Goal: Information Seeking & Learning: Learn about a topic

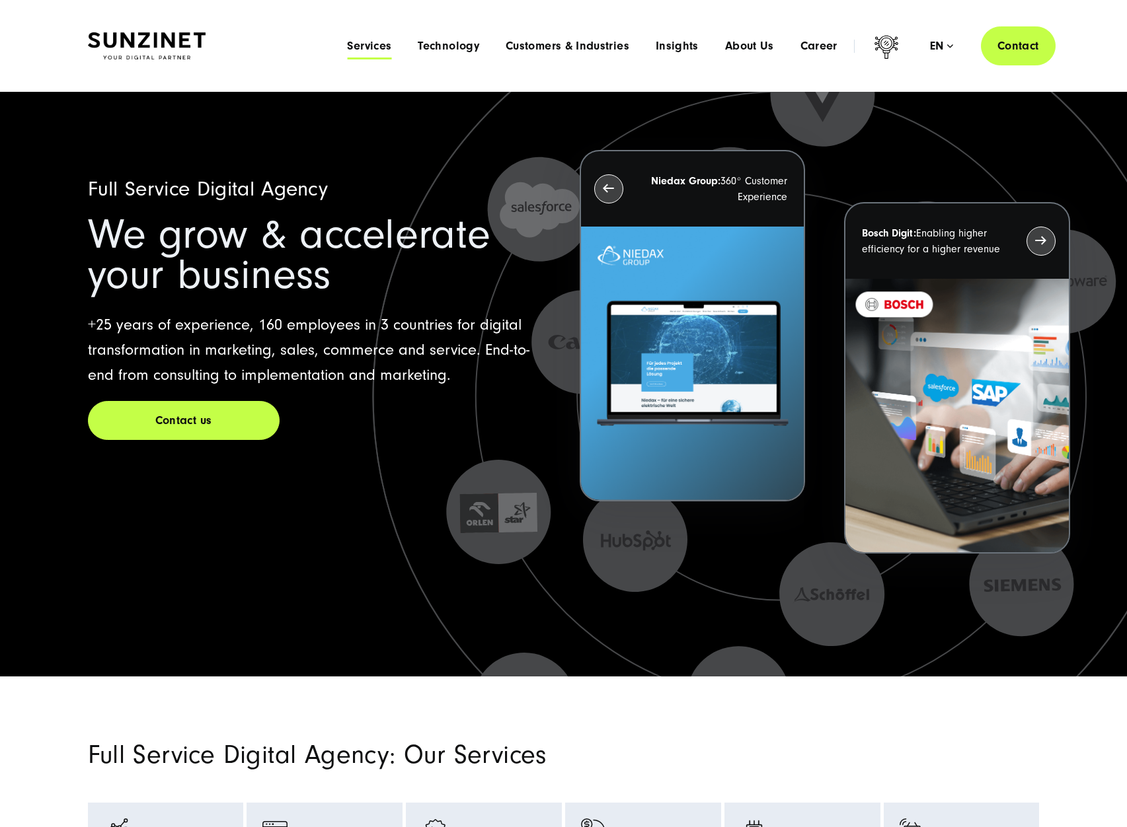
click at [365, 48] on span "Services" at bounding box center [369, 46] width 44 height 13
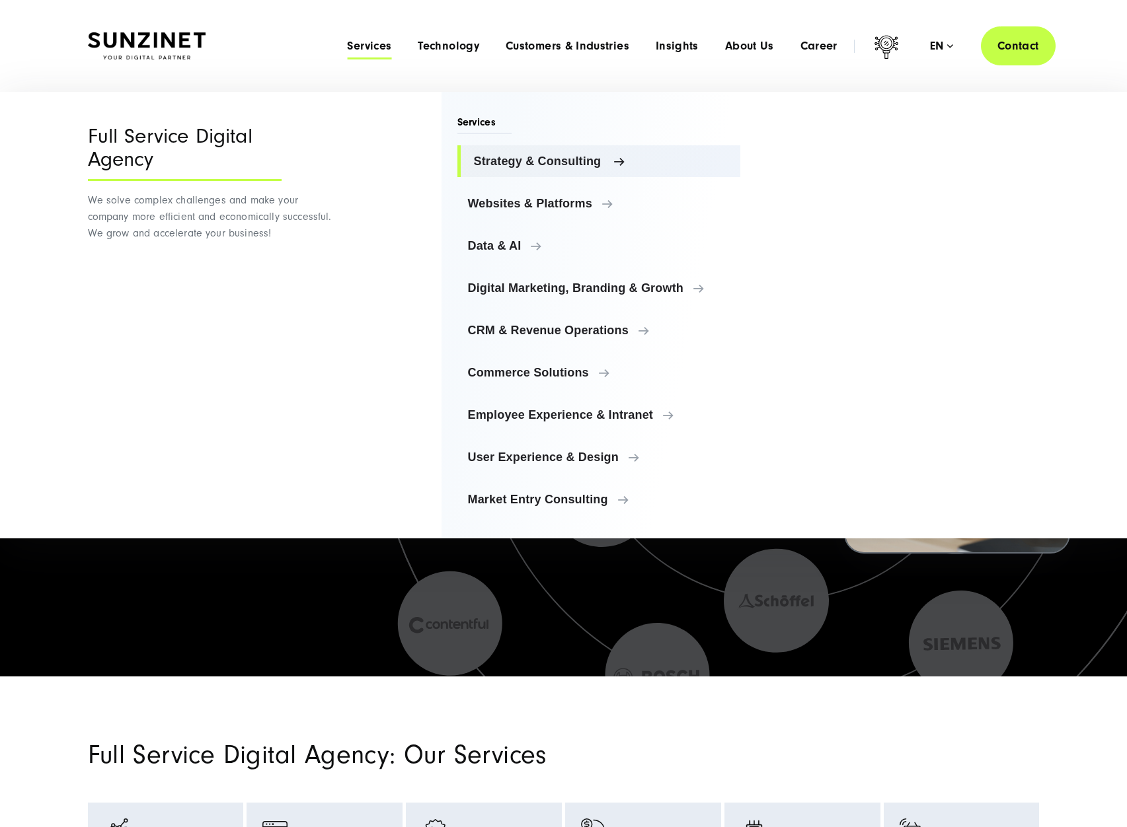
click at [475, 163] on span "Strategy & Consulting" at bounding box center [602, 161] width 256 height 13
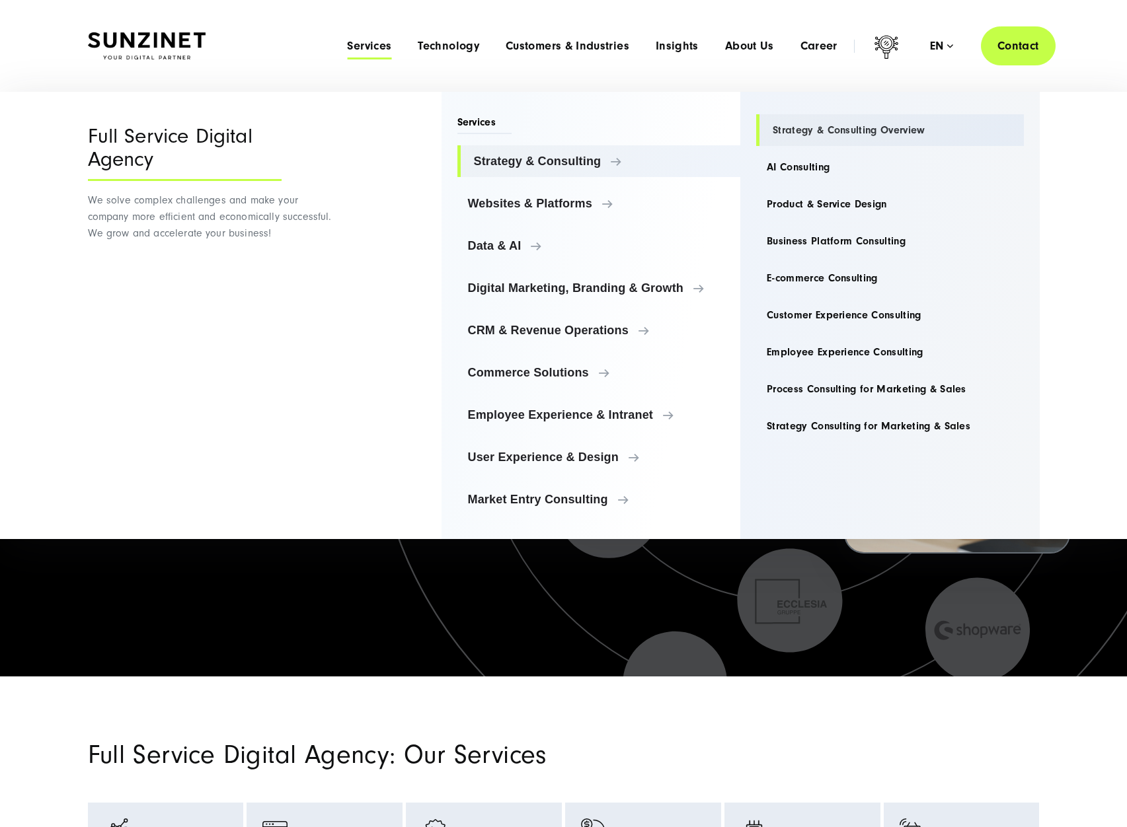
drag, startPoint x: 840, startPoint y: 130, endPoint x: 925, endPoint y: 128, distance: 84.6
click at [925, 128] on div "Strategy & Consulting Strategy & Consulting Overview AI Consulting Product & Se…" at bounding box center [889, 315] width 299 height 447
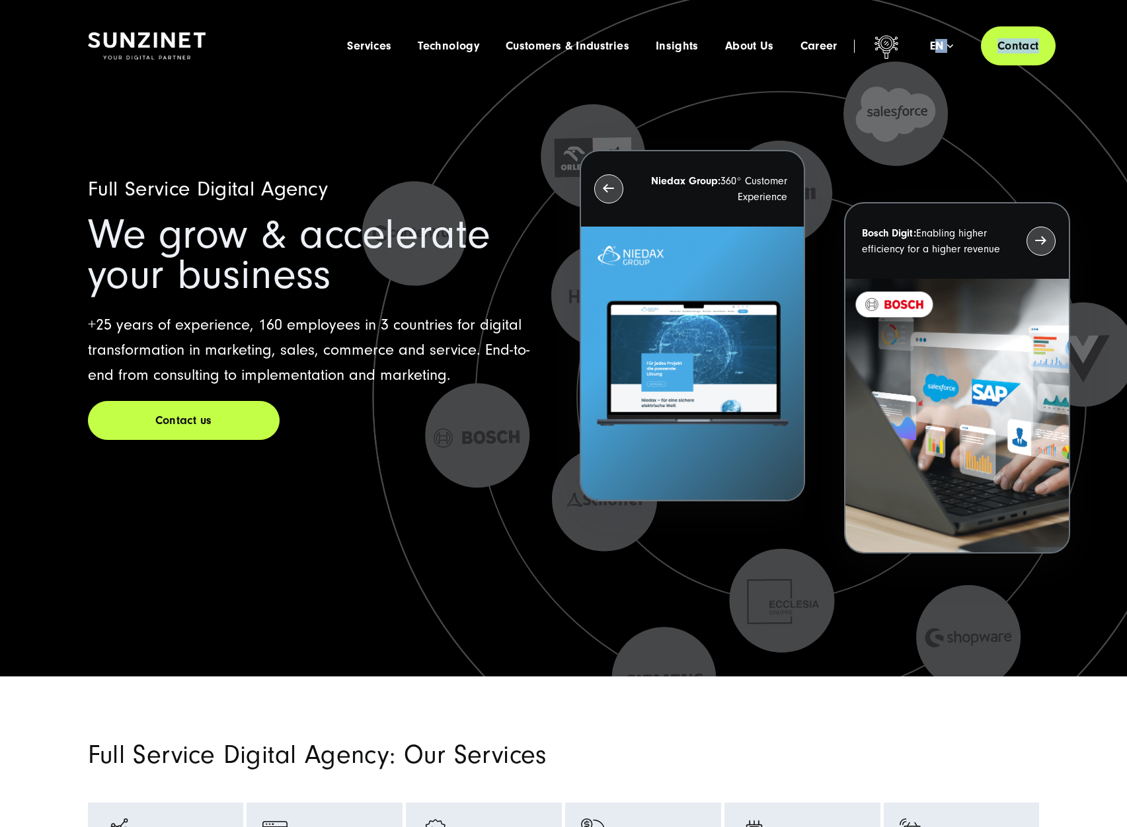
drag, startPoint x: 894, startPoint y: 86, endPoint x: 893, endPoint y: 145, distance: 58.8
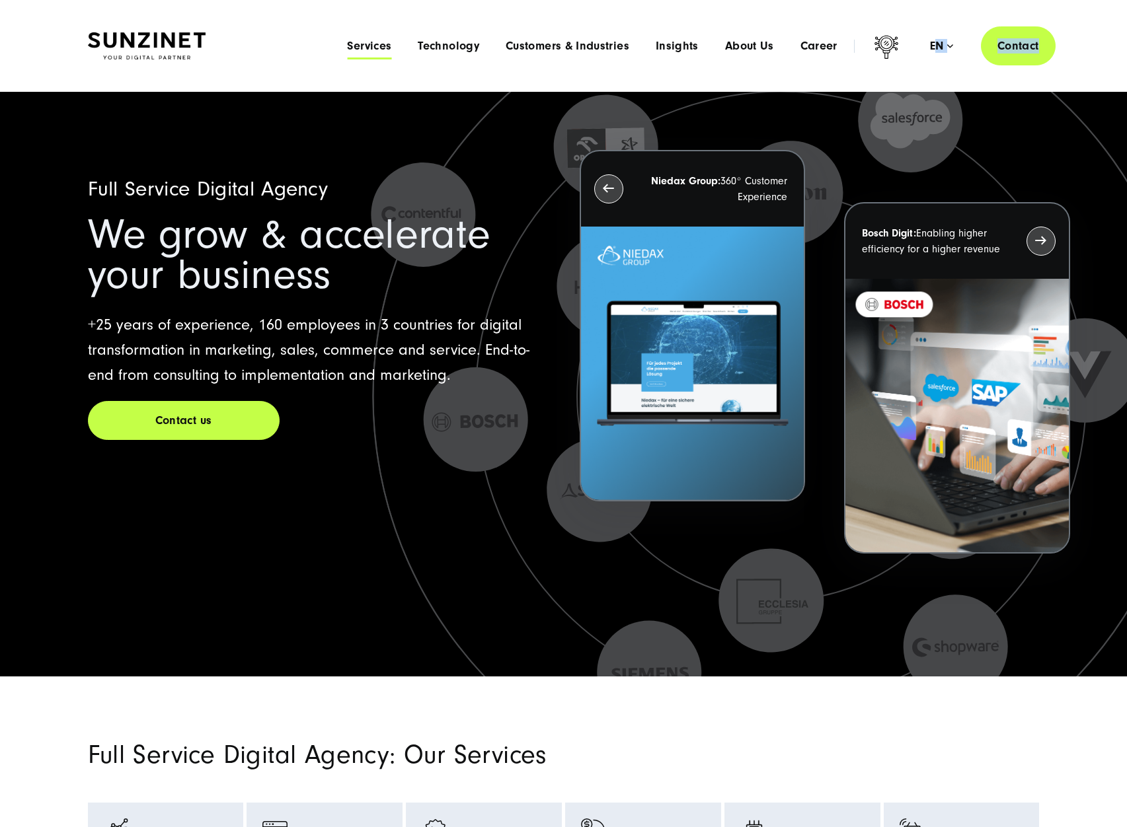
click at [378, 41] on span "Services" at bounding box center [369, 46] width 44 height 13
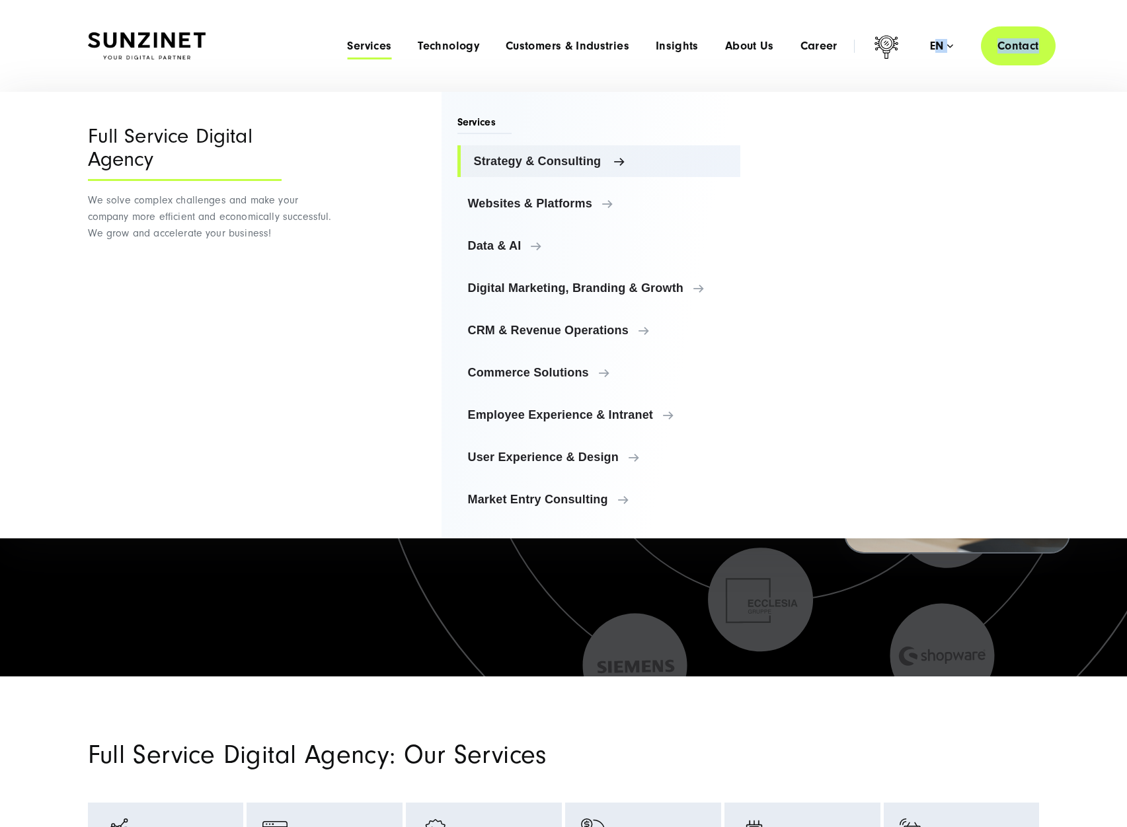
click at [500, 165] on span "Strategy & Consulting" at bounding box center [602, 161] width 256 height 13
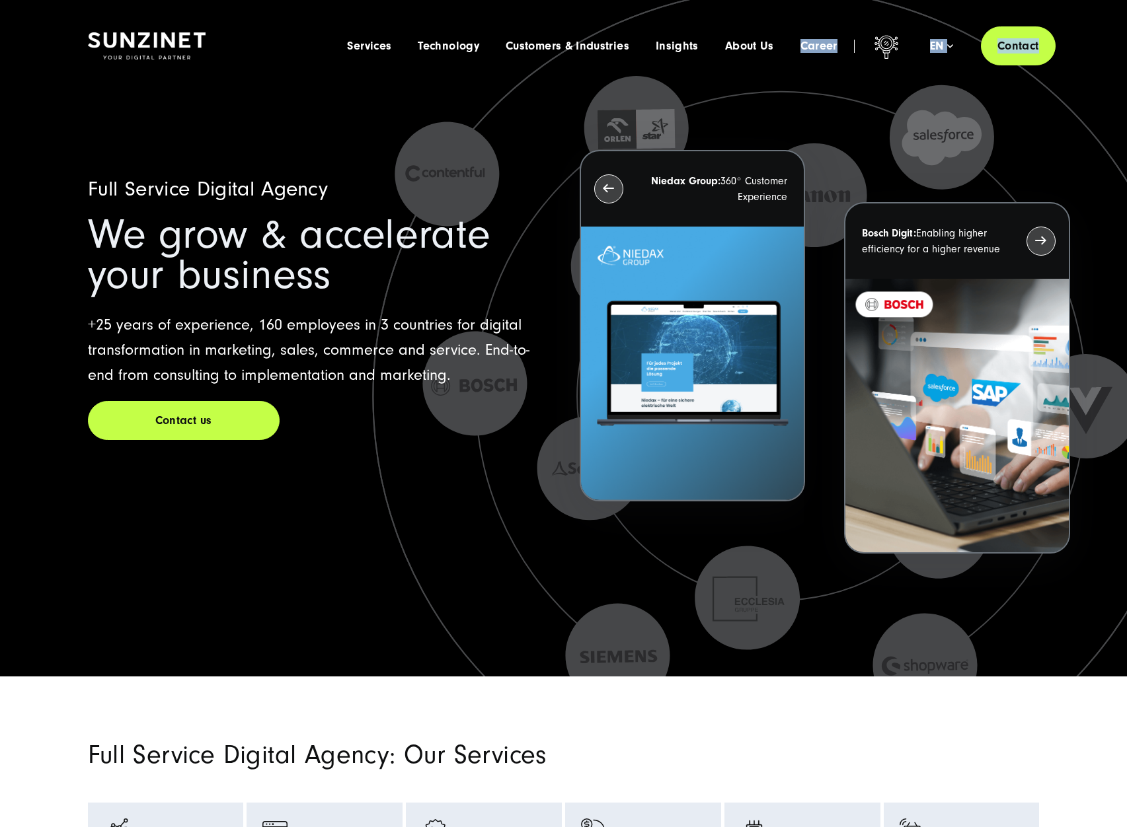
drag, startPoint x: 759, startPoint y: 79, endPoint x: 838, endPoint y: 125, distance: 91.5
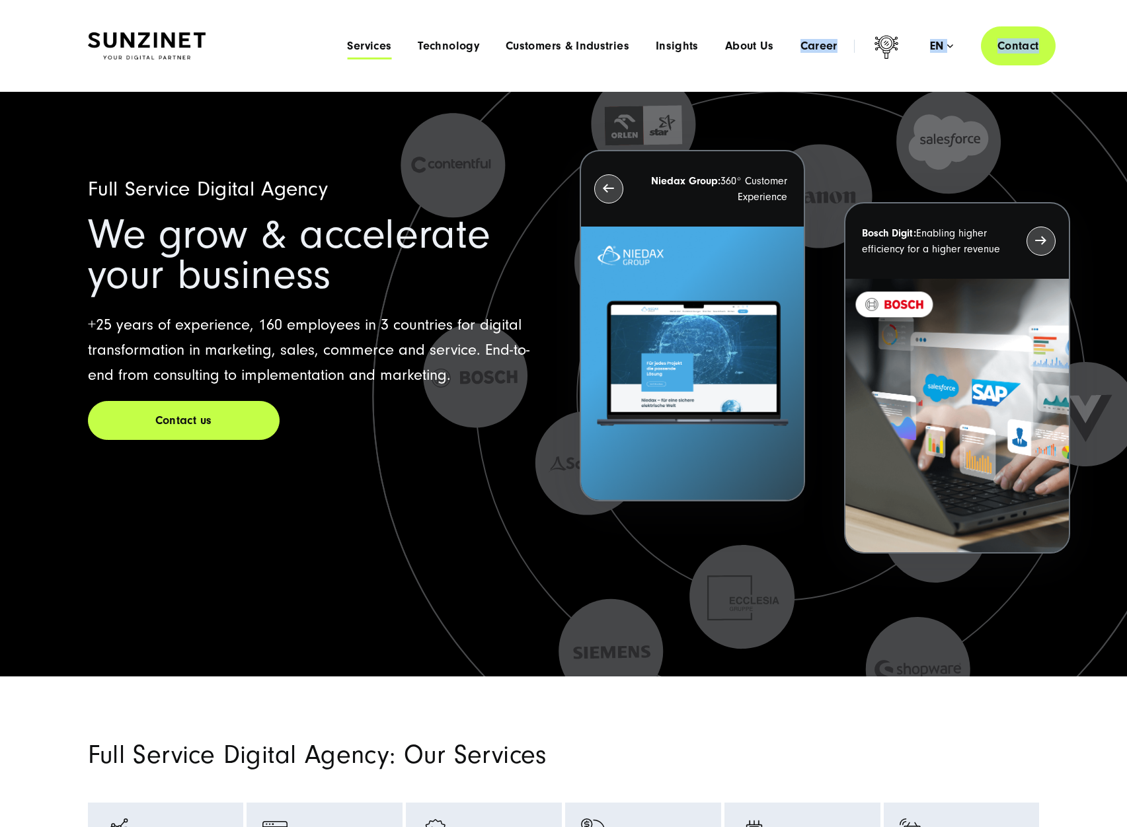
click at [383, 44] on span "Services" at bounding box center [369, 46] width 44 height 13
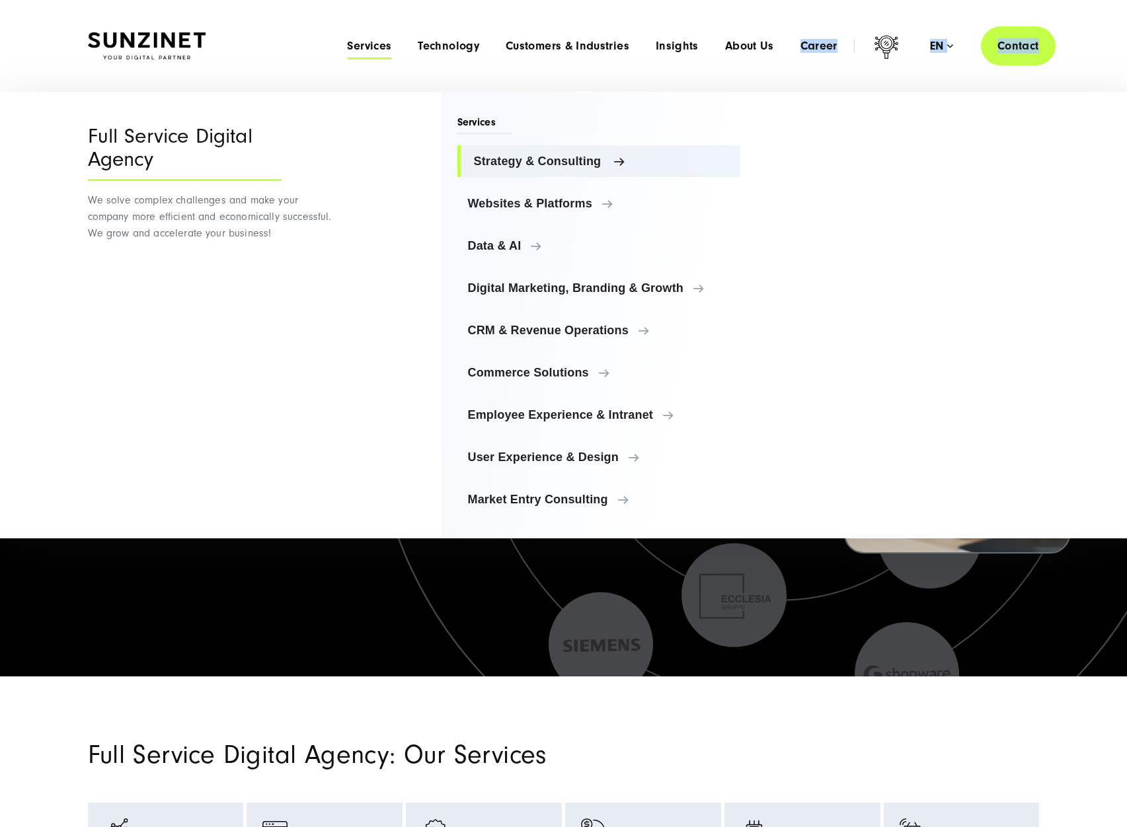
click at [482, 165] on span "Strategy & Consulting" at bounding box center [602, 161] width 256 height 13
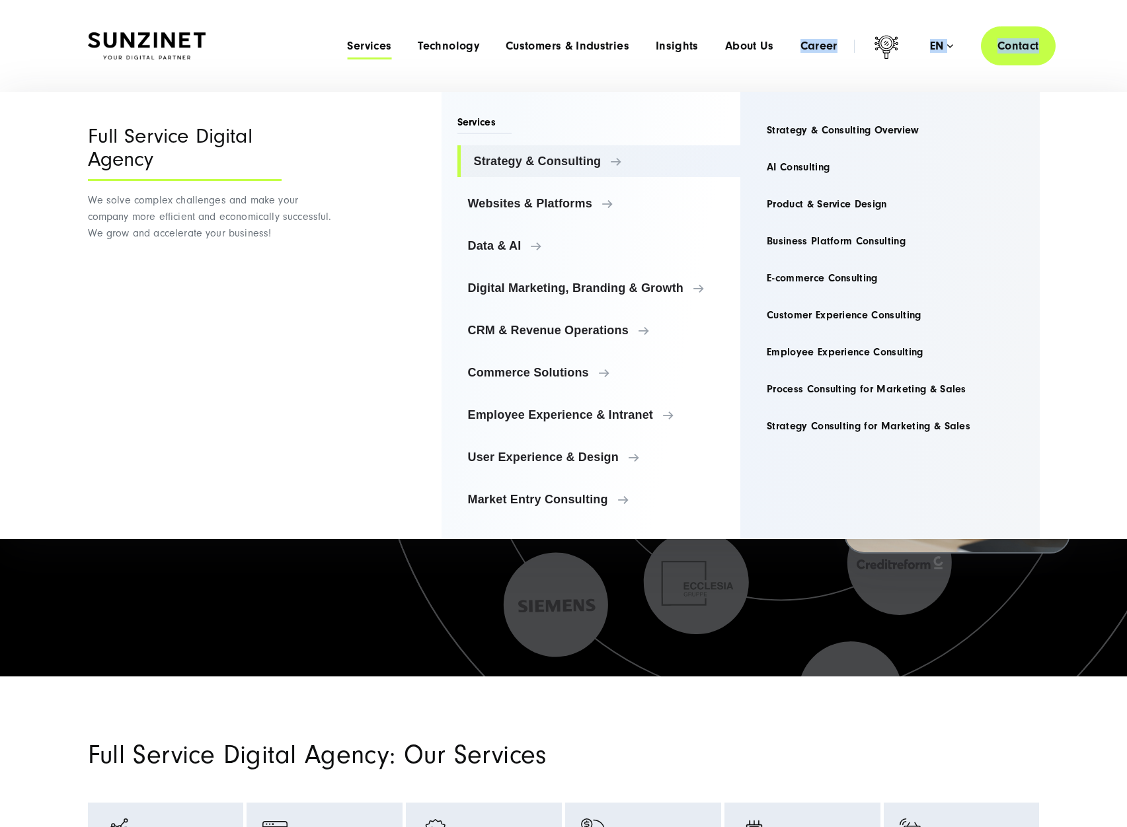
drag, startPoint x: 913, startPoint y: 130, endPoint x: 779, endPoint y: 96, distance: 137.8
click at [781, 98] on div "Strategy & Consulting Strategy & Consulting Overview AI Consulting Product & Se…" at bounding box center [889, 315] width 299 height 447
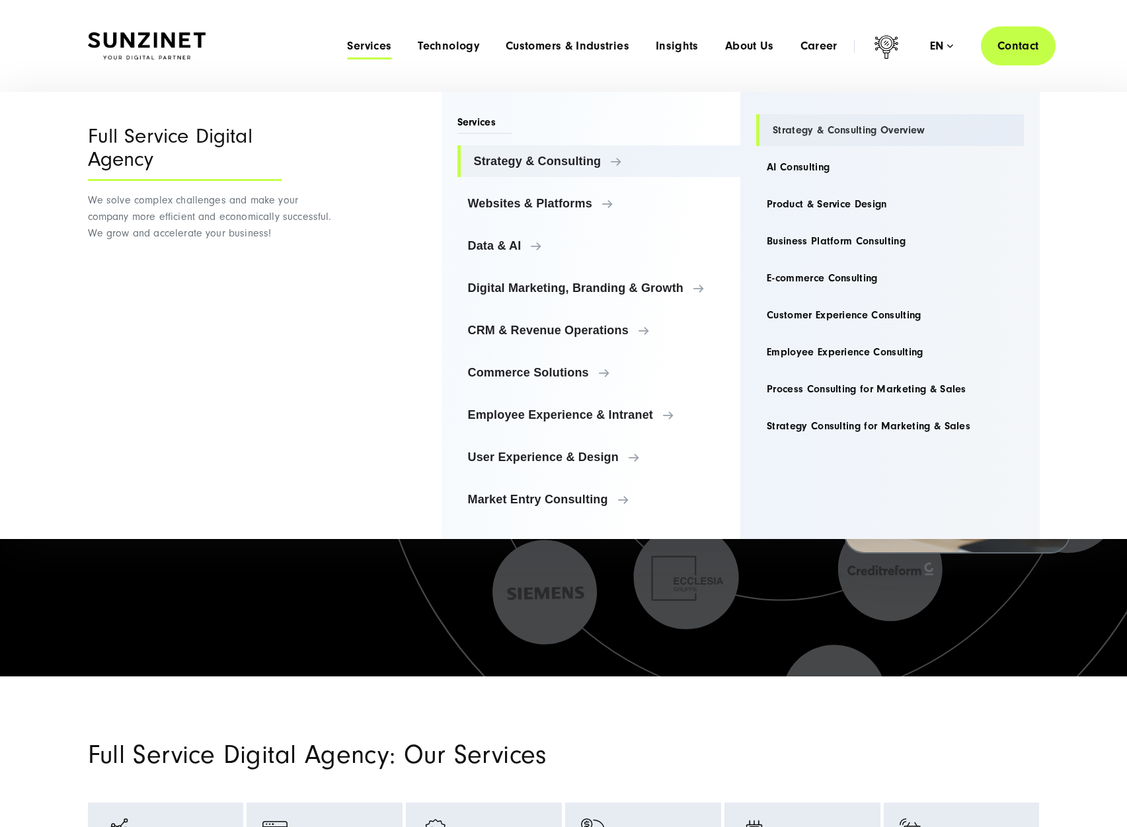
drag, startPoint x: 794, startPoint y: 125, endPoint x: 860, endPoint y: 133, distance: 66.6
click at [860, 134] on div "Strategy & Consulting Strategy & Consulting Overview AI Consulting Product & Se…" at bounding box center [889, 315] width 299 height 447
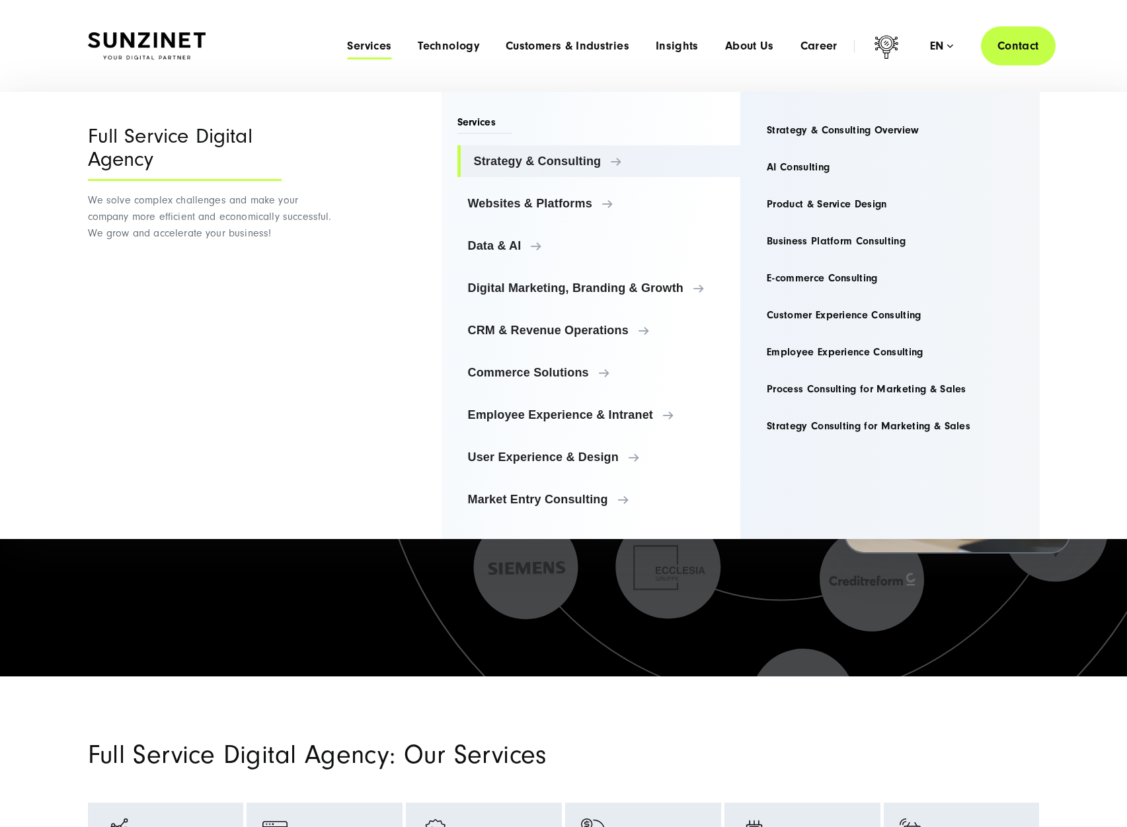
drag, startPoint x: 860, startPoint y: 133, endPoint x: 779, endPoint y: 113, distance: 83.0
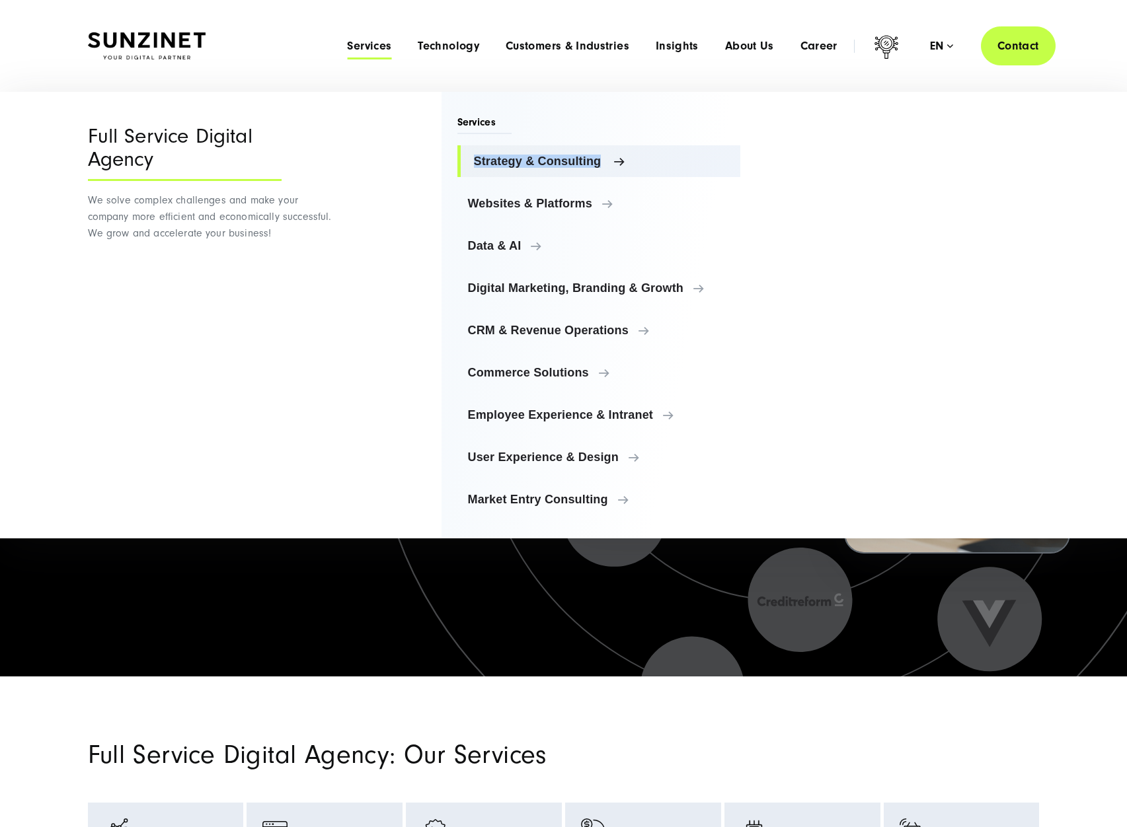
drag, startPoint x: 436, startPoint y: 150, endPoint x: 632, endPoint y: 163, distance: 196.7
click at [632, 163] on div "Menu Full Service Digital Agency We solve complex challenges and make your comp…" at bounding box center [563, 315] width 1005 height 447
copy span "Strategy & Consulting"
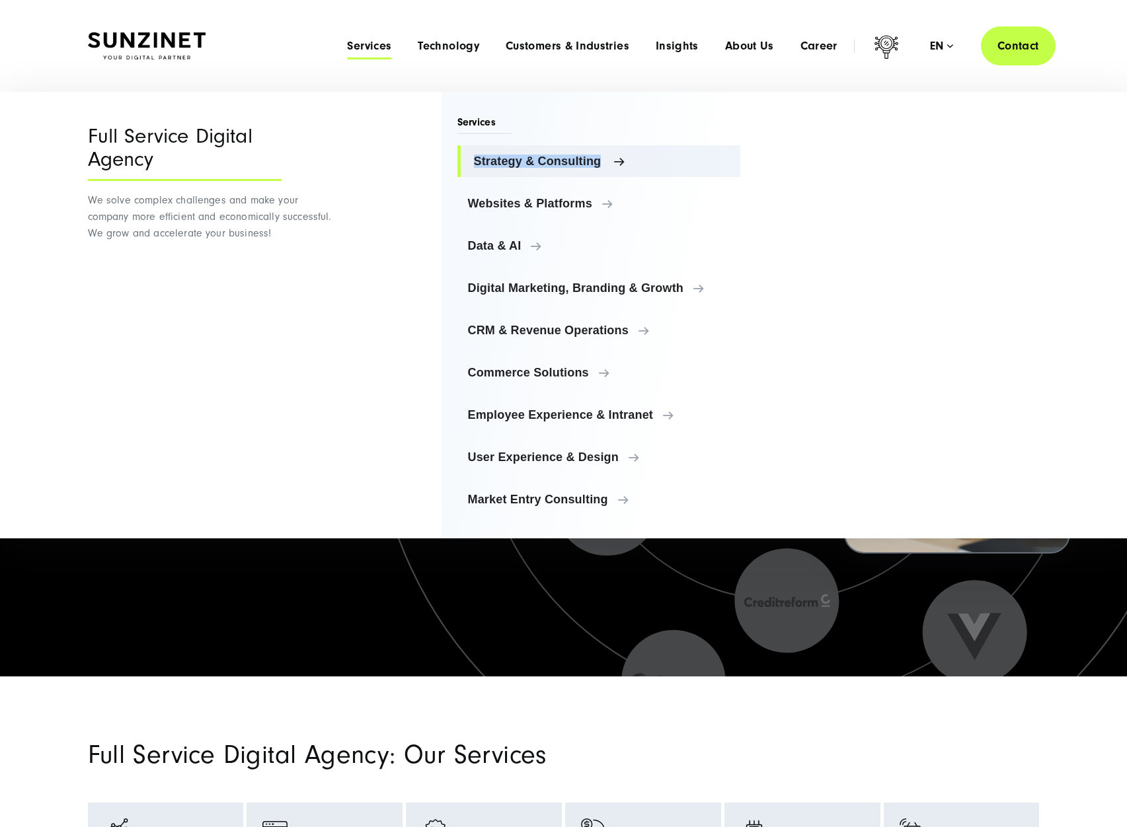
click at [562, 155] on span "Strategy & Consulting" at bounding box center [602, 161] width 256 height 13
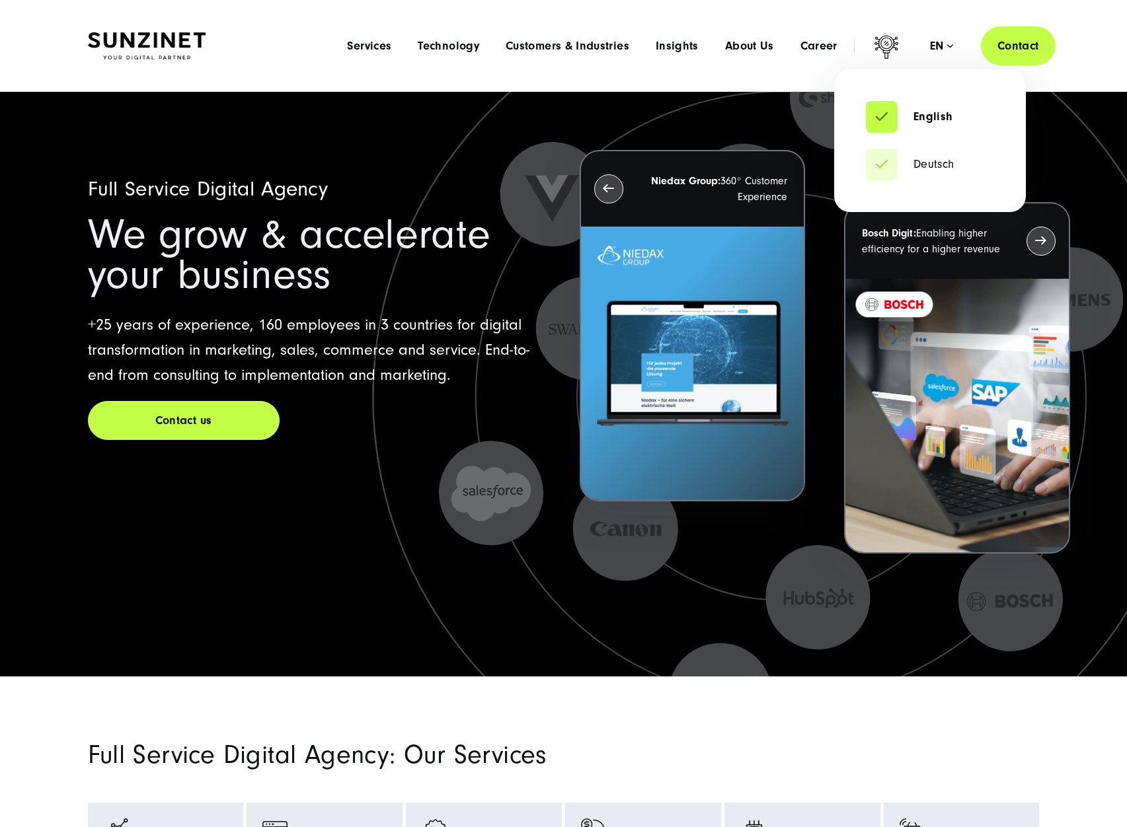
click at [948, 44] on div "en" at bounding box center [941, 46] width 23 height 13
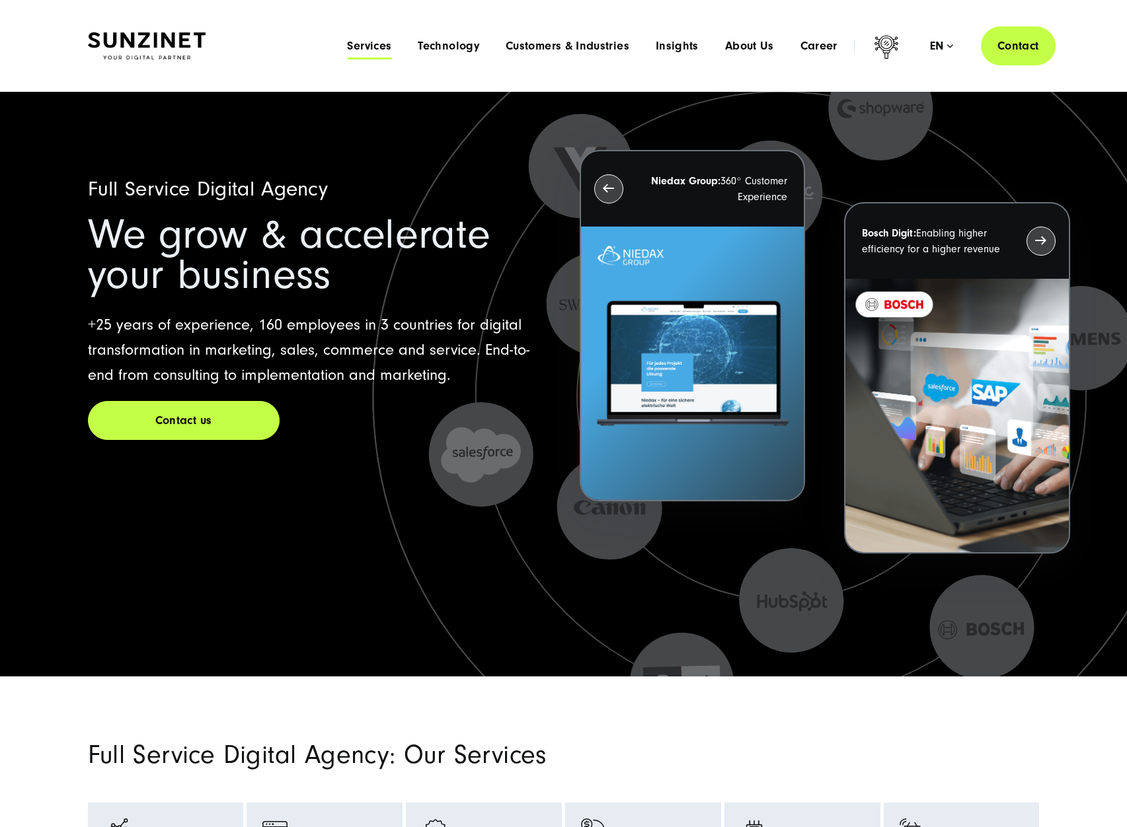
click at [356, 48] on span "Services" at bounding box center [369, 46] width 44 height 13
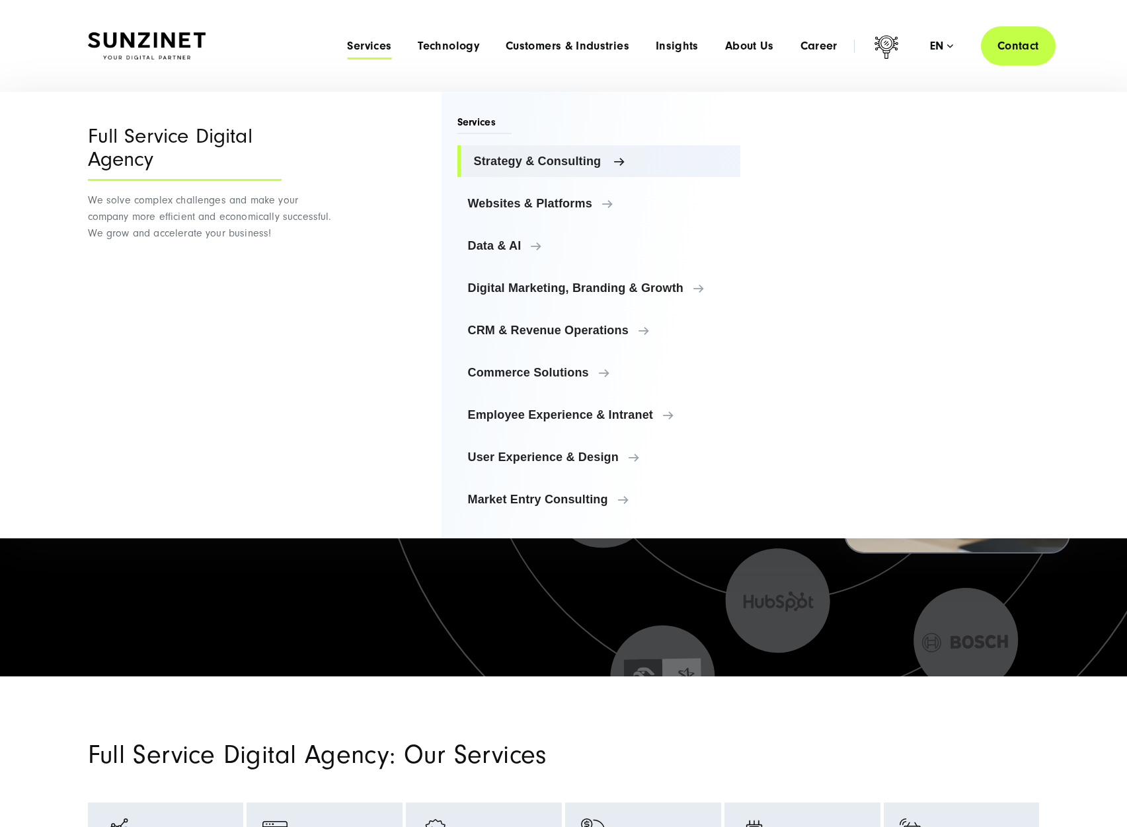
click at [575, 155] on span "Strategy & Consulting" at bounding box center [602, 161] width 256 height 13
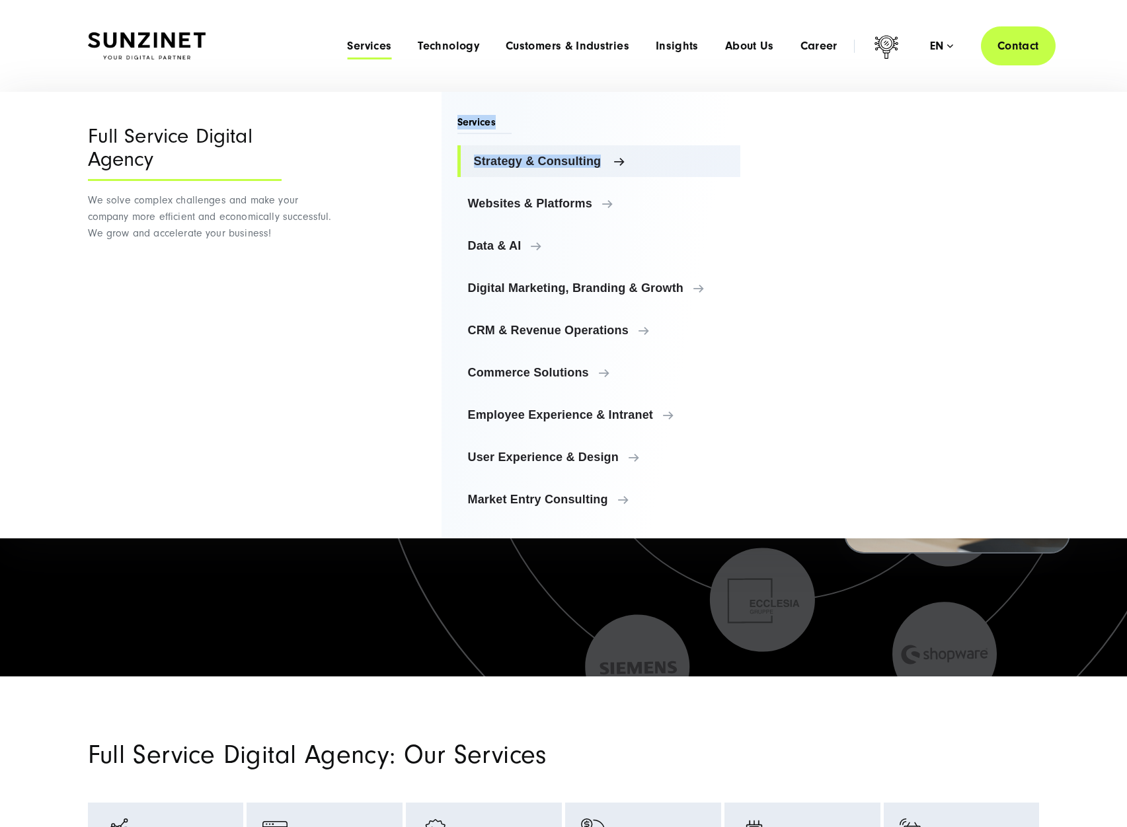
drag, startPoint x: 439, startPoint y: 110, endPoint x: 603, endPoint y: 160, distance: 171.4
click at [603, 160] on div "Menu Full Service Digital Agency We solve complex challenges and make your comp…" at bounding box center [563, 315] width 1005 height 447
copy div "Services Strategy & Consulting"
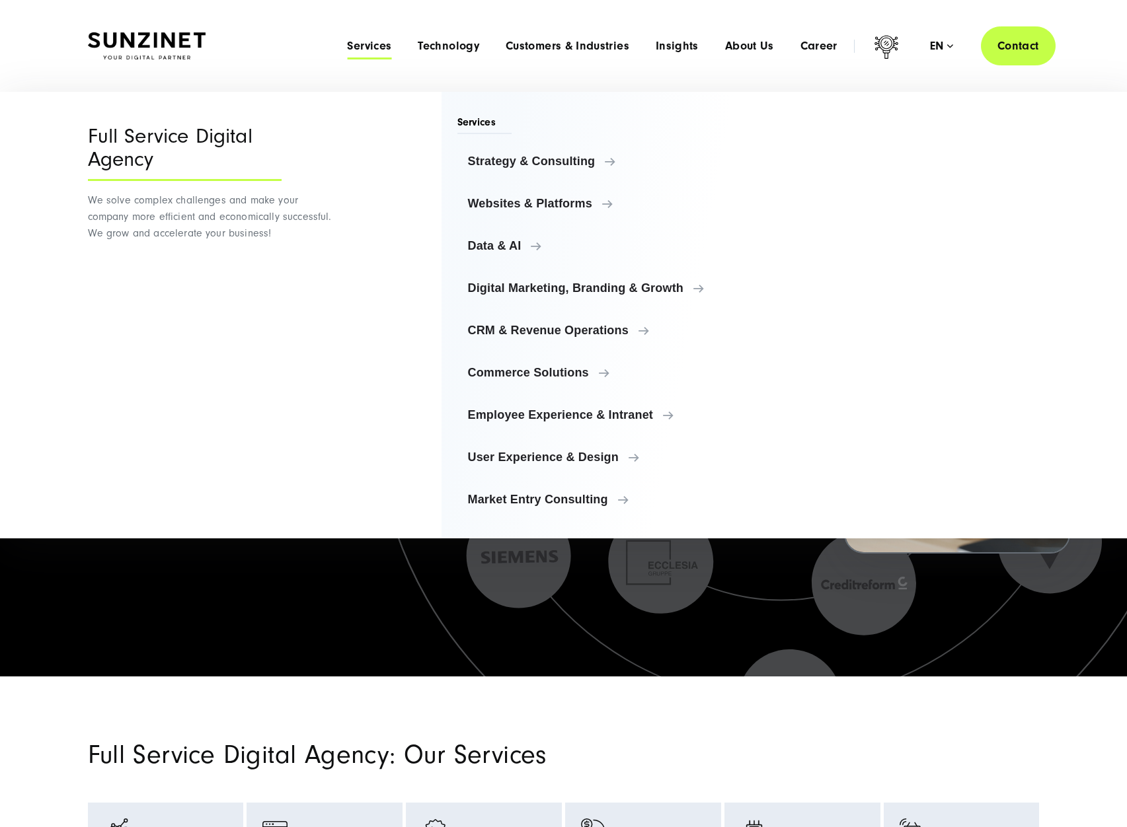
drag, startPoint x: 221, startPoint y: 336, endPoint x: 232, endPoint y: 324, distance: 15.9
click at [222, 335] on div "Full Service Digital Agency We solve complex challenges and make your company m…" at bounding box center [212, 315] width 248 height 447
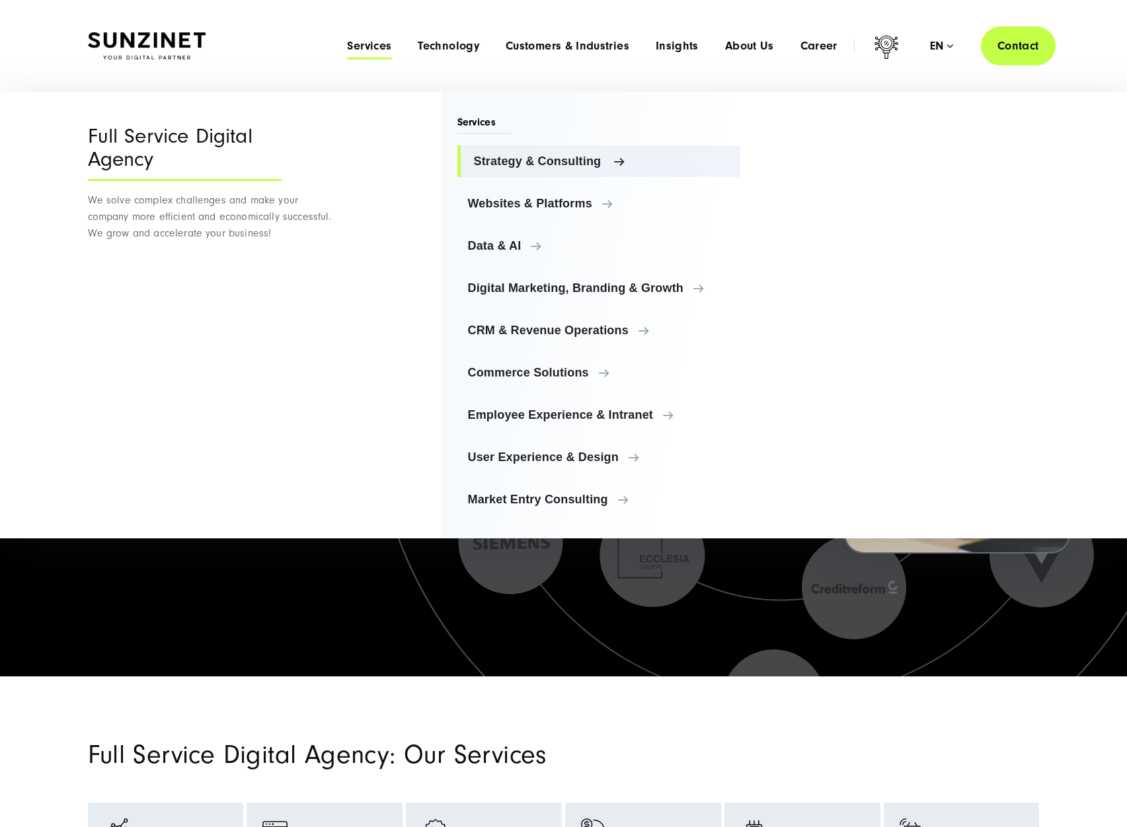
click at [514, 167] on span "Strategy & Consulting" at bounding box center [602, 161] width 256 height 13
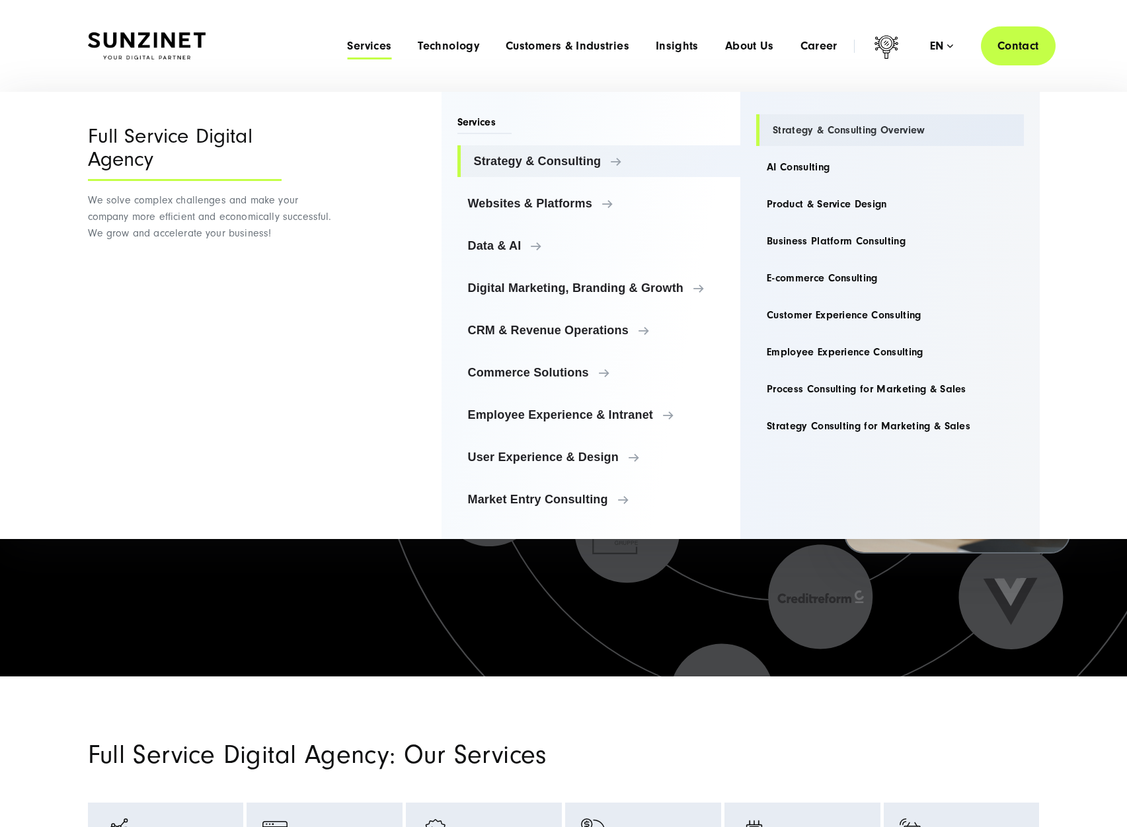
click at [864, 133] on link "Strategy & Consulting Overview" at bounding box center [890, 130] width 268 height 32
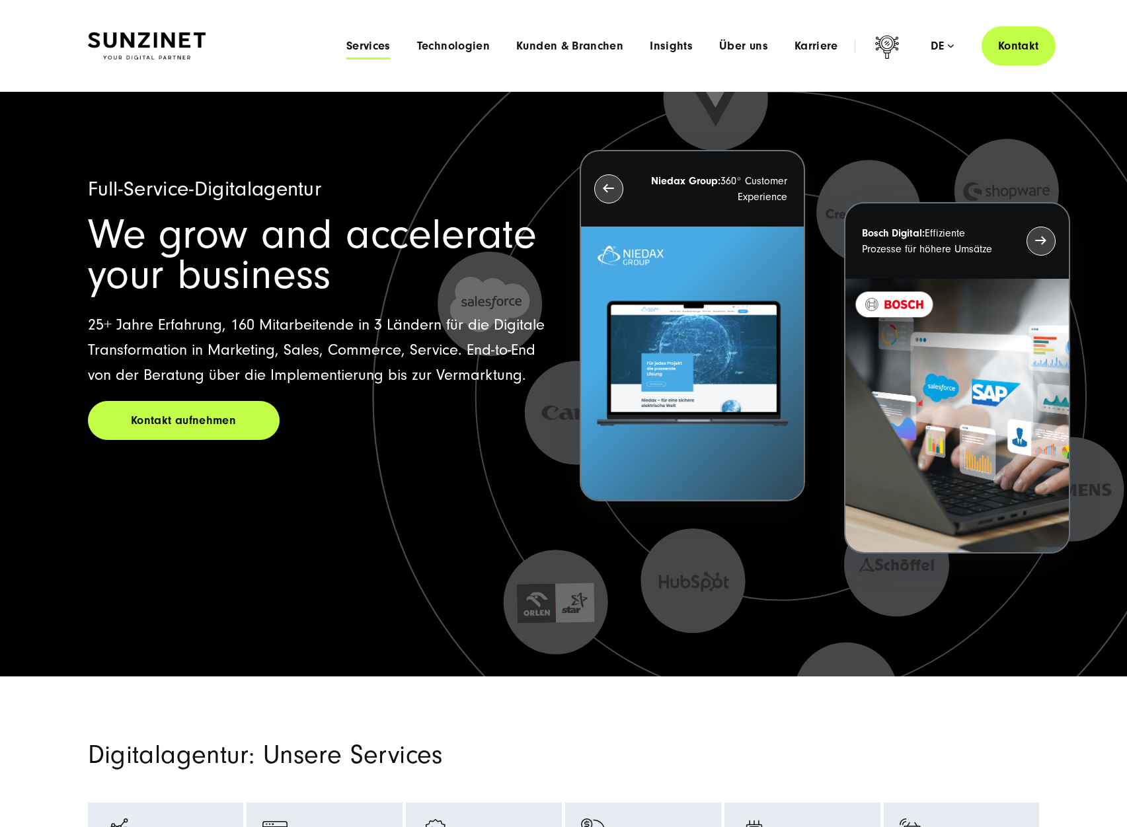
click at [387, 46] on span "Services" at bounding box center [368, 46] width 44 height 13
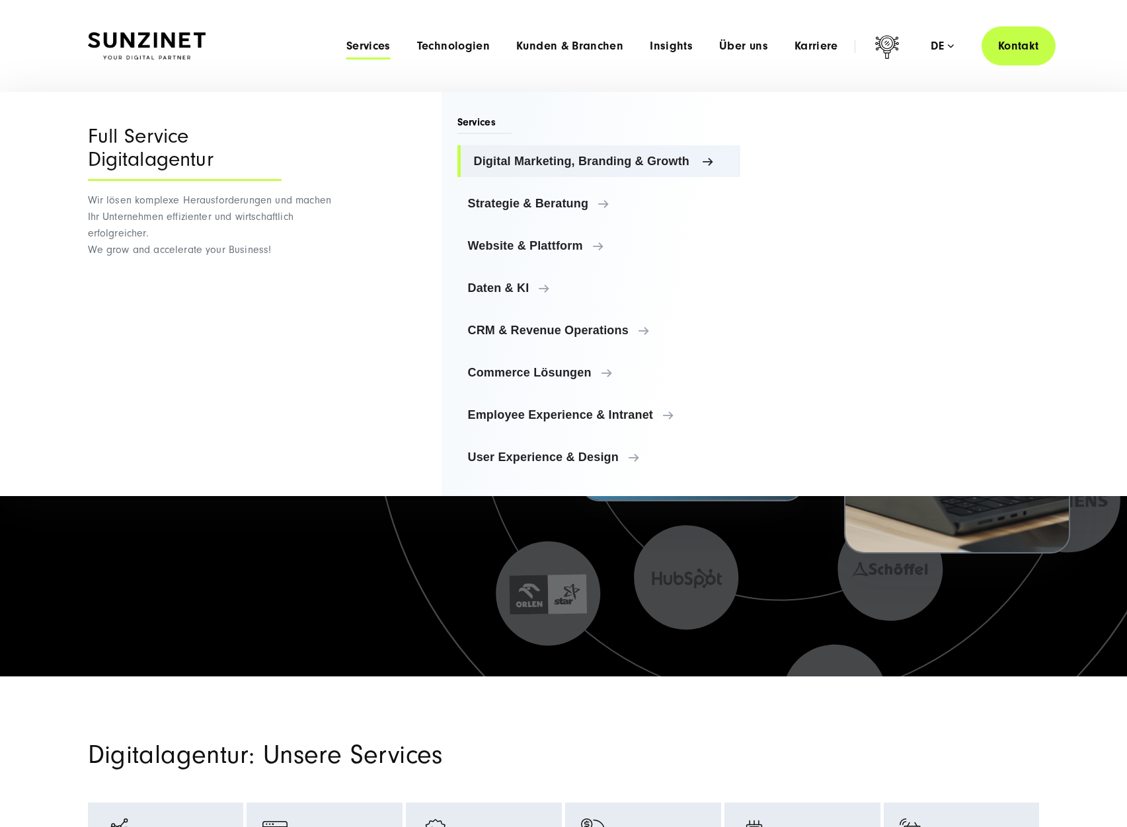
click at [576, 156] on span "Digital Marketing, Branding & Growth" at bounding box center [602, 161] width 256 height 13
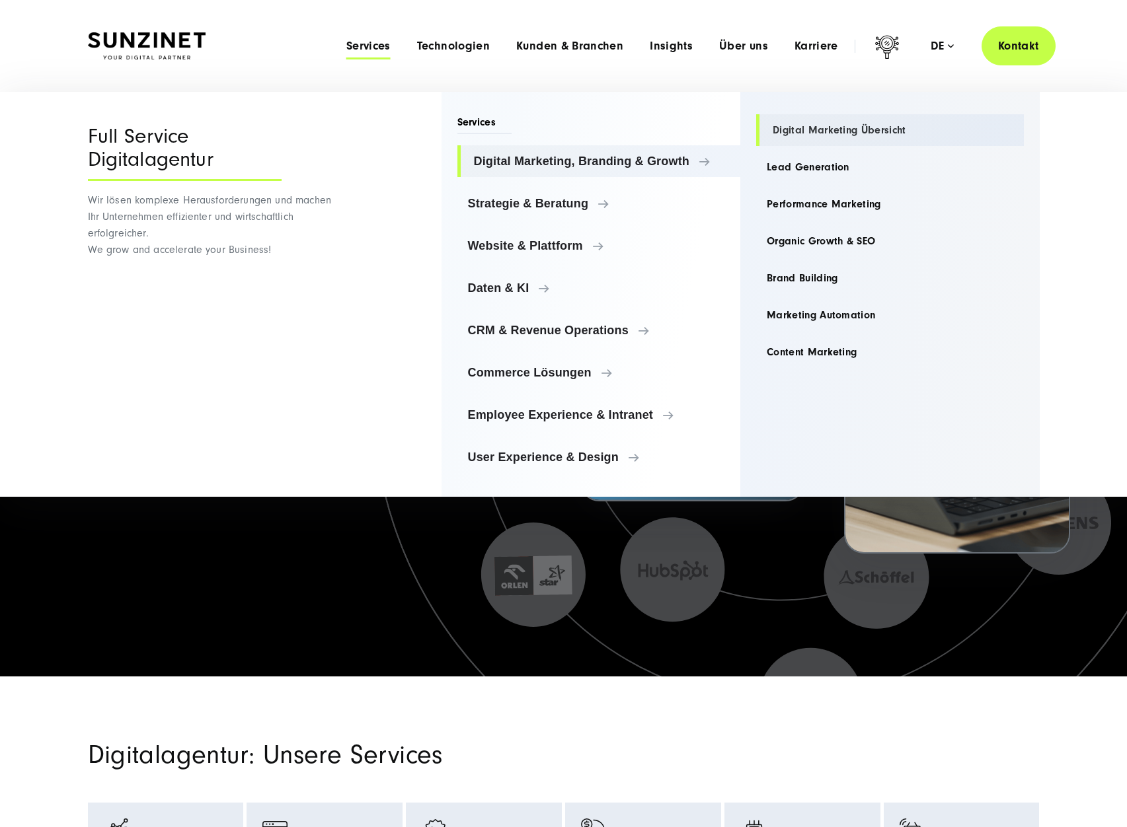
drag, startPoint x: 835, startPoint y: 108, endPoint x: 915, endPoint y: 130, distance: 82.9
click at [915, 130] on div "Digital Marketing, Branding & Growth Digital Marketing Übersicht Lead Generatio…" at bounding box center [889, 294] width 299 height 405
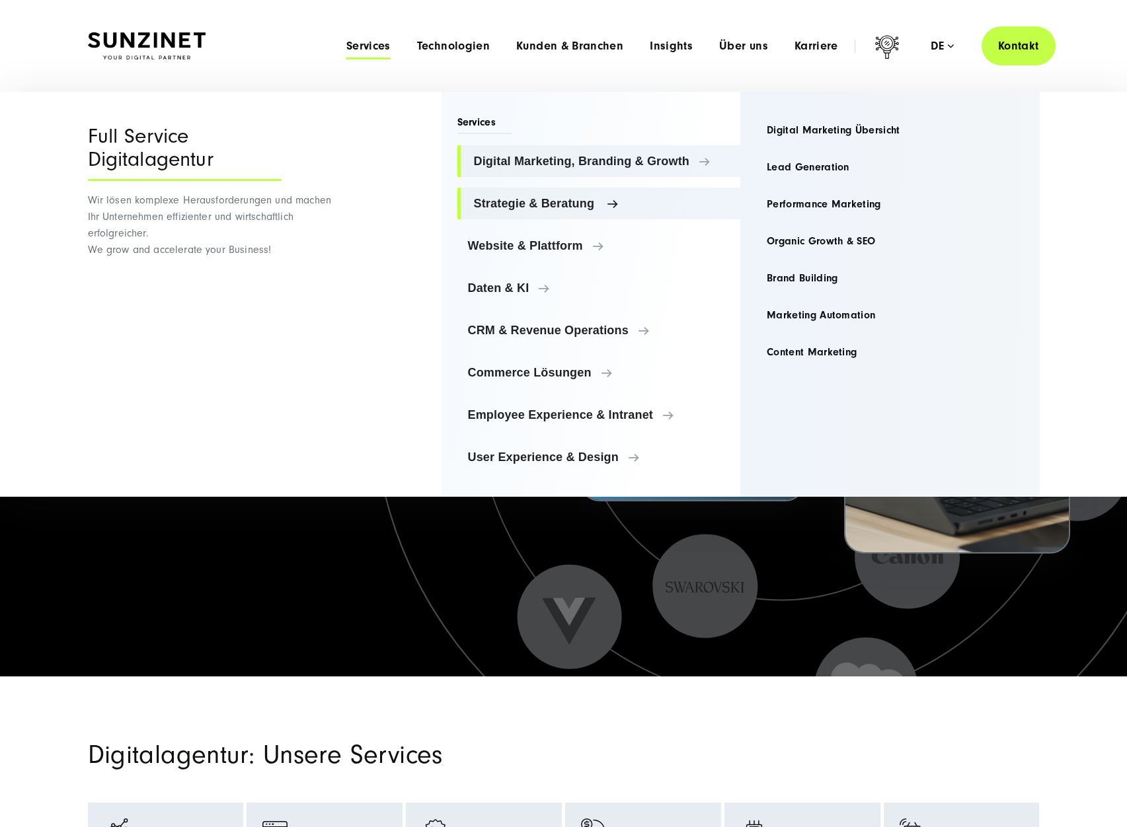
click at [568, 209] on span "Strategie & Beratung" at bounding box center [602, 203] width 256 height 13
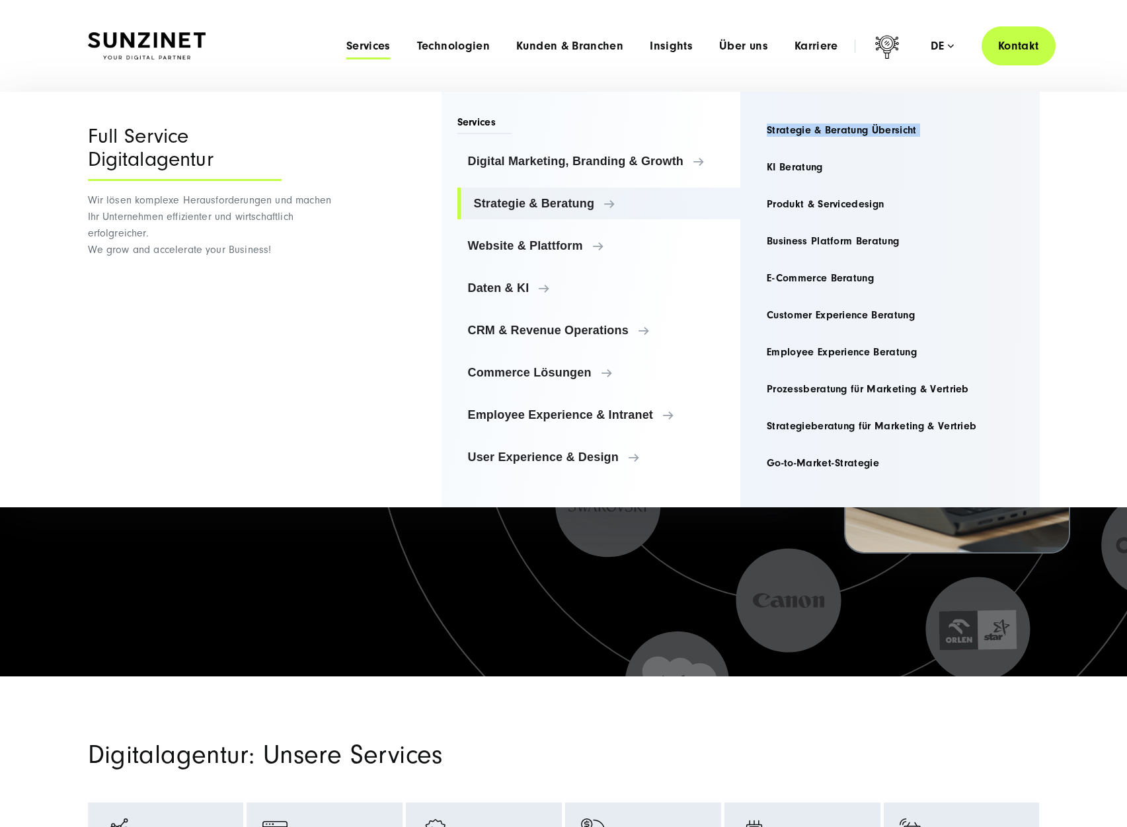
drag, startPoint x: 792, startPoint y: 92, endPoint x: 934, endPoint y: 147, distance: 152.3
click at [934, 147] on div "Strategie & Beratung Strategie & Beratung Übersicht KI Beratung Produkt & Servi…" at bounding box center [889, 300] width 299 height 416
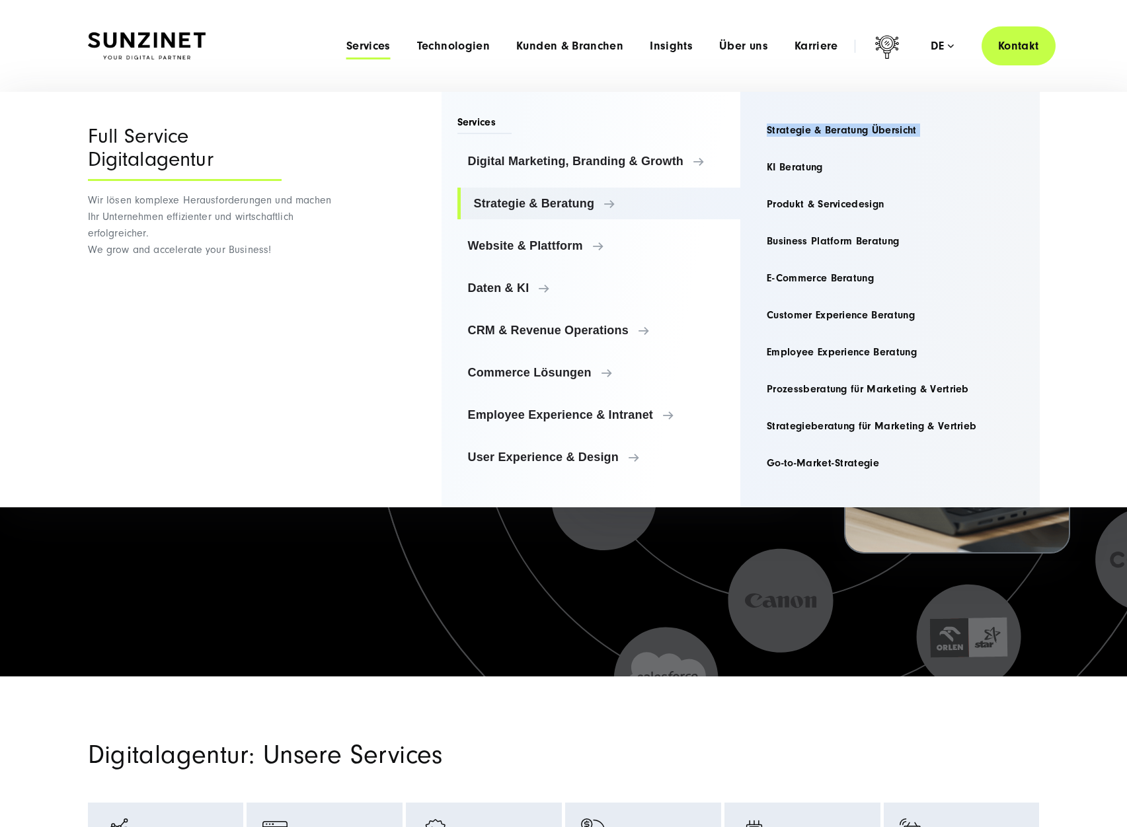
copy ul "Strategie & Beratung Übersicht"
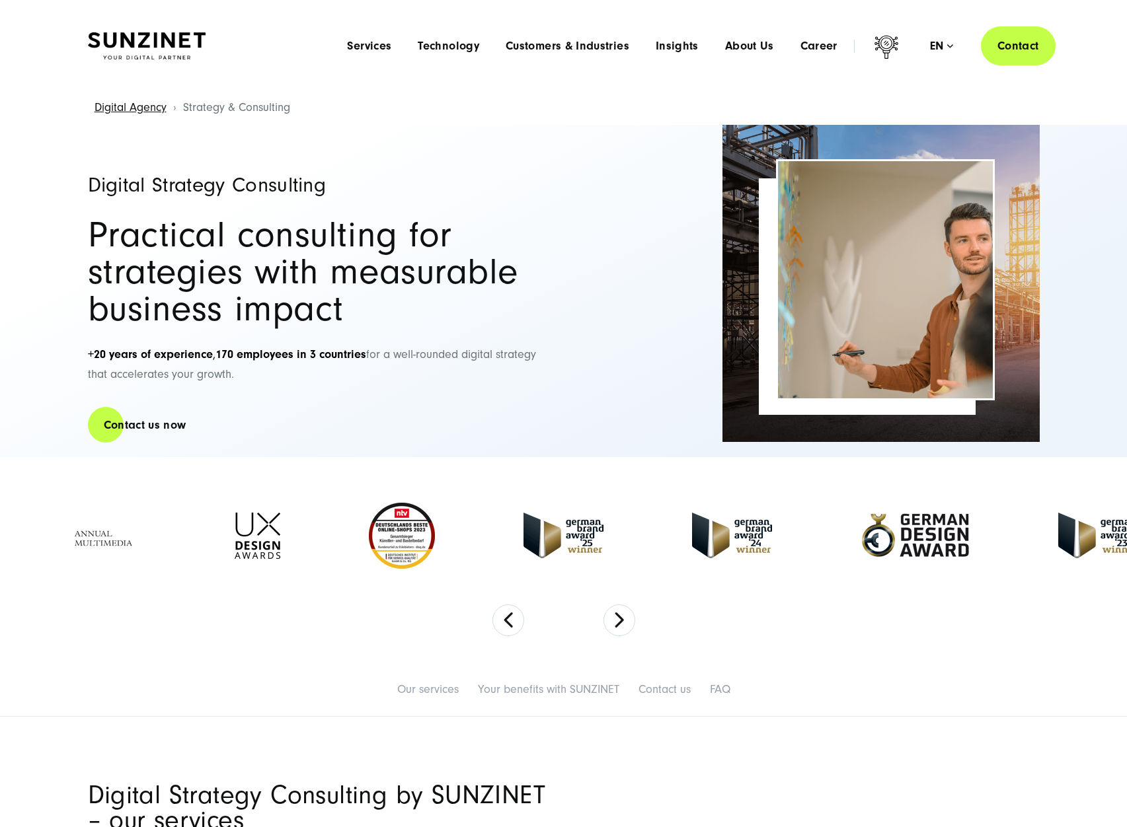
click at [465, 38] on div "Menu Services Menu Full Service Digital Agency We solve complex challenges and …" at bounding box center [694, 45] width 721 height 39
click at [468, 47] on span "Technology" at bounding box center [448, 46] width 61 height 13
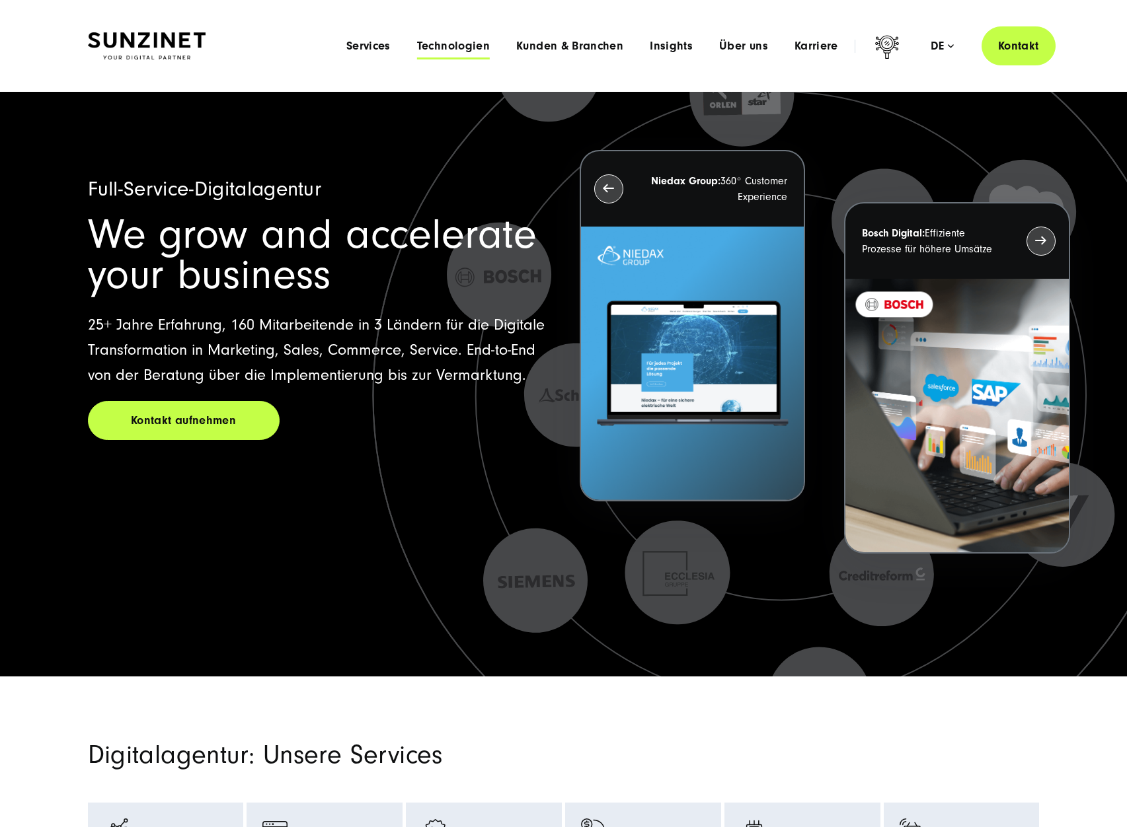
click at [471, 48] on span "Technologien" at bounding box center [453, 46] width 73 height 13
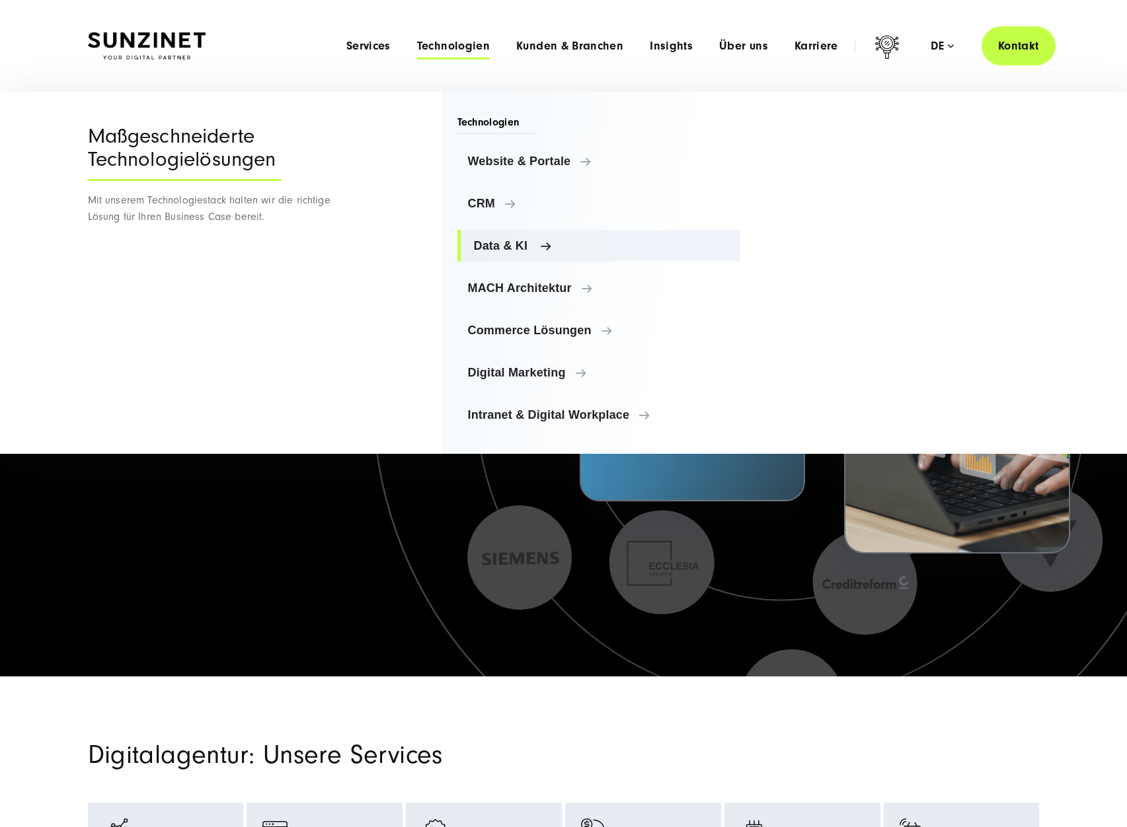
click at [502, 235] on link "Data & KI" at bounding box center [599, 246] width 284 height 32
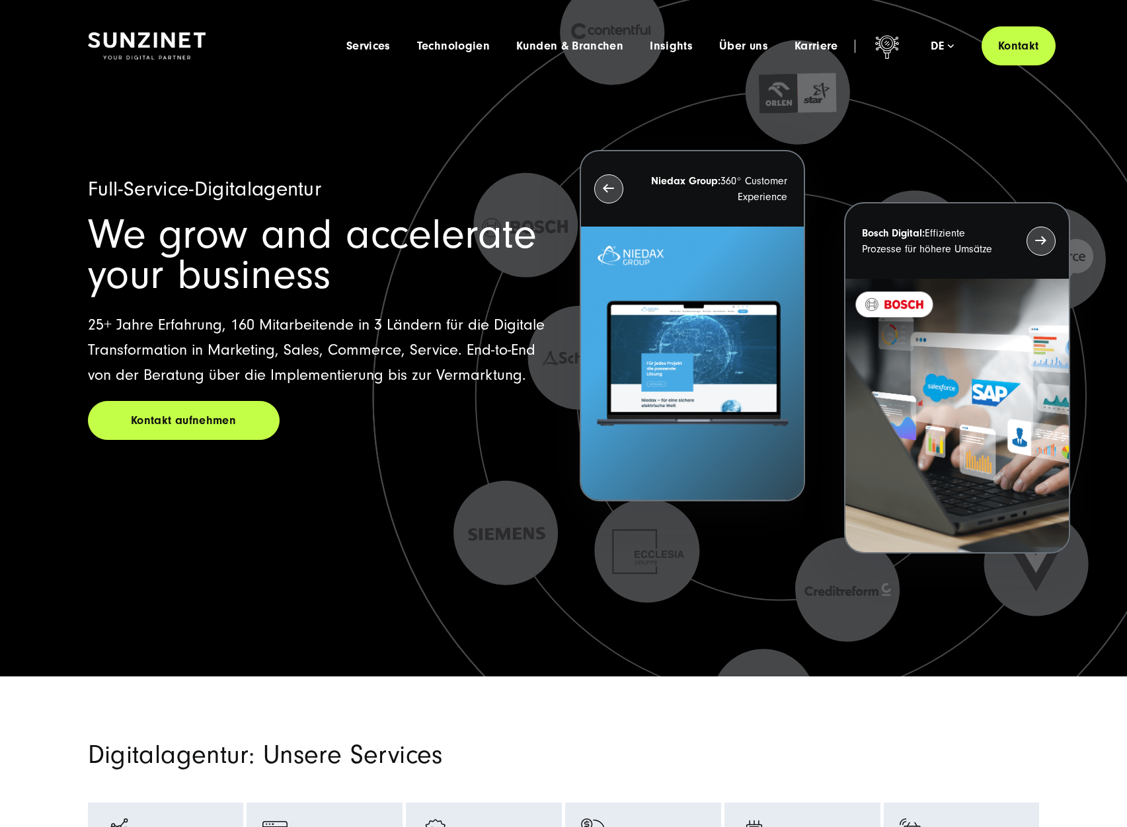
drag, startPoint x: 812, startPoint y: 144, endPoint x: 817, endPoint y: 251, distance: 107.2
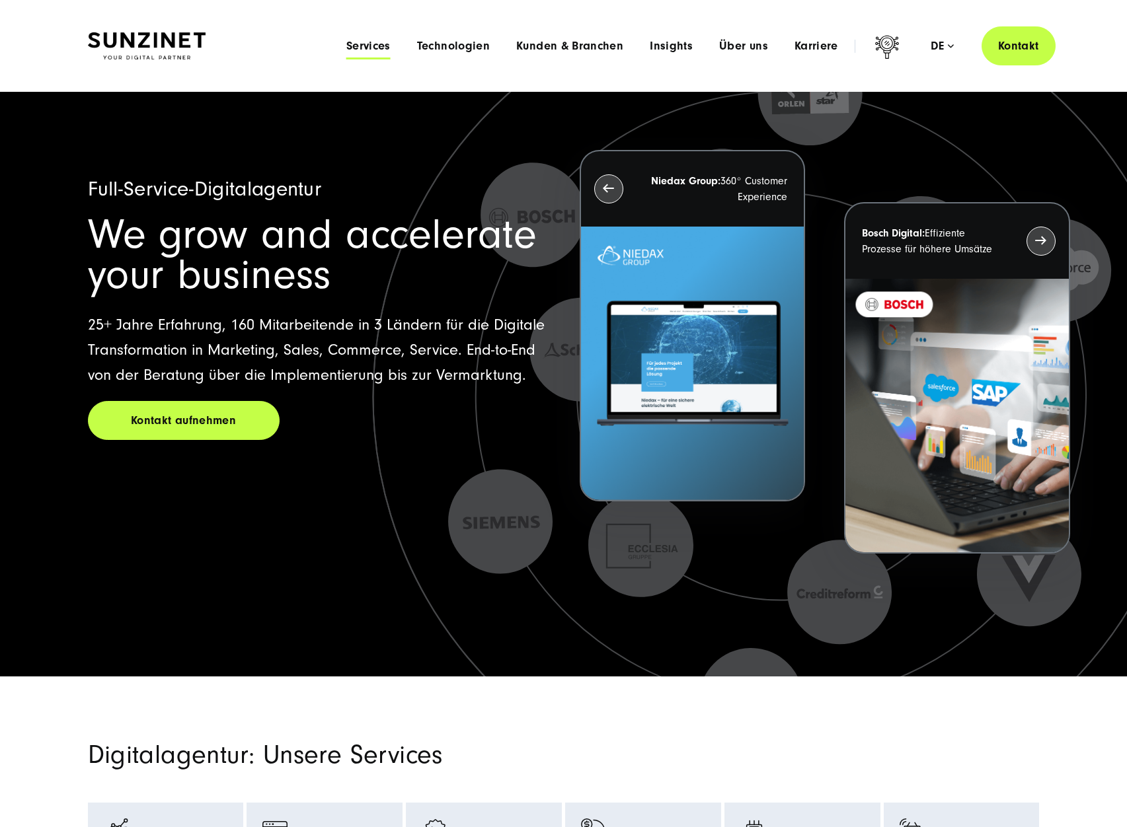
click at [388, 52] on span "Services" at bounding box center [368, 46] width 44 height 13
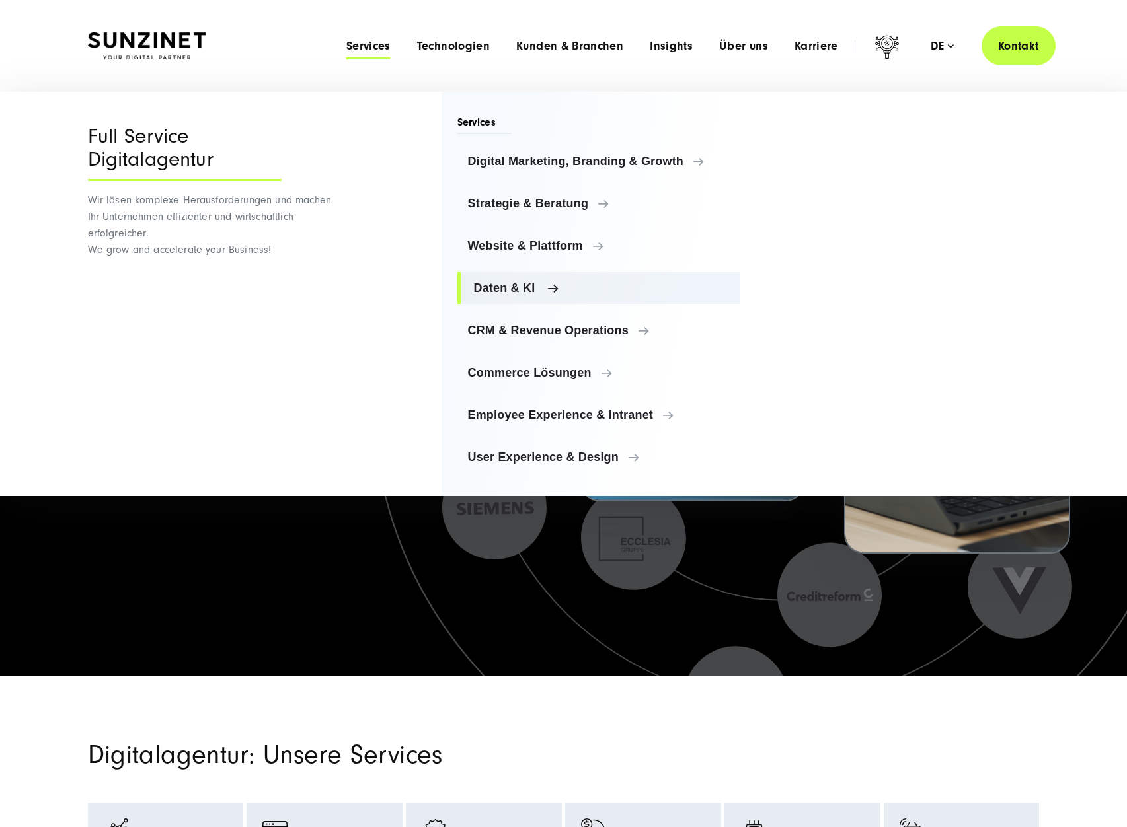
click at [516, 278] on link "Daten & KI" at bounding box center [599, 288] width 284 height 32
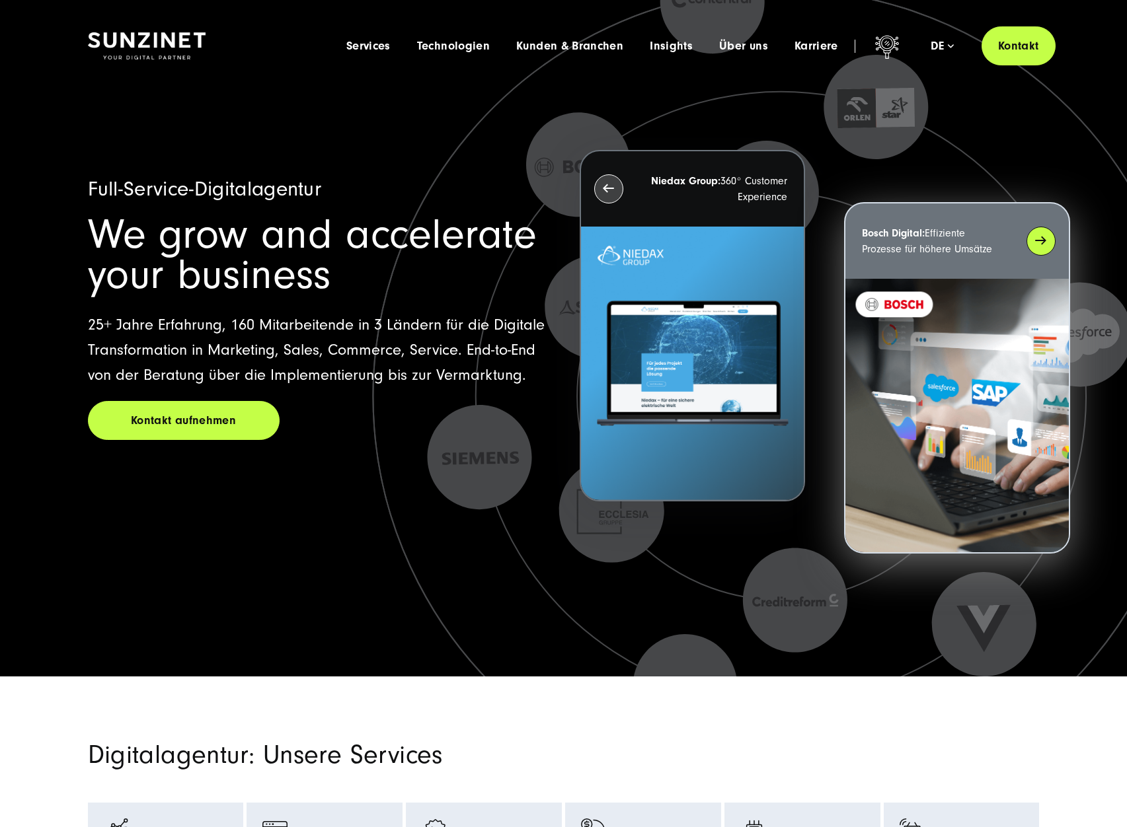
drag, startPoint x: 1104, startPoint y: 70, endPoint x: 1006, endPoint y: 257, distance: 211.1
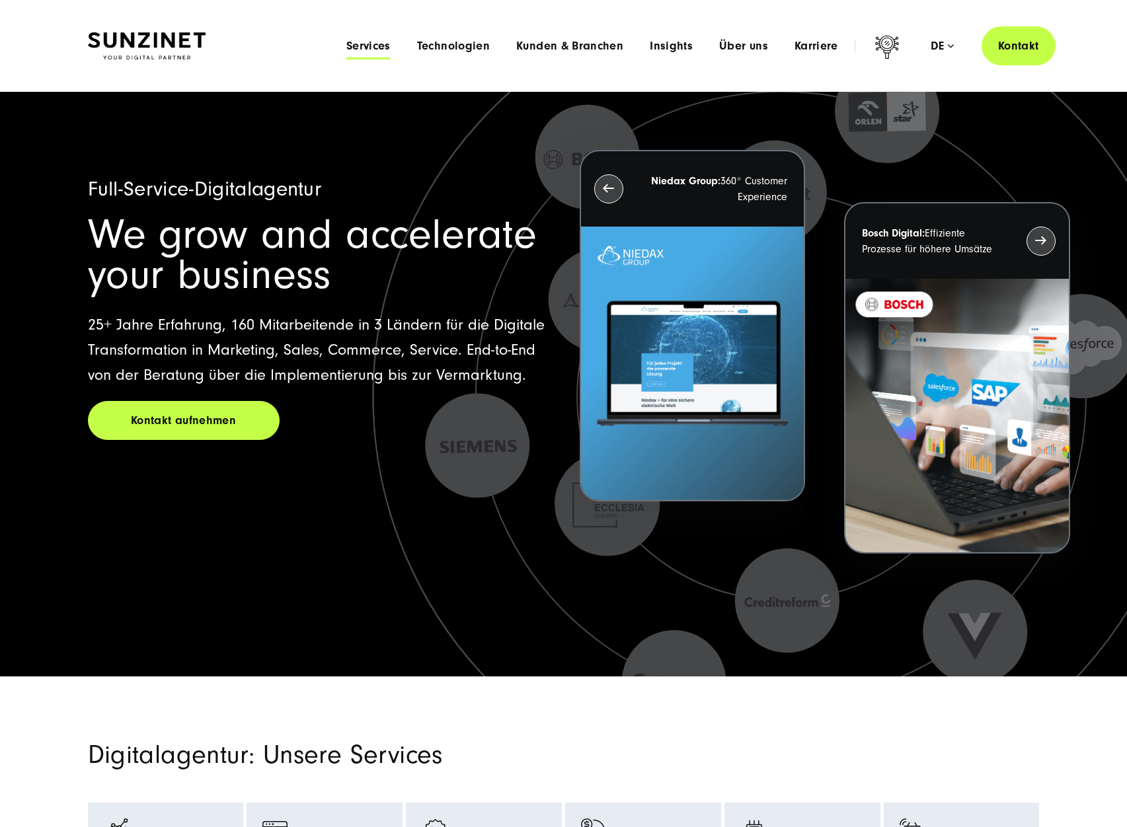
click at [381, 47] on span "Services" at bounding box center [368, 46] width 44 height 13
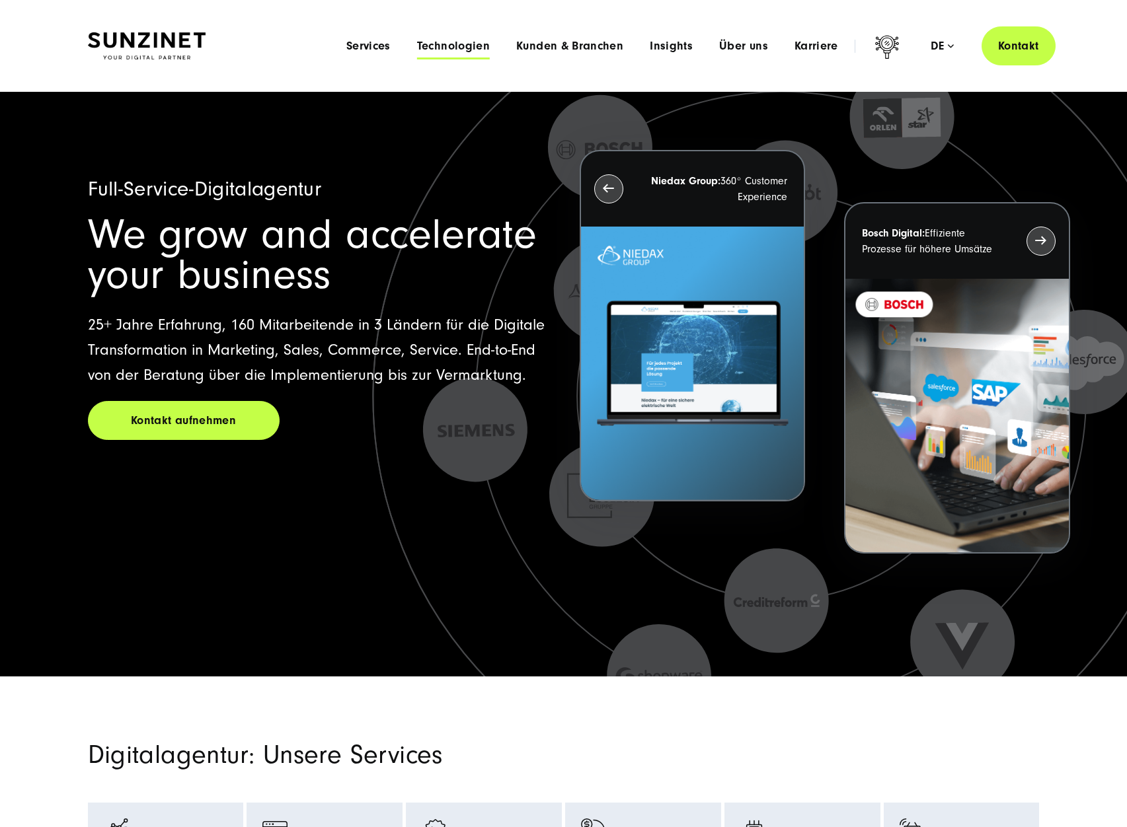
click at [458, 40] on span "Technologien" at bounding box center [453, 46] width 73 height 13
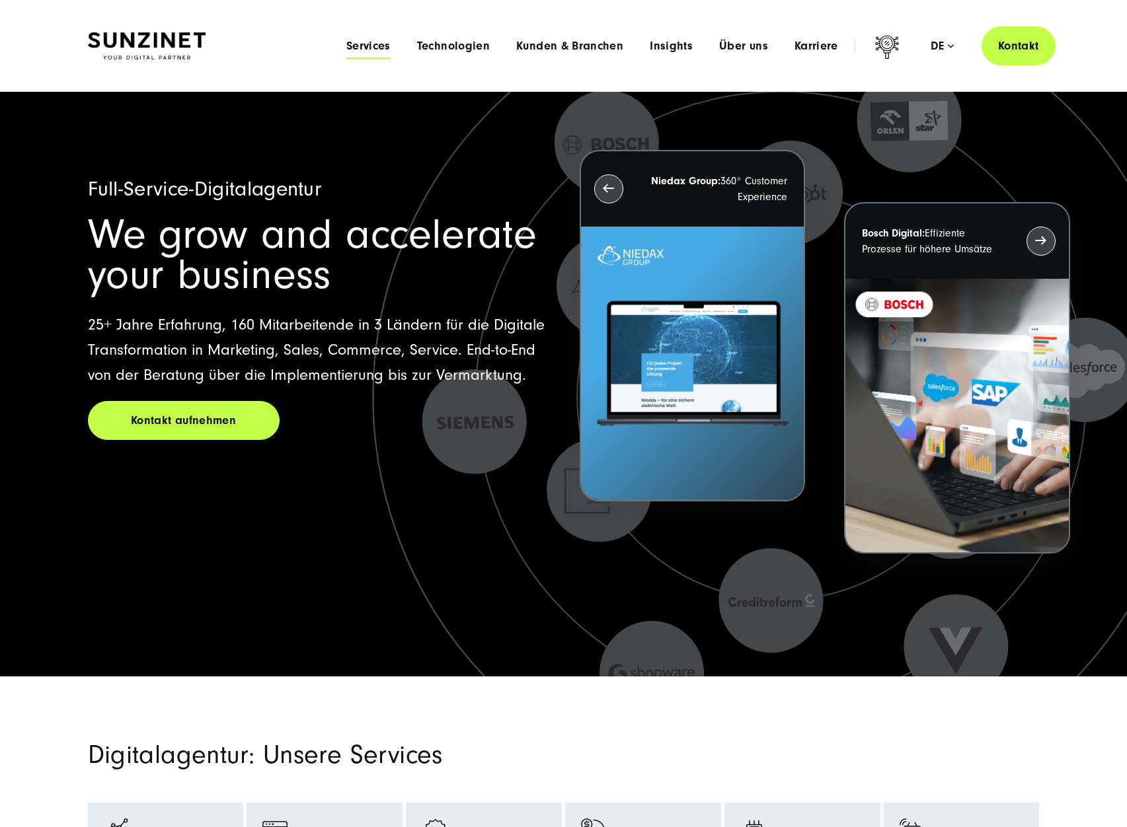
click at [363, 40] on span "Services" at bounding box center [368, 46] width 44 height 13
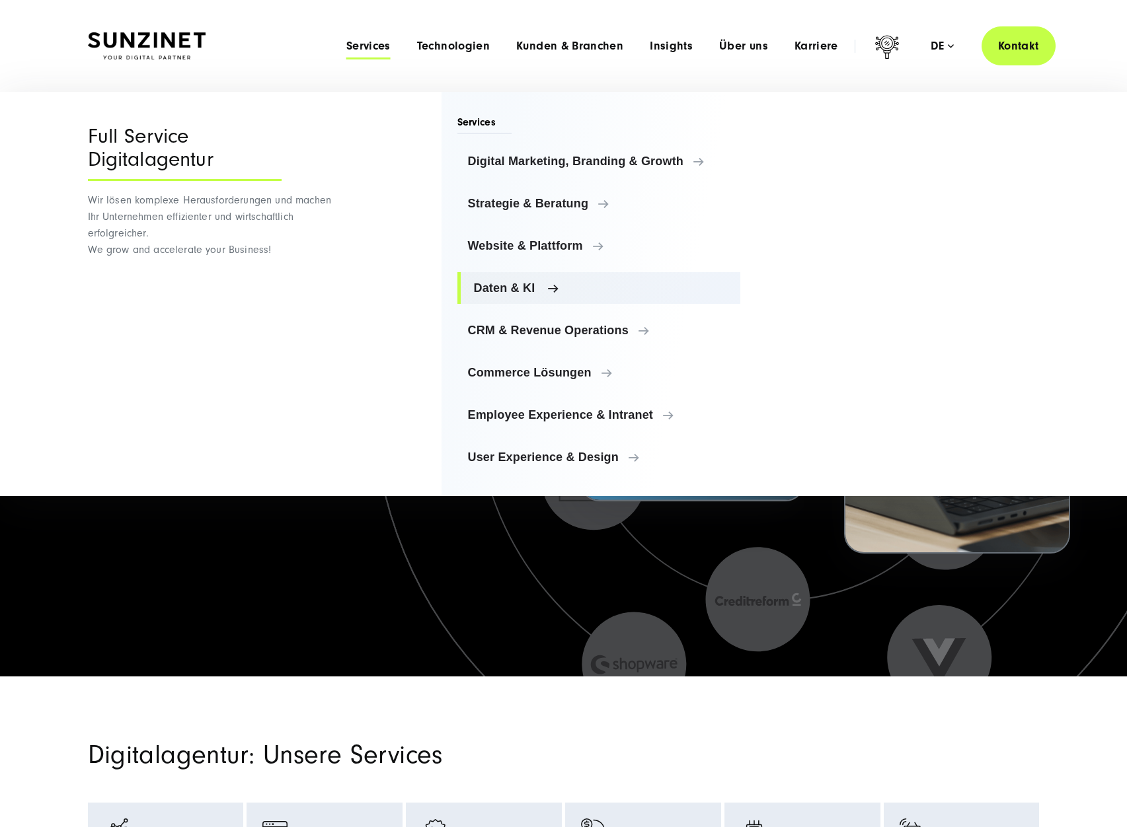
click at [513, 289] on span "Daten & KI" at bounding box center [602, 288] width 256 height 13
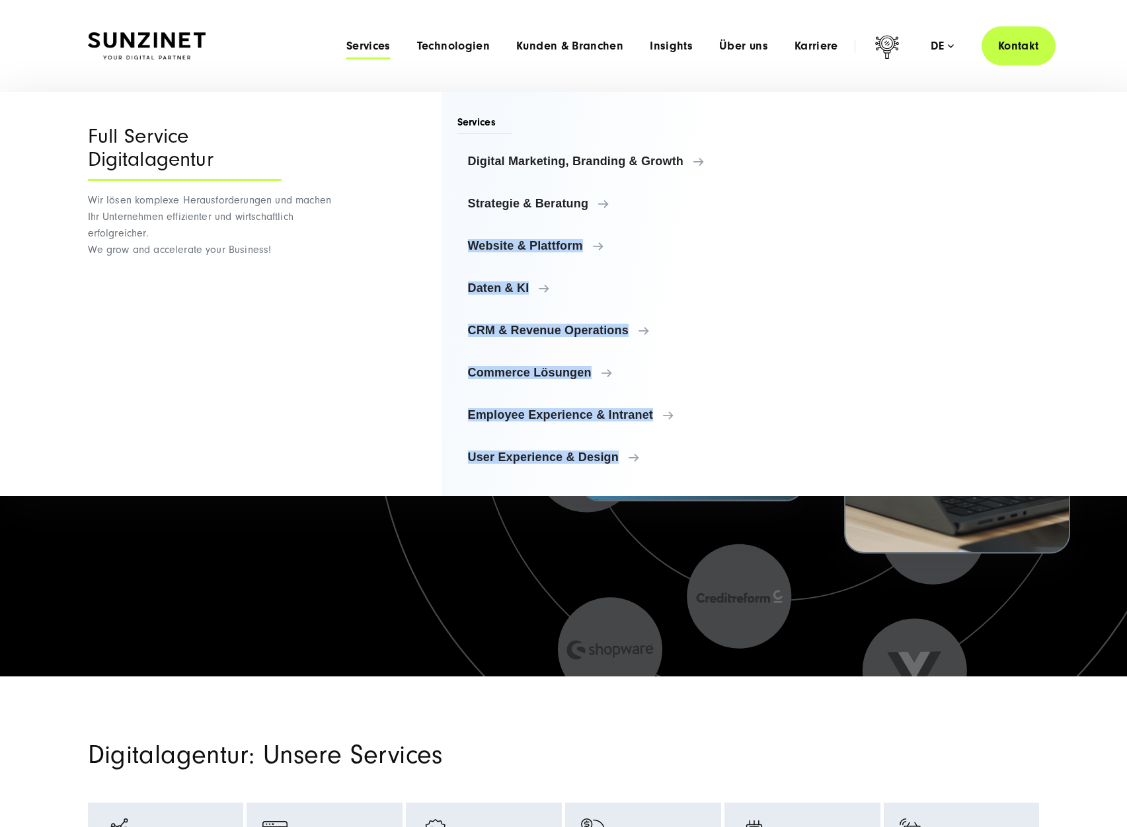
drag, startPoint x: 1103, startPoint y: 451, endPoint x: 776, endPoint y: 274, distance: 372.3
click at [1077, 228] on div "Menu Full Service Digitalagentur Wir lösen komplexe Herausforderungen und mache…" at bounding box center [569, 294] width 1138 height 404
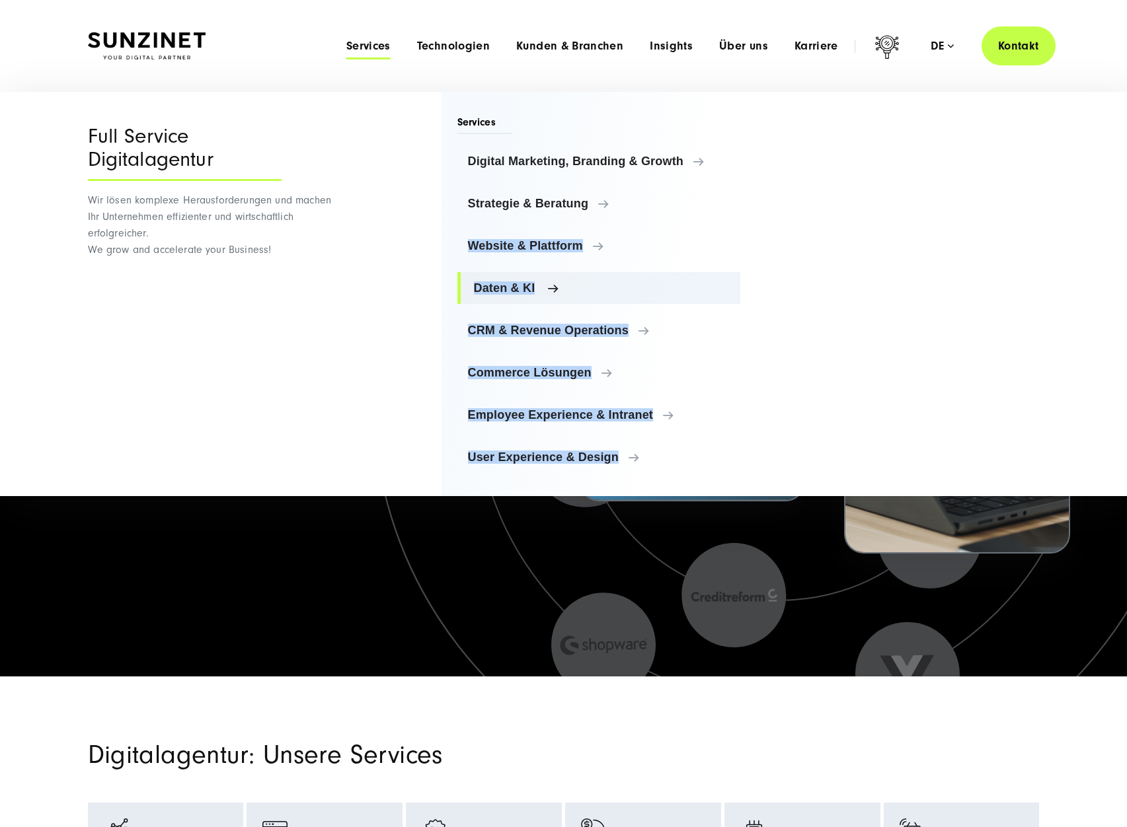
click at [515, 280] on link "Daten & KI" at bounding box center [599, 288] width 284 height 32
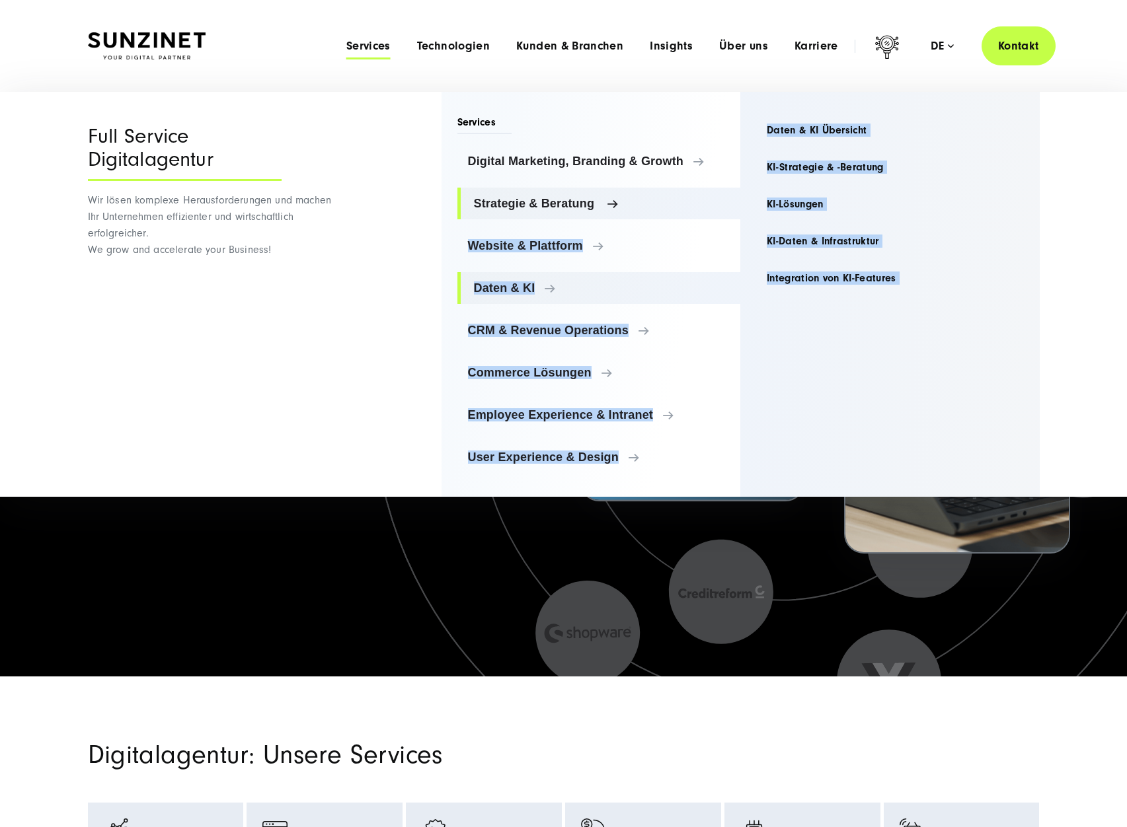
copy ul "Website & Plattform Website & Plattform Website & Plattform Übersicht Website &…"
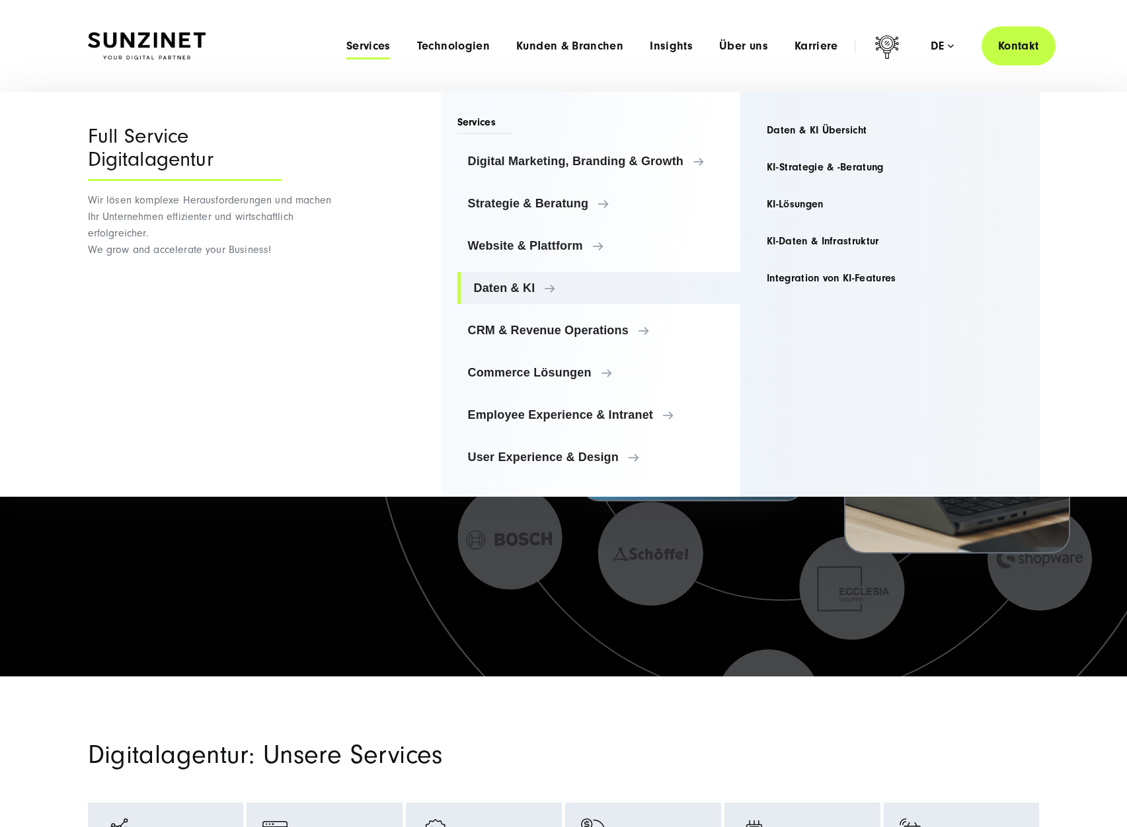
click at [201, 342] on div "Full Service Digitalagentur Wir lösen komplexe Herausforderungen und machen Ihr…" at bounding box center [212, 294] width 248 height 405
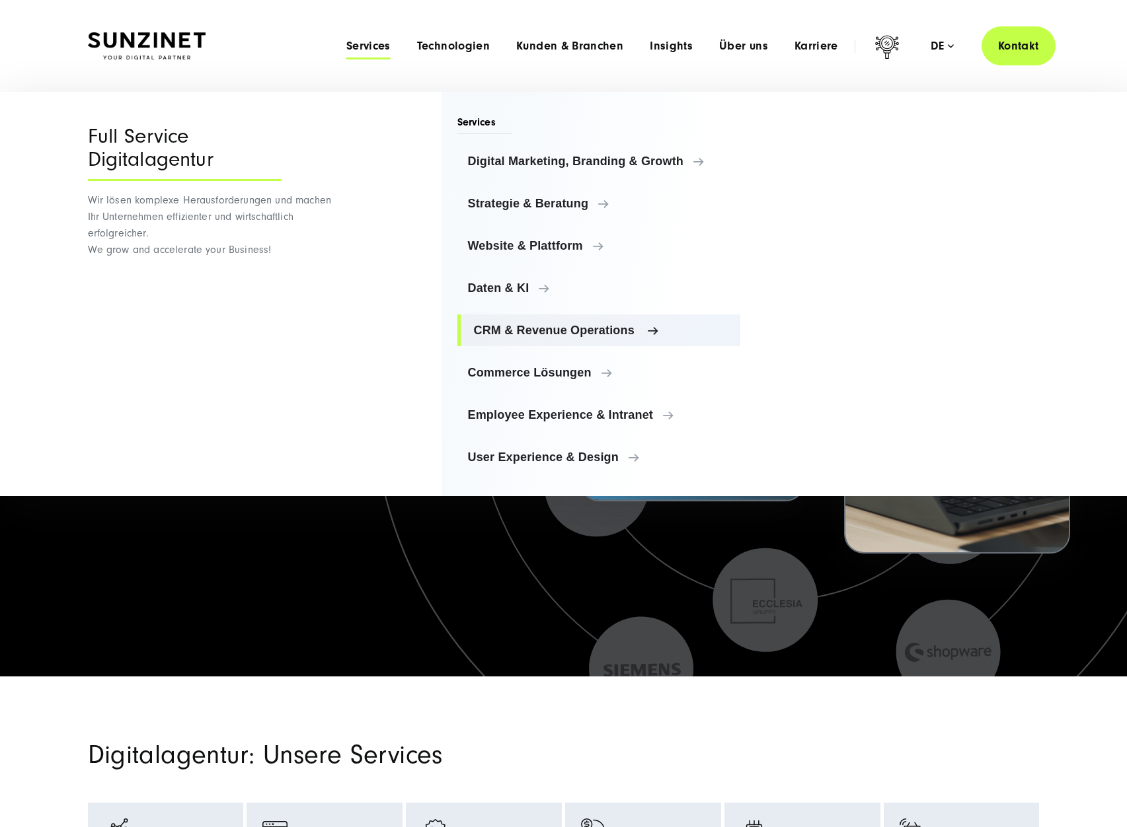
click at [524, 328] on span "CRM & Revenue Operations" at bounding box center [602, 330] width 256 height 13
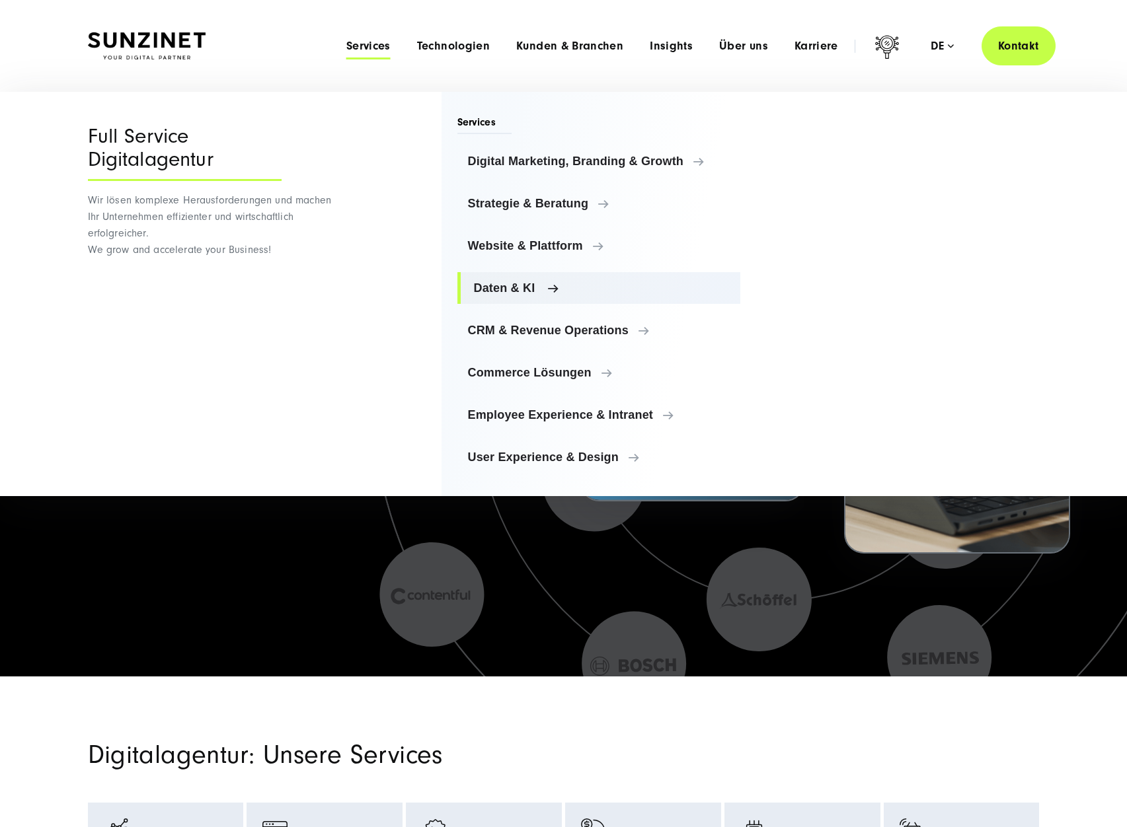
click at [502, 285] on span "Daten & KI" at bounding box center [602, 288] width 256 height 13
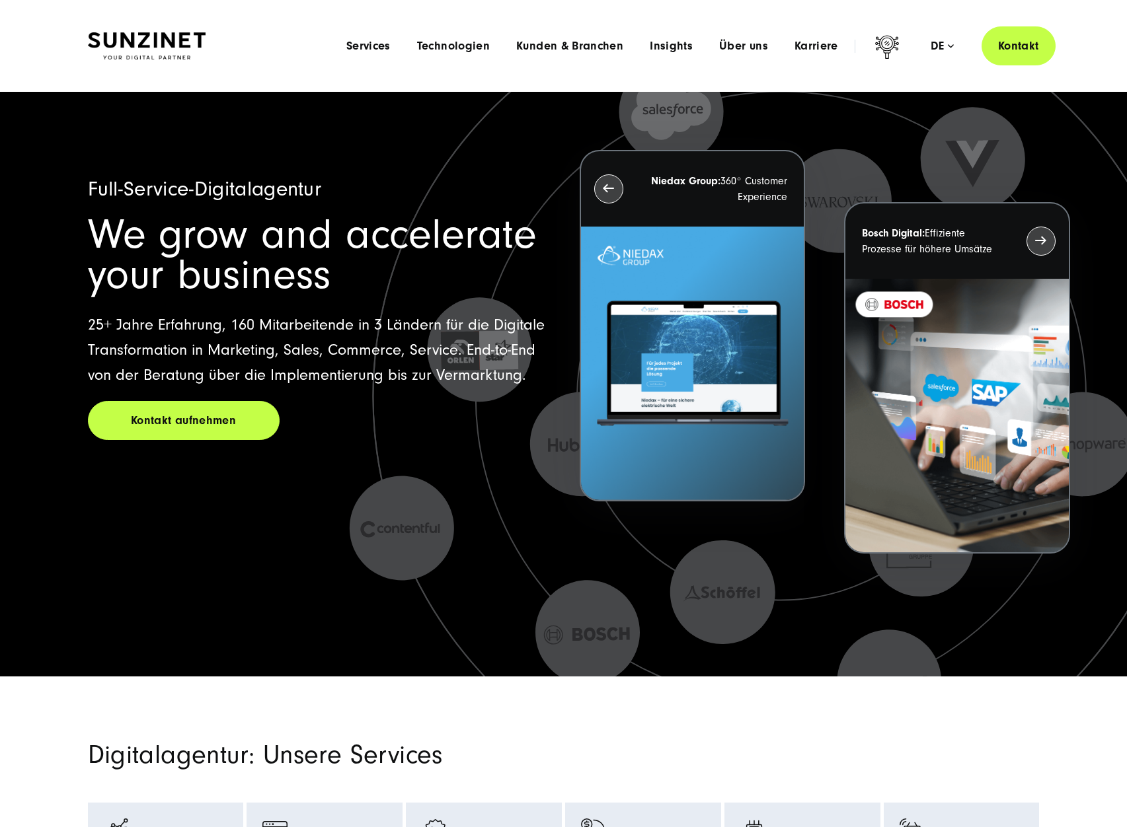
click at [932, 54] on div "Menu Services Menu Full Service Digitalagentur Wir lösen komplexe Herausforderu…" at bounding box center [694, 45] width 722 height 39
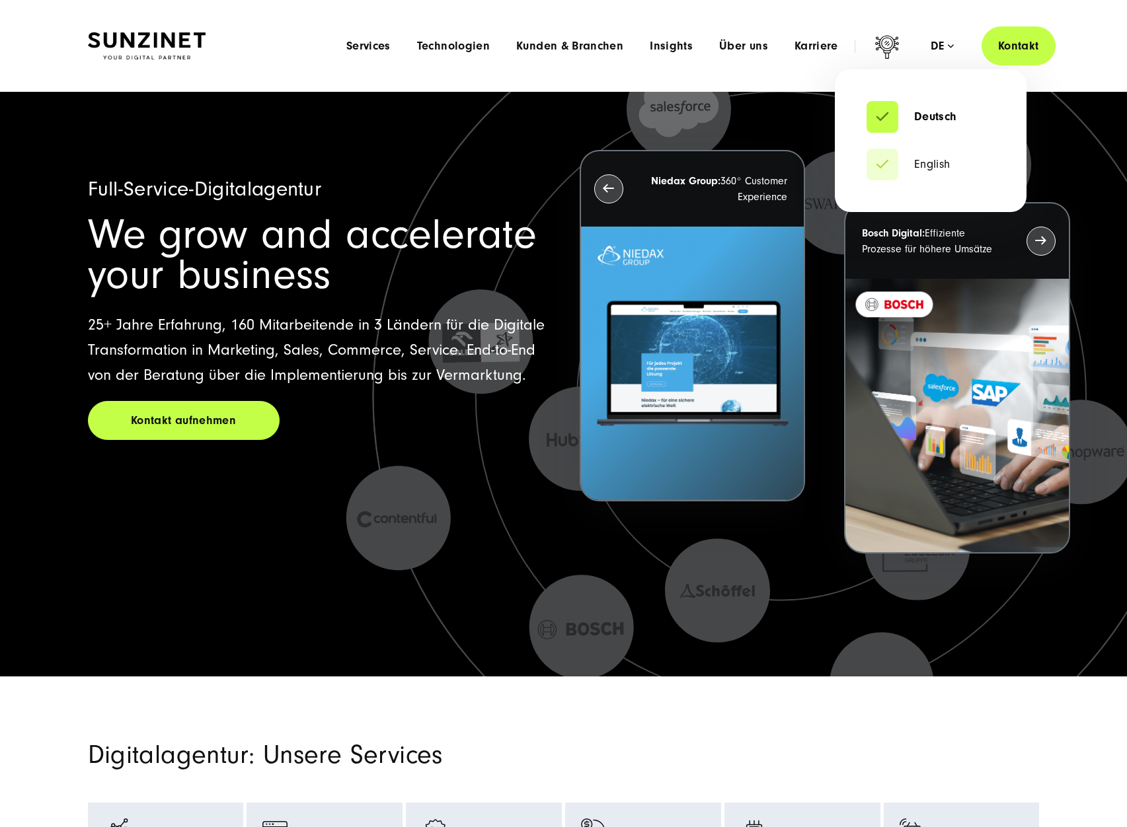
click at [936, 46] on div "de" at bounding box center [941, 46] width 23 height 13
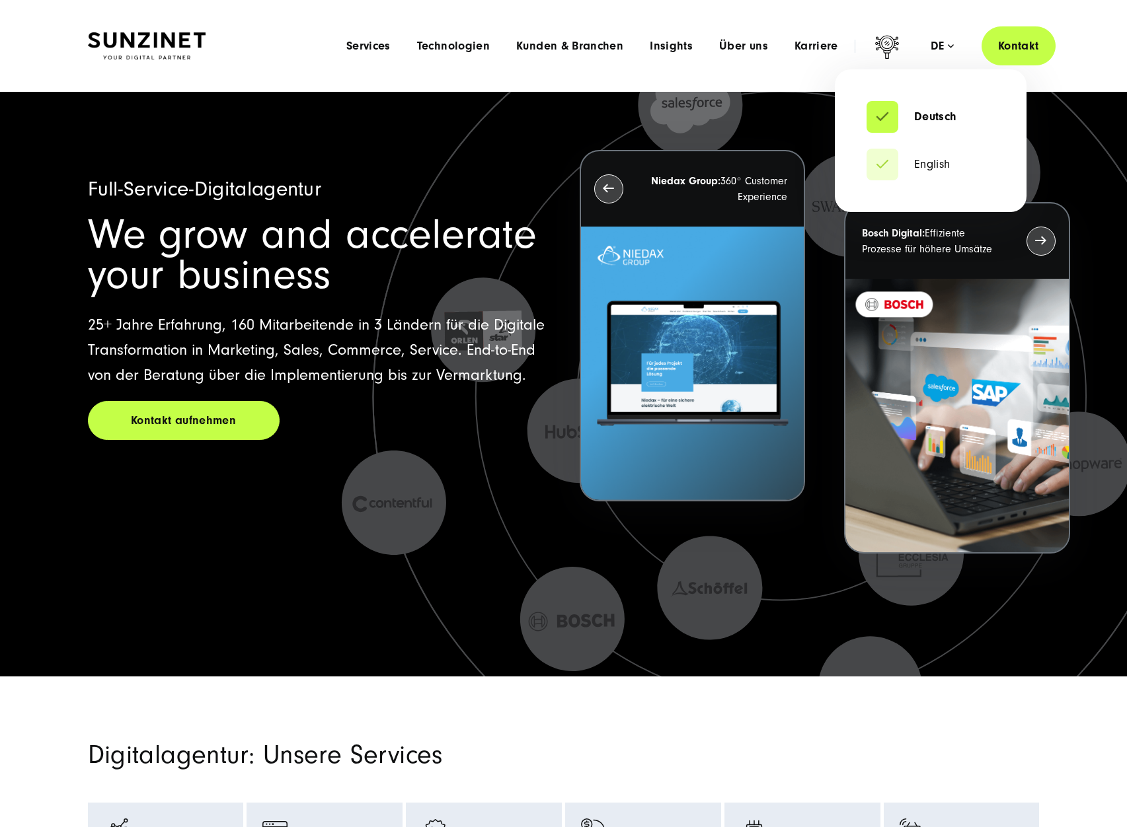
click at [925, 171] on li "English" at bounding box center [930, 165] width 128 height 32
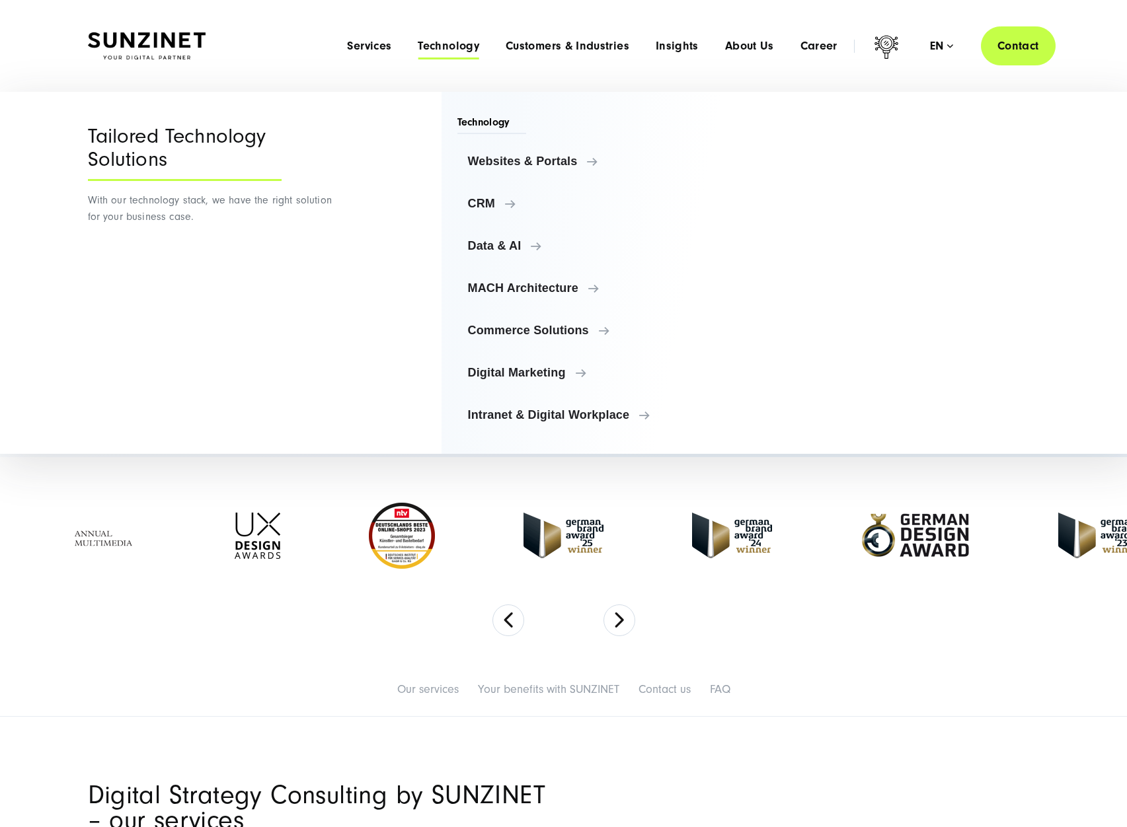
click at [379, 59] on div "Menu Services Menu Full Service Digital Agency We solve complex challenges and …" at bounding box center [694, 45] width 721 height 39
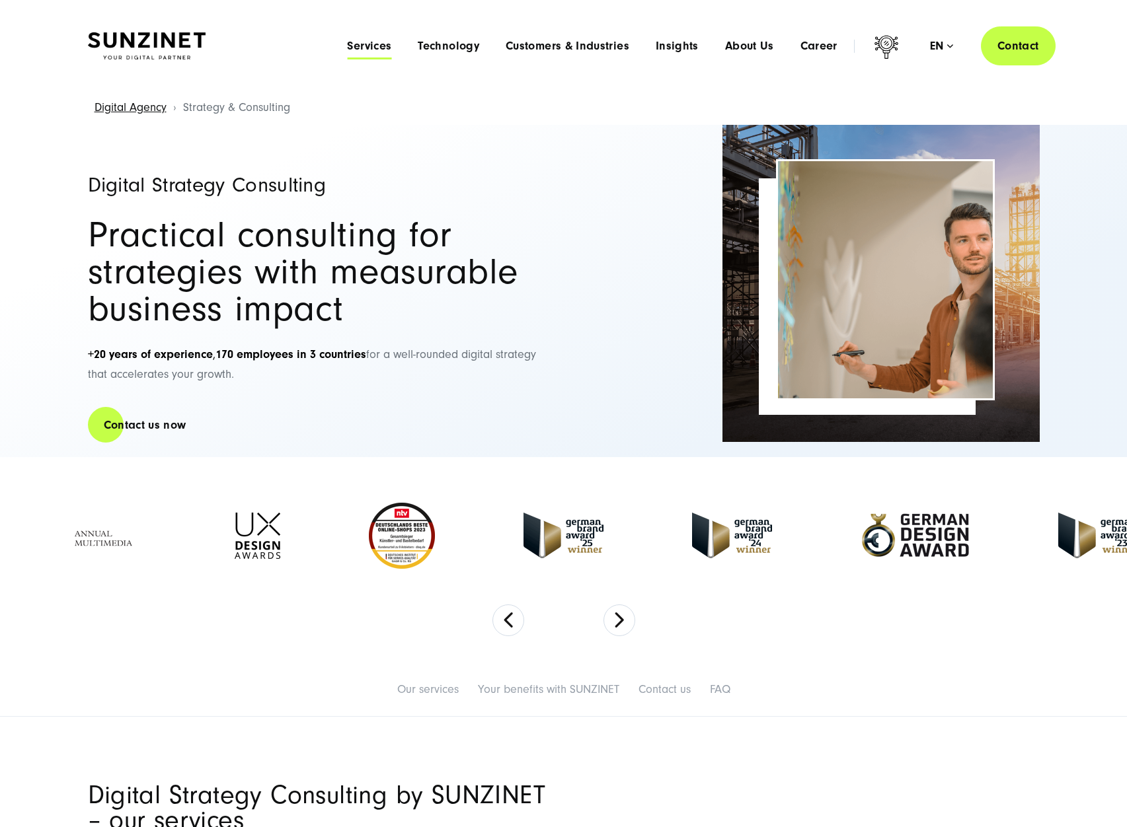
click at [371, 48] on span "Services" at bounding box center [369, 46] width 44 height 13
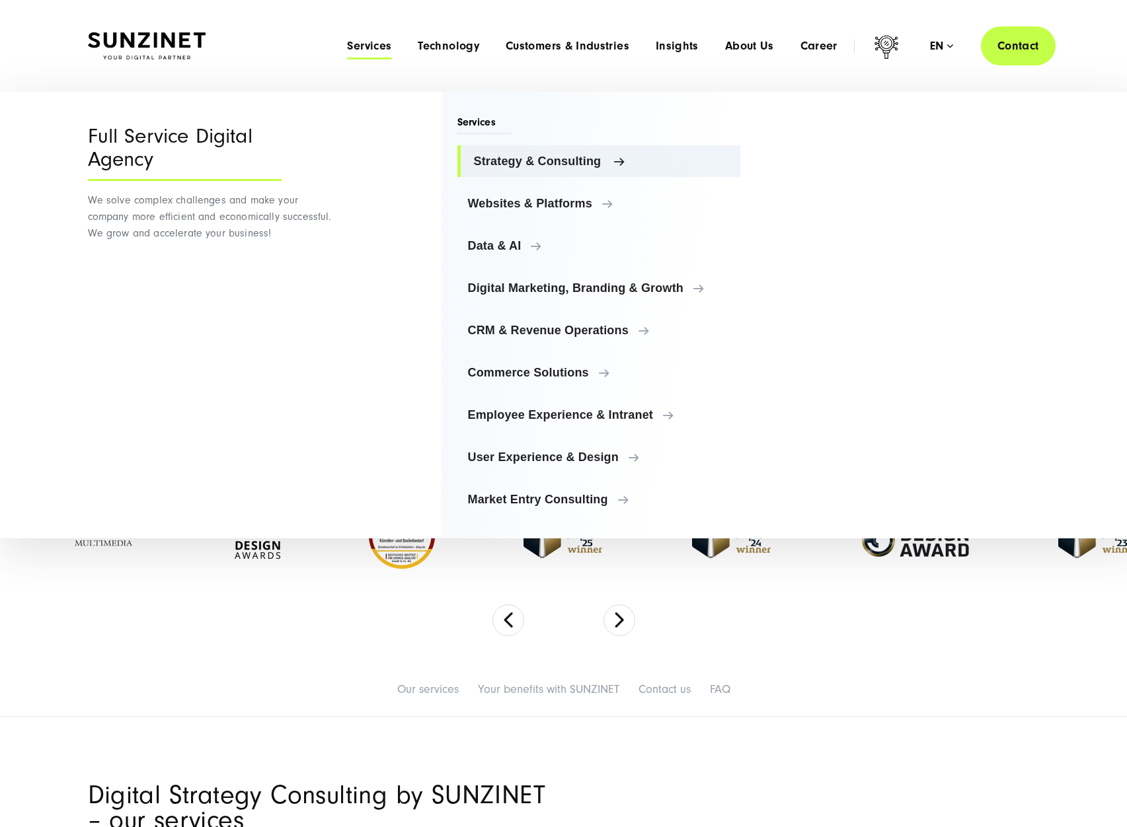
click at [570, 149] on link "Strategy & Consulting" at bounding box center [599, 161] width 284 height 32
drag, startPoint x: 743, startPoint y: 118, endPoint x: 910, endPoint y: 141, distance: 168.2
click at [912, 144] on div "Services Strategy & Consulting Strategy & Consulting Strategy & Consulting Over…" at bounding box center [740, 315] width 598 height 447
click at [531, 169] on link "Strategy & Consulting" at bounding box center [599, 161] width 284 height 32
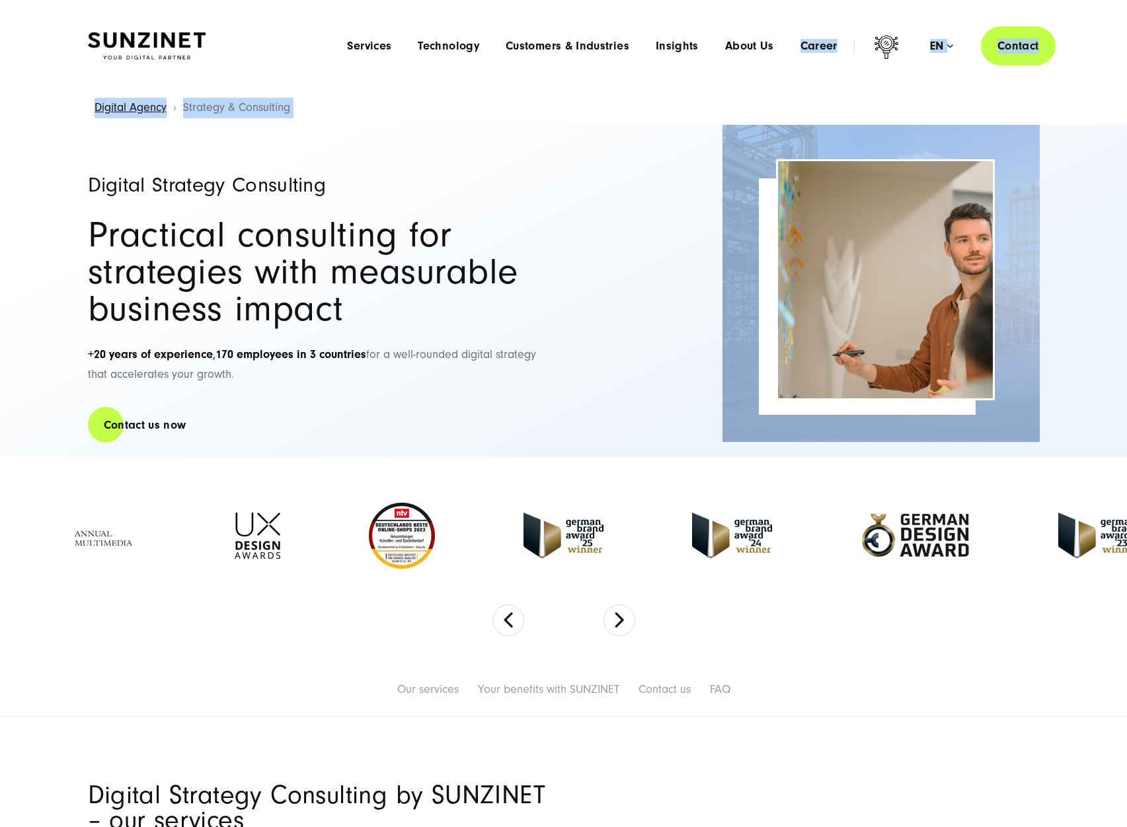
drag, startPoint x: 756, startPoint y: 75, endPoint x: 844, endPoint y: 354, distance: 291.8
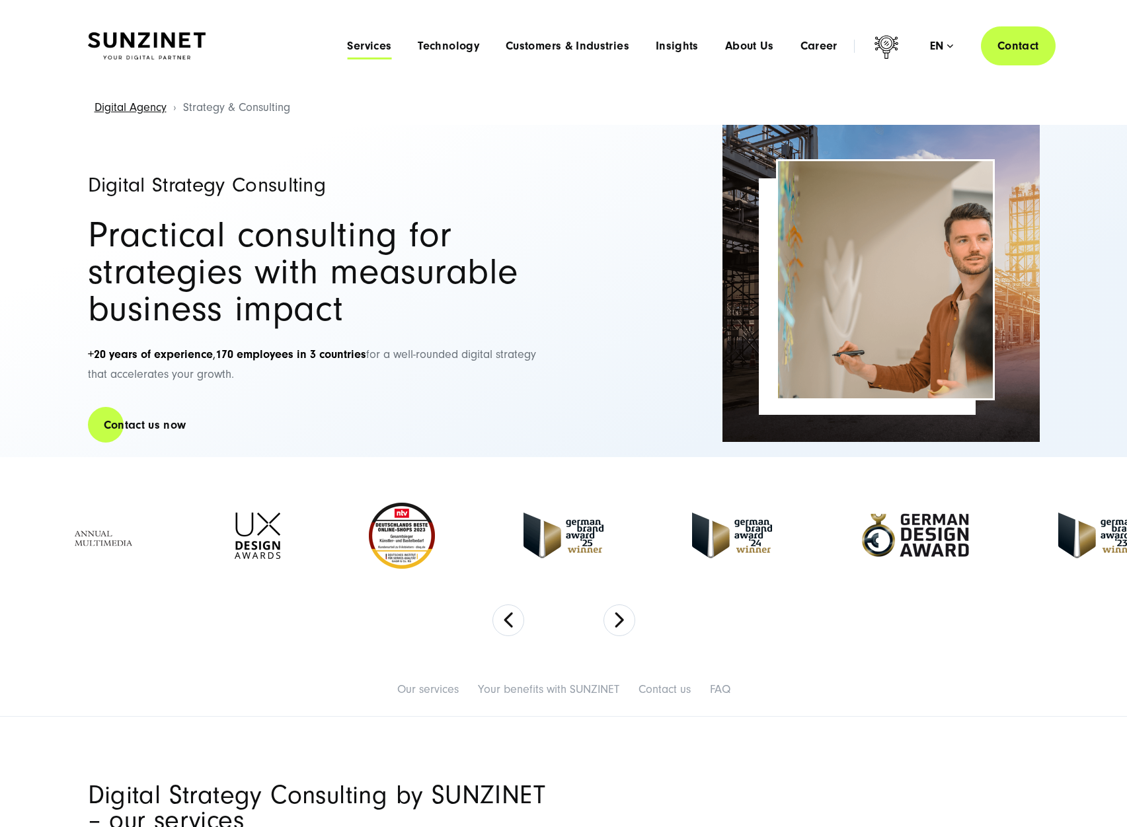
drag, startPoint x: 388, startPoint y: 57, endPoint x: 385, endPoint y: 44, distance: 13.6
click at [388, 57] on div "Menu Services Menu Full Service Digital Agency We solve complex challenges and …" at bounding box center [694, 45] width 721 height 39
click at [358, 57] on div "Menu Services Menu Full Service Digital Agency We solve complex challenges and …" at bounding box center [694, 45] width 721 height 39
click at [361, 46] on span "Services" at bounding box center [369, 46] width 44 height 13
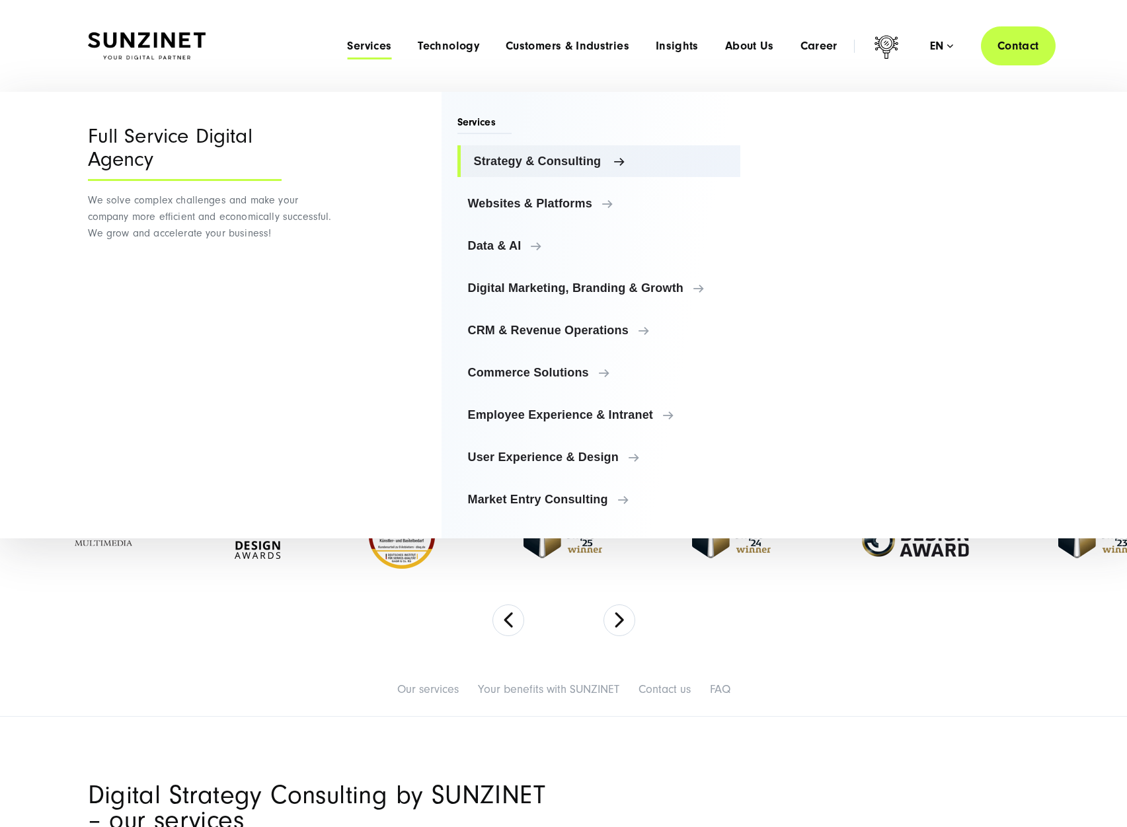
click at [519, 155] on span "Strategy & Consulting" at bounding box center [602, 161] width 256 height 13
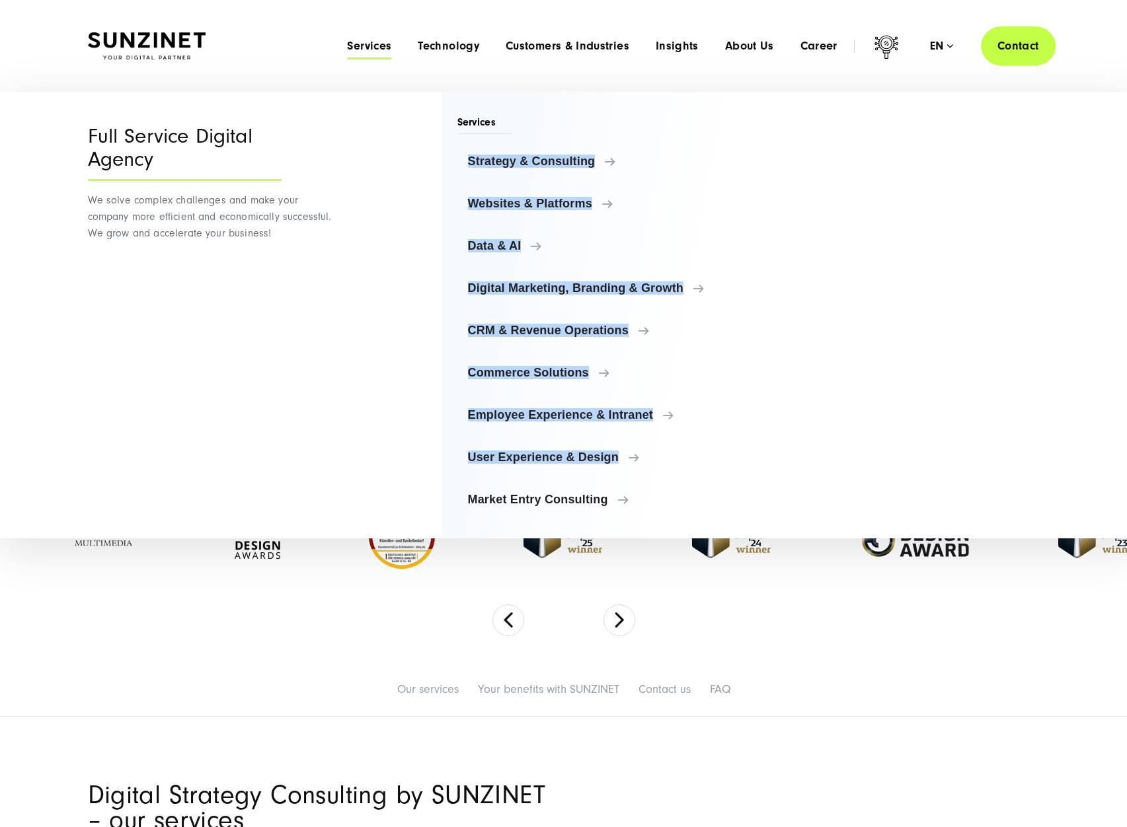
drag, startPoint x: 1005, startPoint y: 432, endPoint x: 595, endPoint y: 143, distance: 501.3
click at [620, 133] on div "Menu Full Service Digital Agency We solve complex challenges and make your comp…" at bounding box center [569, 315] width 1138 height 447
click at [558, 171] on link "Strategy & Consulting" at bounding box center [599, 161] width 284 height 32
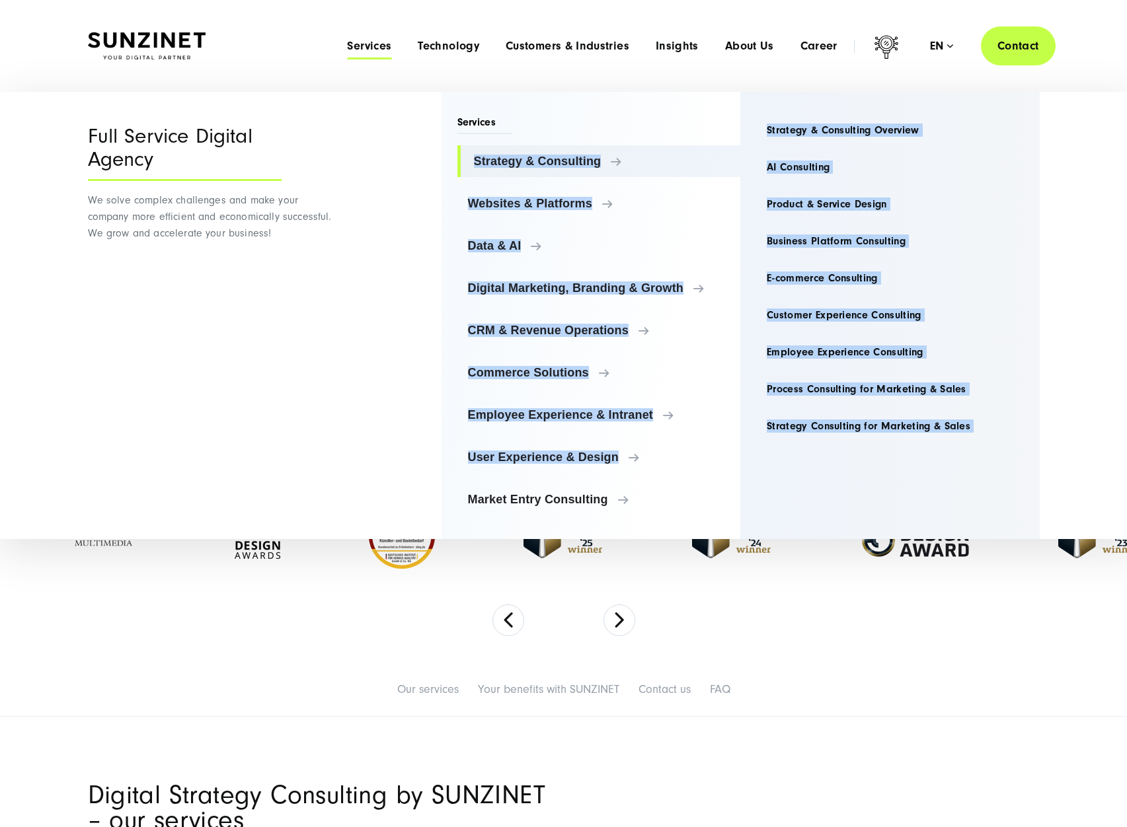
copy div "Strategy & Consulting Strategy & Consulting Strategy & Consulting Overview AI C…"
click at [545, 197] on span "Websites & Platforms" at bounding box center [602, 203] width 256 height 13
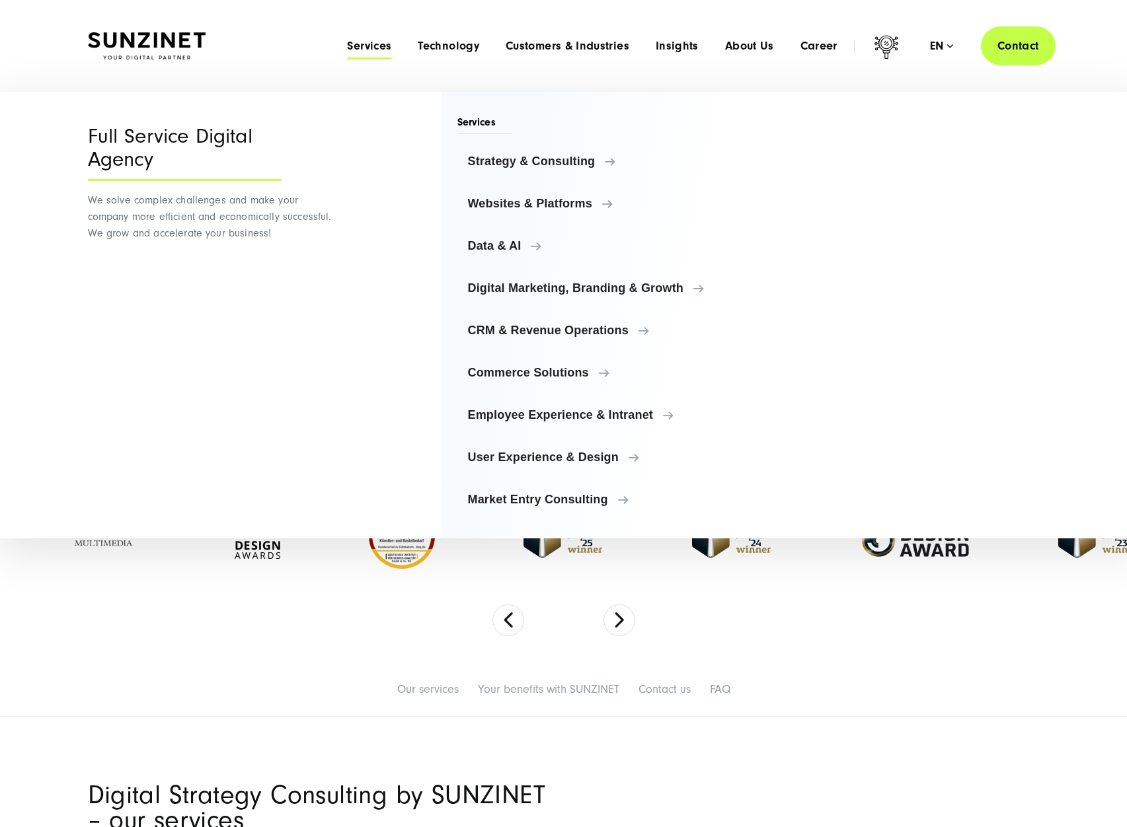
click at [308, 344] on div "Full Service Digital Agency We solve complex challenges and make your company m…" at bounding box center [212, 315] width 248 height 447
click at [506, 210] on link "Websites & Platforms" at bounding box center [599, 204] width 284 height 32
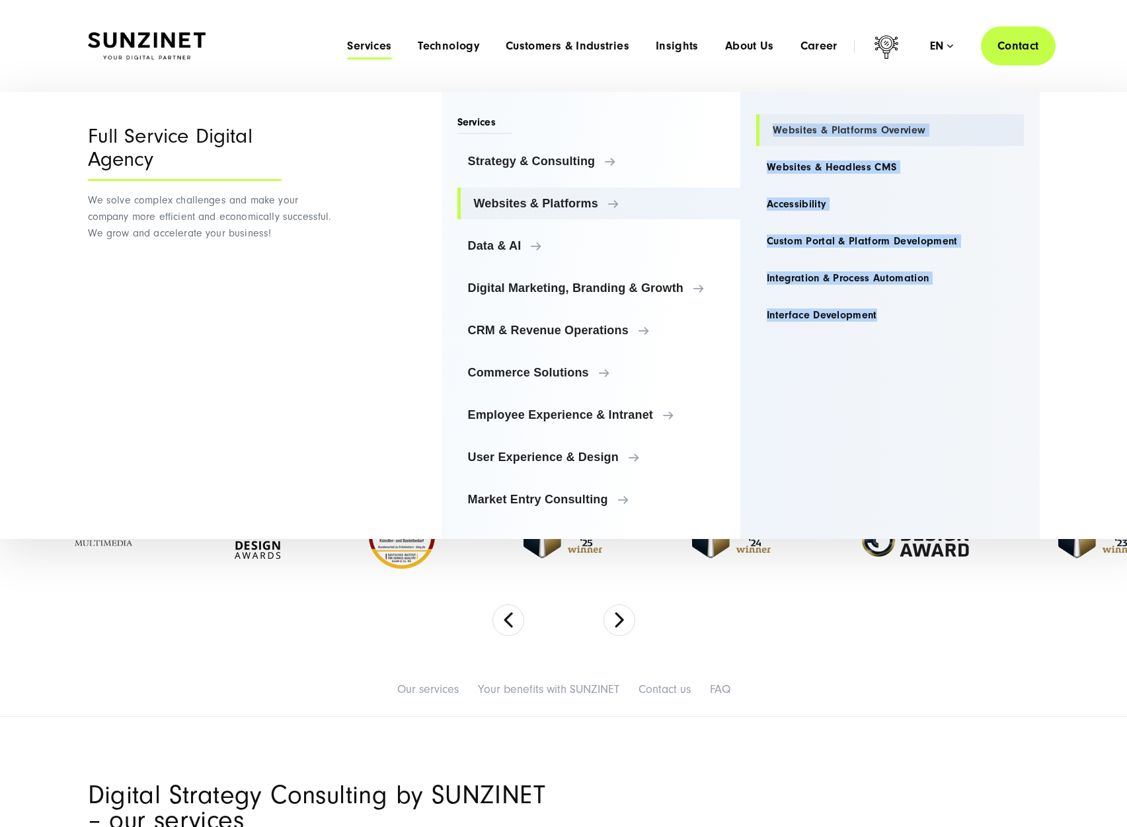
drag, startPoint x: 954, startPoint y: 375, endPoint x: 767, endPoint y: 123, distance: 314.0
click at [767, 123] on div "Websites & Platforms Websites & Platforms Overview Websites & Headless CMS Acce…" at bounding box center [889, 315] width 299 height 447
copy ul "Websites & Platforms Overview Websites & Headless CMS Accessibility Custom Port…"
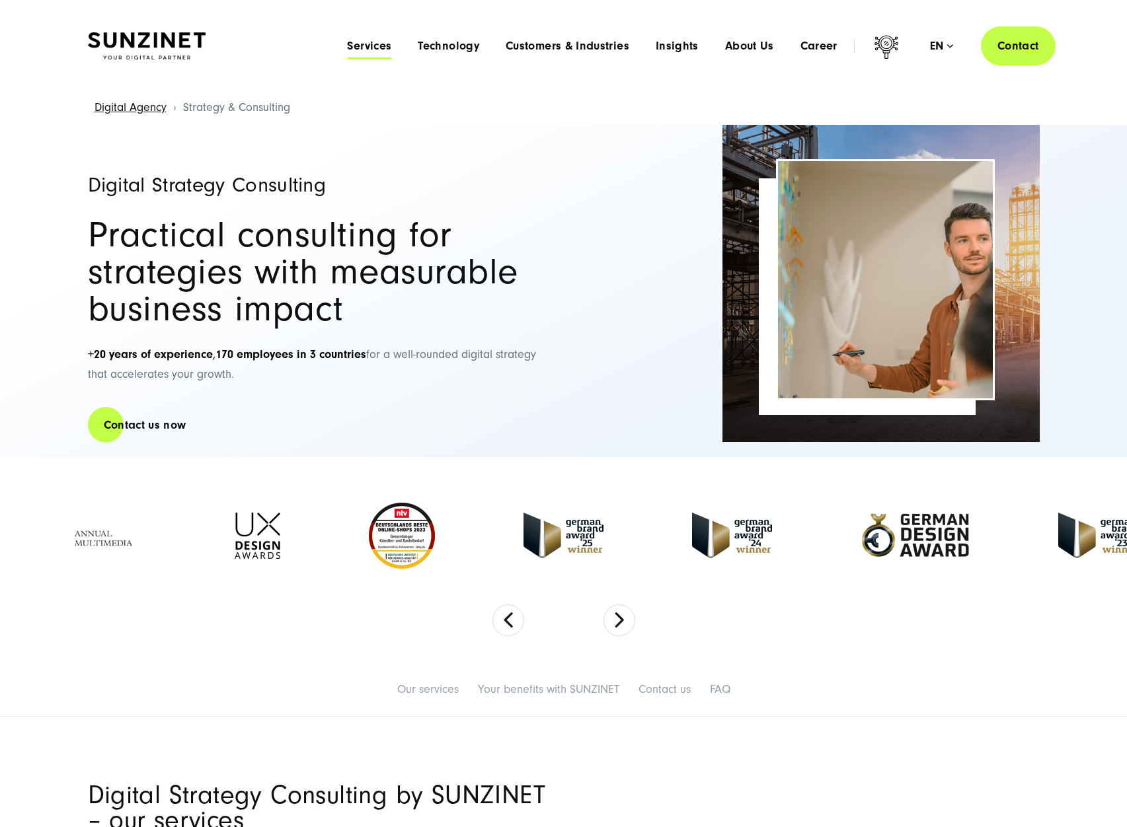
click at [379, 50] on span "Services" at bounding box center [369, 46] width 44 height 13
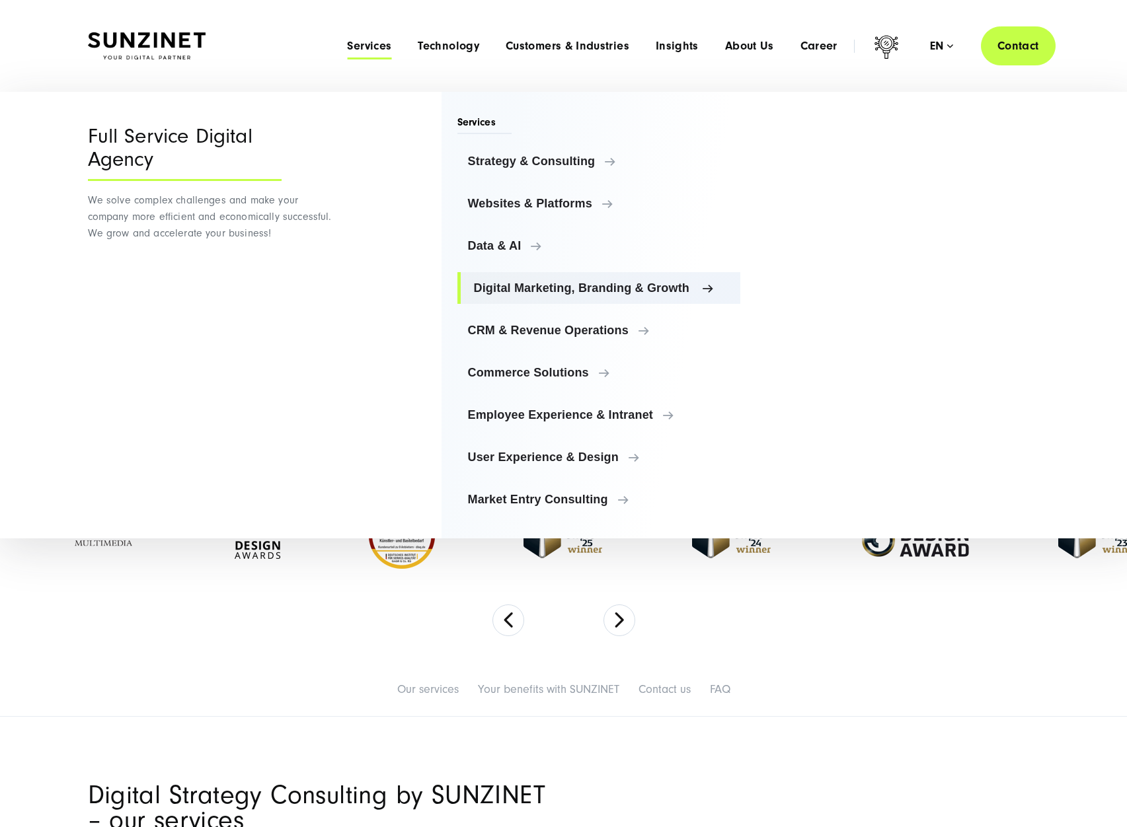
click at [568, 291] on span "Digital Marketing, Branding & Growth" at bounding box center [602, 288] width 256 height 13
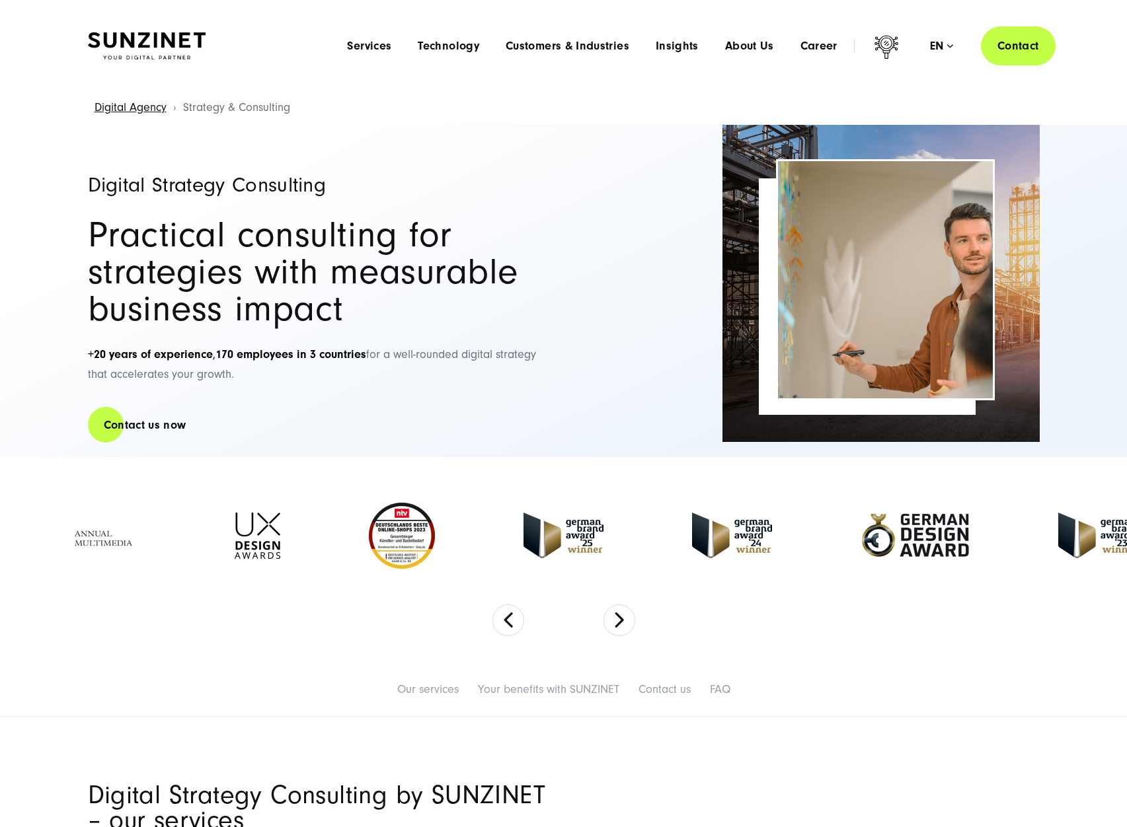
drag, startPoint x: 784, startPoint y: 88, endPoint x: 350, endPoint y: 162, distance: 439.8
click at [377, 46] on span "Services" at bounding box center [369, 46] width 44 height 13
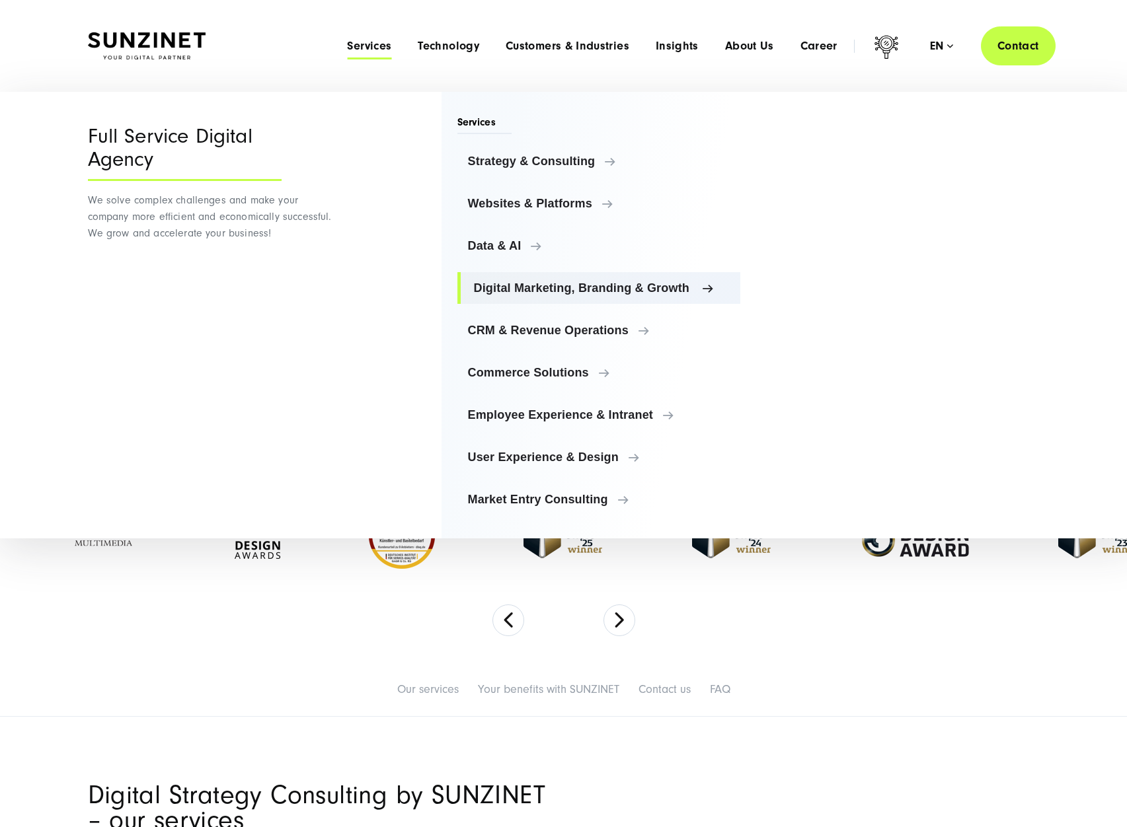
click at [527, 291] on span "Digital Marketing, Branding & Growth" at bounding box center [602, 288] width 256 height 13
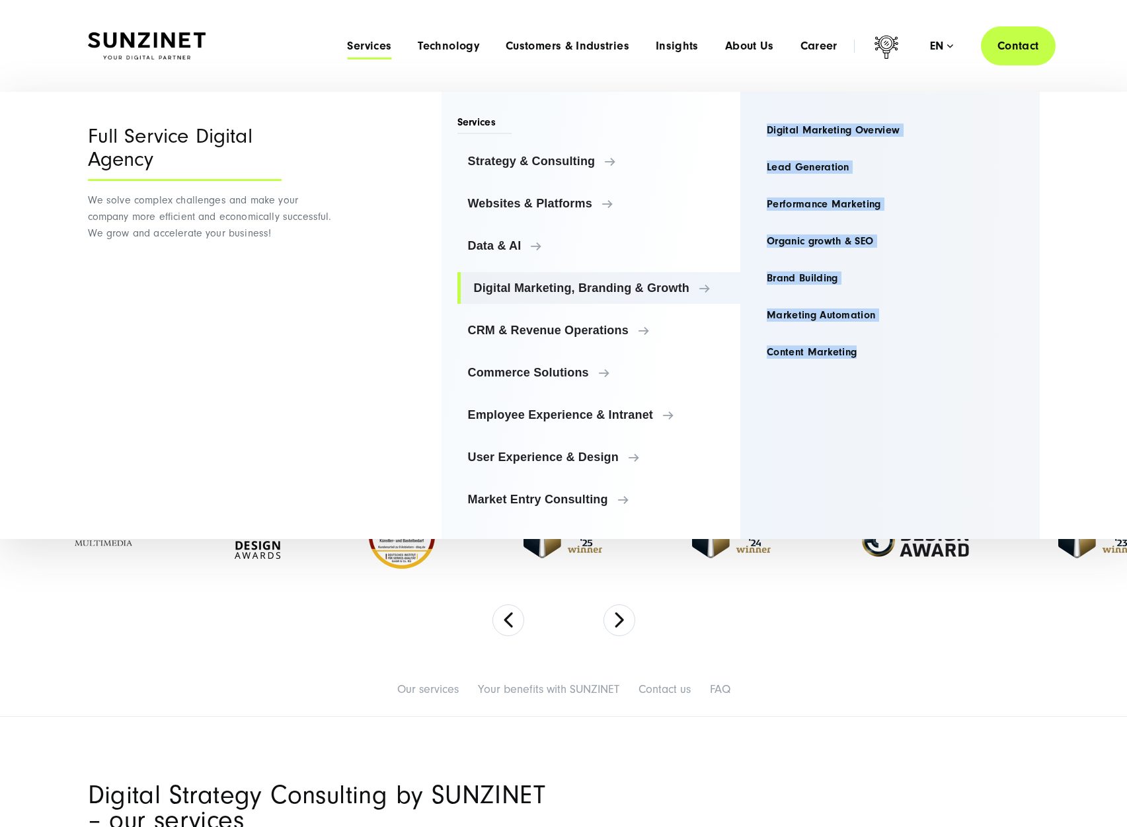
drag, startPoint x: 1007, startPoint y: 106, endPoint x: 873, endPoint y: 410, distance: 332.3
click at [873, 411] on div "Digital Marketing, Branding & Growth Digital Marketing Overview Lead Generation…" at bounding box center [889, 315] width 299 height 447
copy ul "Digital Marketing Overview Lead Generation Performance Marketing Organic growth…"
click at [519, 323] on link "CRM & Revenue Operations" at bounding box center [599, 331] width 284 height 32
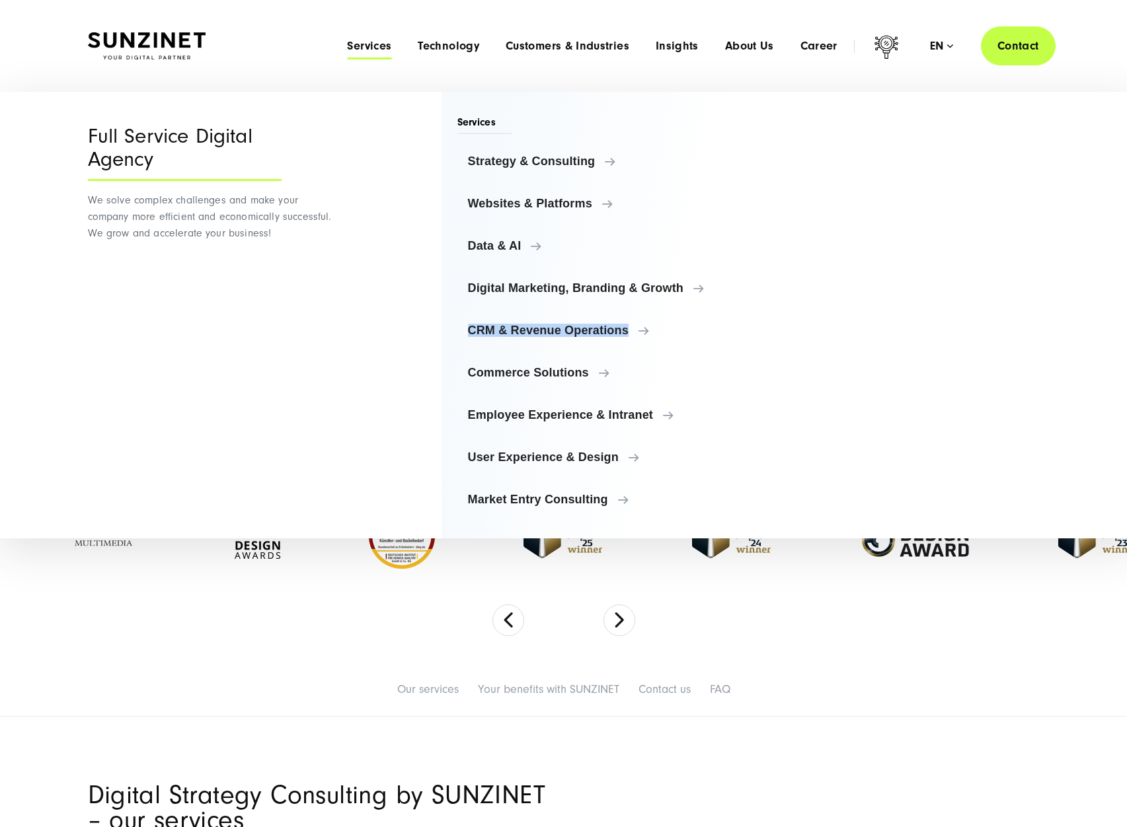
drag, startPoint x: 441, startPoint y: 344, endPoint x: 453, endPoint y: 330, distance: 18.8
click at [453, 330] on div "Menu Full Service Digital Agency We solve complex challenges and make your comp…" at bounding box center [563, 315] width 1005 height 447
copy span "CRM & Revenue Operations"
click at [595, 316] on link "CRM & Revenue Operations" at bounding box center [599, 331] width 284 height 32
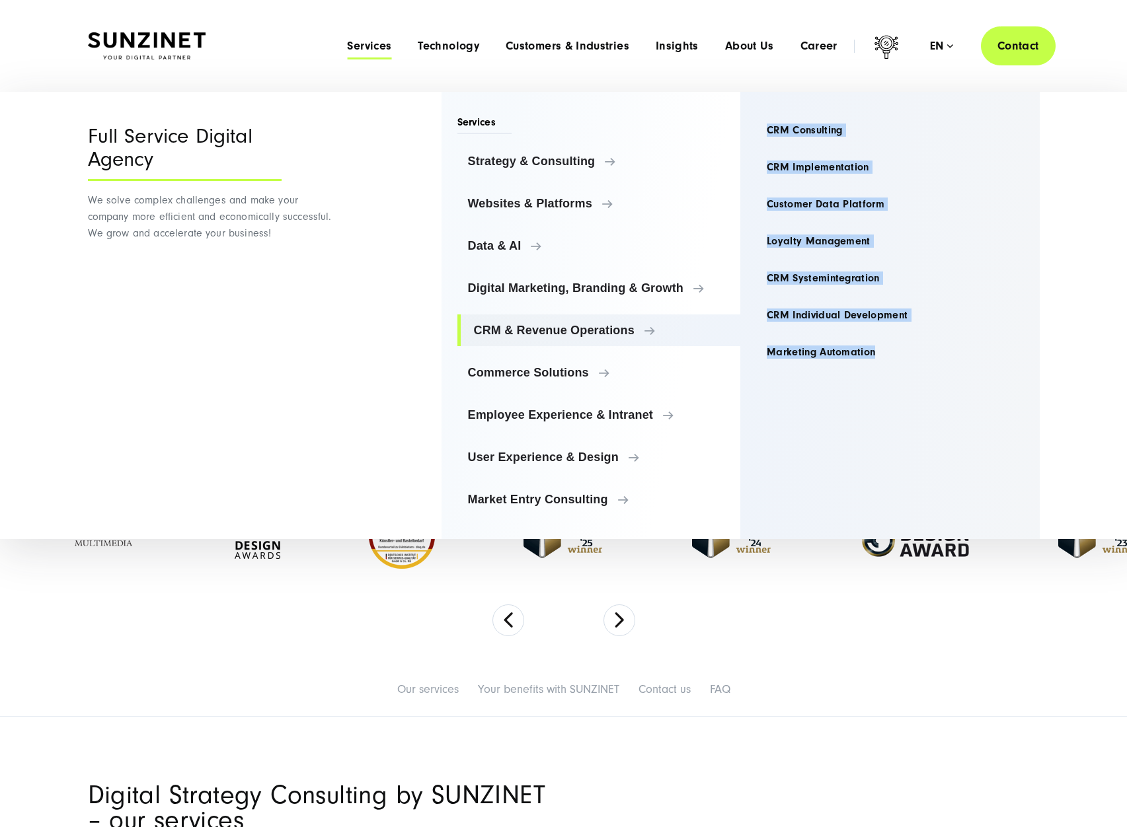
drag, startPoint x: 970, startPoint y: 174, endPoint x: 921, endPoint y: 419, distance: 249.5
click at [921, 419] on div "CRM & Revenue Operations CRM Consulting CRM Implementation Customer Data Platfo…" at bounding box center [889, 315] width 299 height 447
copy ul "CRM Consulting CRM Implementation Customer Data Platform Loyalty Management CRM…"
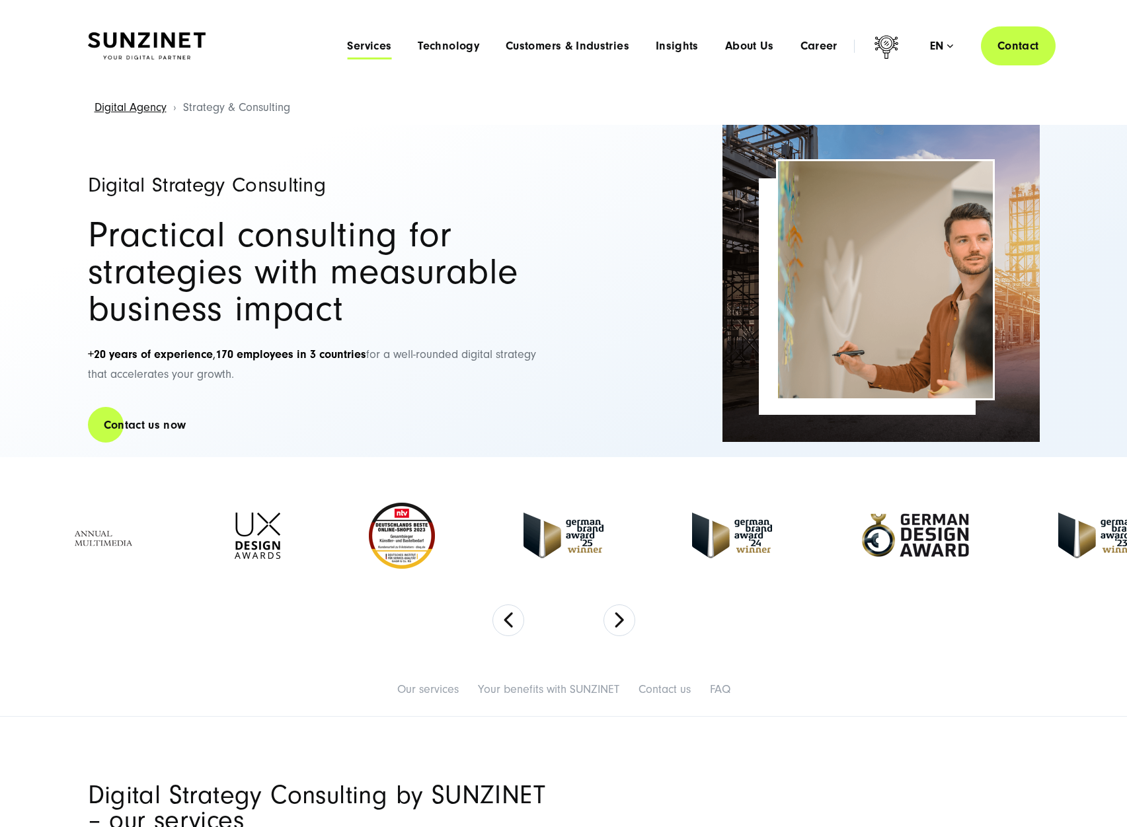
drag, startPoint x: 400, startPoint y: 44, endPoint x: 383, endPoint y: 39, distance: 17.8
click at [400, 44] on li "Services Menu Full Service Digital Agency We solve complex challenges and make …" at bounding box center [369, 46] width 71 height 14
click at [376, 38] on div "Menu Services Menu Full Service Digital Agency We solve complex challenges and …" at bounding box center [694, 45] width 721 height 39
click at [393, 48] on li "Services Menu Full Service Digital Agency We solve complex challenges and make …" at bounding box center [369, 46] width 71 height 14
click at [369, 44] on span "Services" at bounding box center [369, 46] width 44 height 13
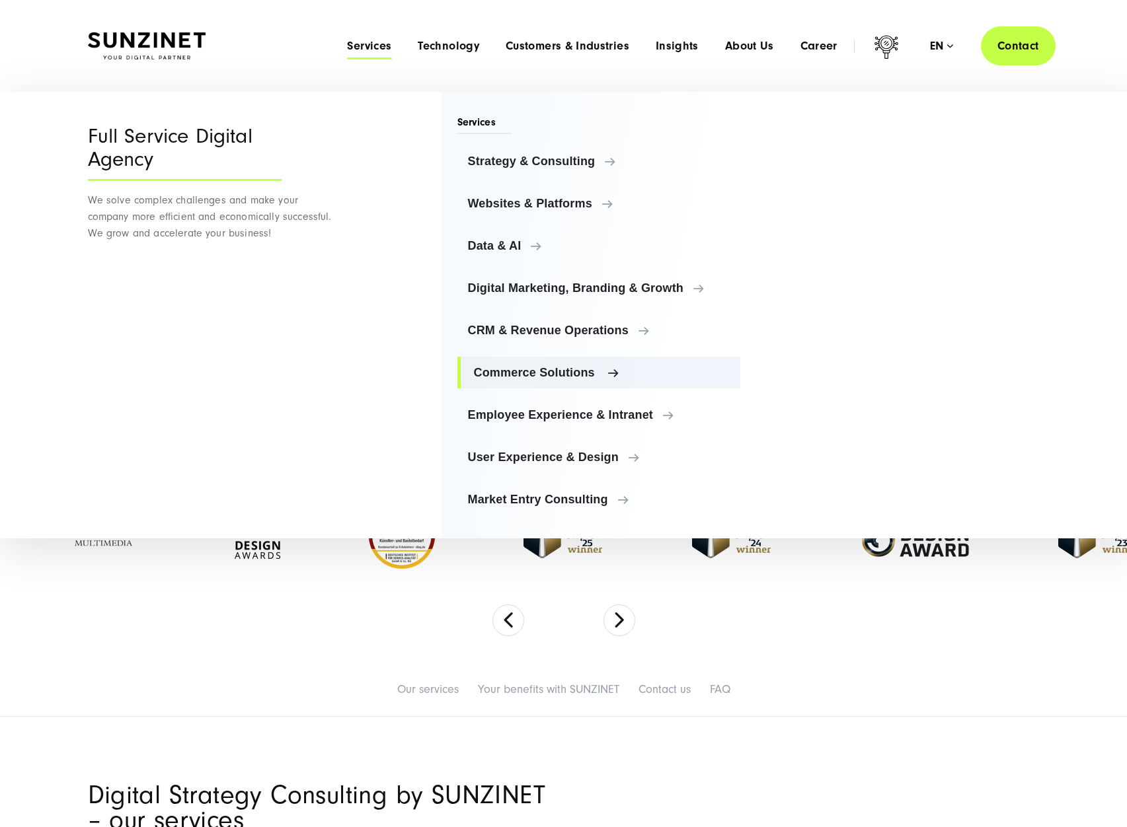
click at [556, 368] on span "Commerce Solutions" at bounding box center [602, 372] width 256 height 13
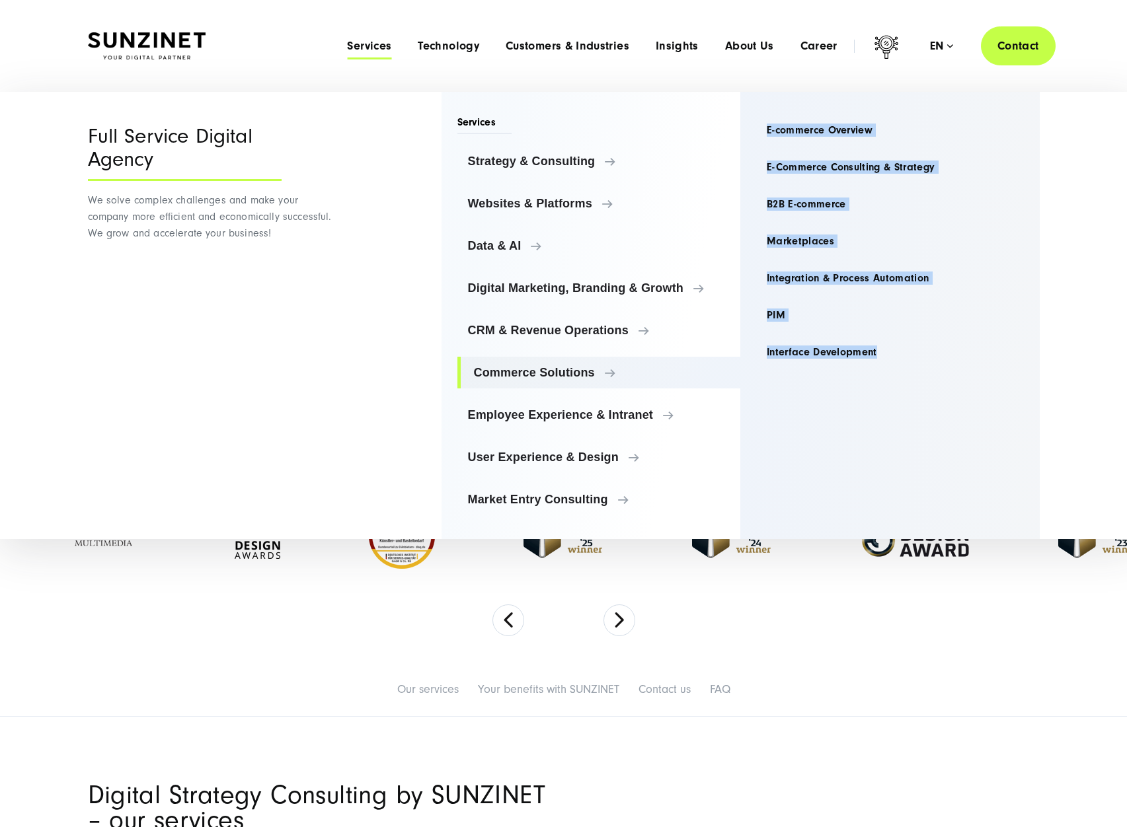
drag, startPoint x: 901, startPoint y: 159, endPoint x: 893, endPoint y: 398, distance: 239.3
click at [893, 398] on div "Commerce Solutions E-commerce Overview E-Commerce Consulting & Strategy B2B E-c…" at bounding box center [889, 315] width 299 height 447
copy ul "E-commerce Overview E-Commerce Consulting & Strategy B2B E-commerce Marketplace…"
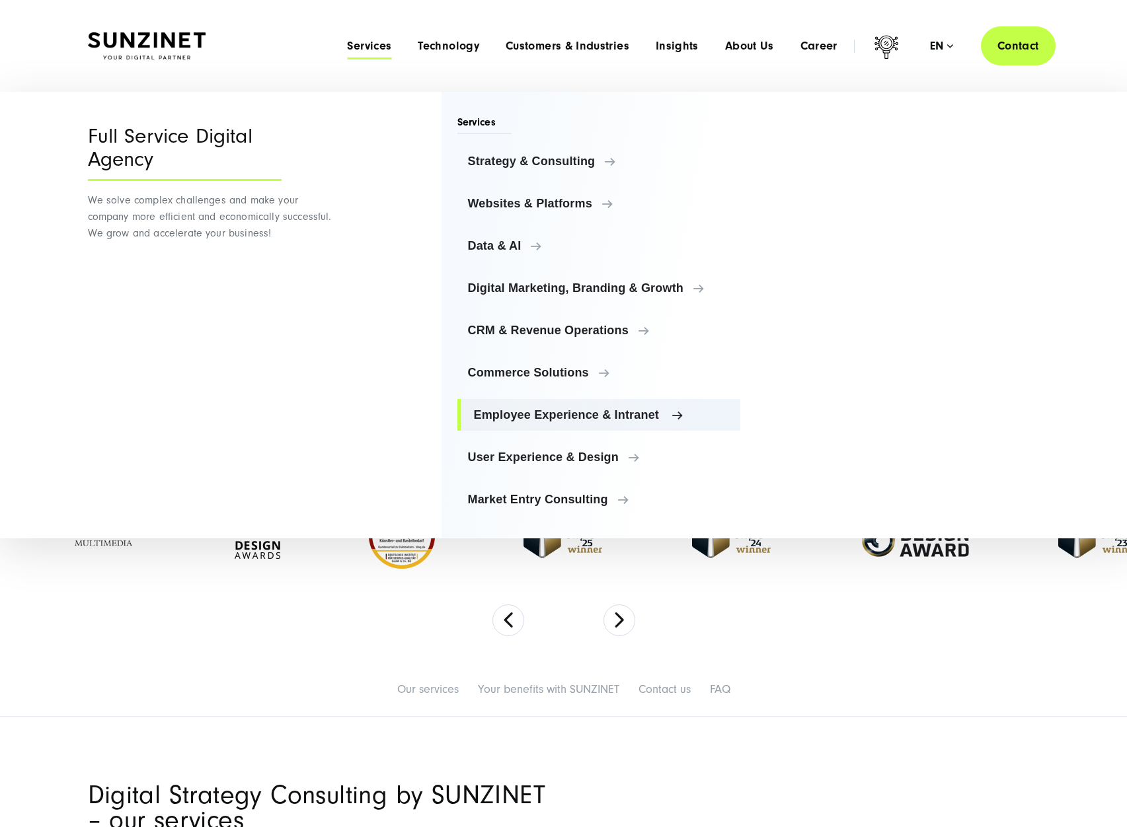
click at [558, 415] on span "Employee Experience & Intranet" at bounding box center [602, 414] width 256 height 13
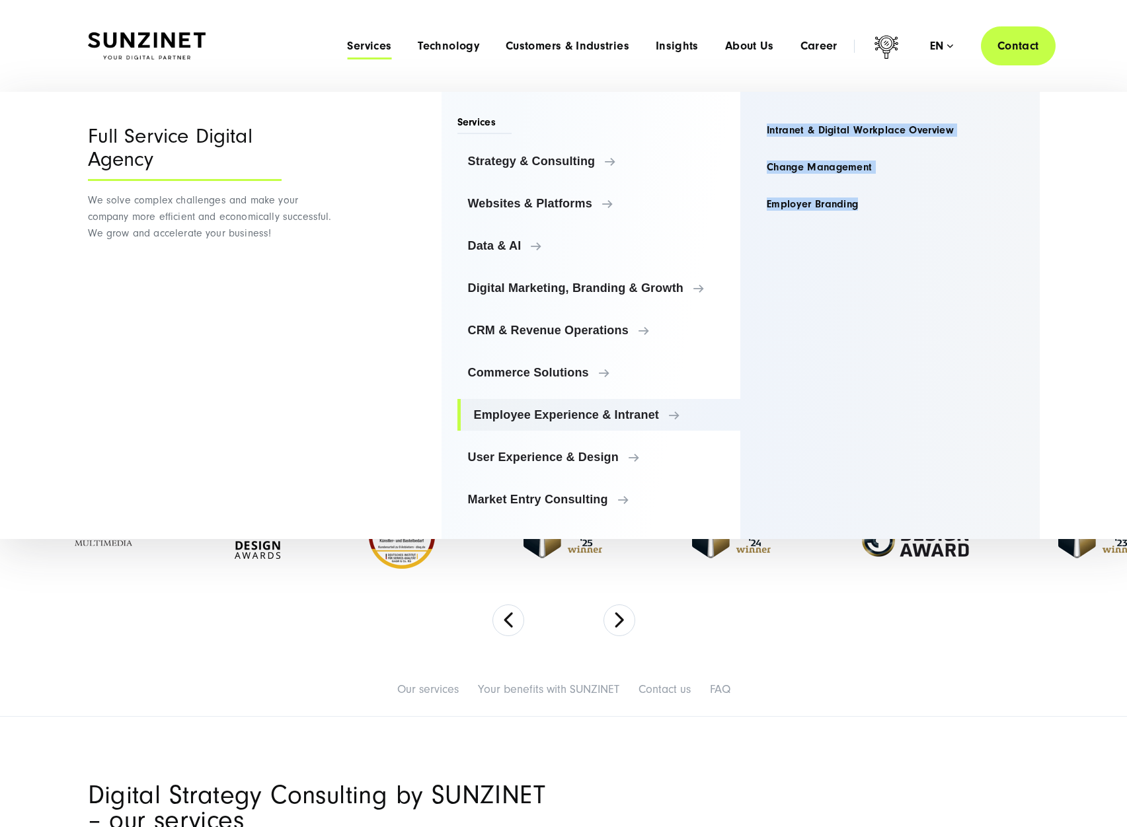
drag, startPoint x: 776, startPoint y: 121, endPoint x: 878, endPoint y: 233, distance: 151.6
click at [878, 233] on div "Employee Experience & Intranet Intranet & Digital Workplace Overview Change Man…" at bounding box center [889, 315] width 299 height 447
copy ul "Intranet & Digital Workplace Overview Change Management Employer Branding"
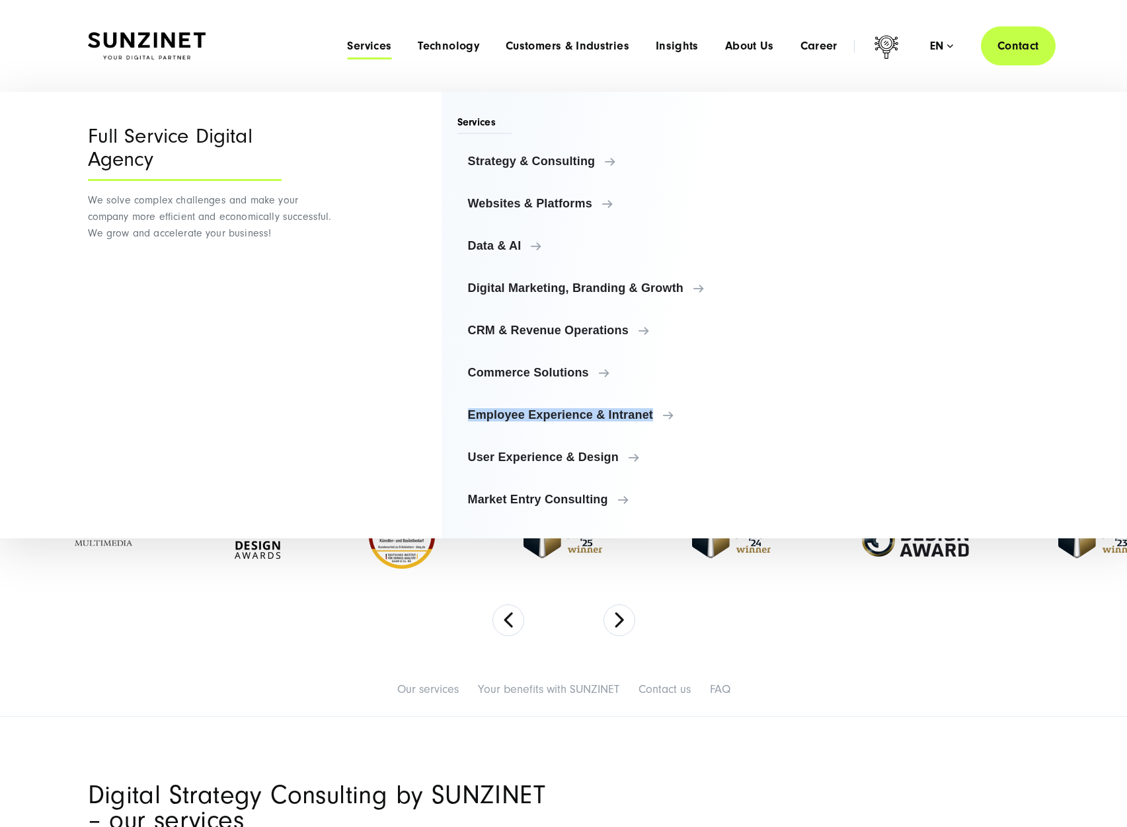
drag, startPoint x: 431, startPoint y: 414, endPoint x: 169, endPoint y: 523, distance: 284.1
click at [717, 419] on div "Menu Full Service Digital Agency We solve complex challenges and make your comp…" at bounding box center [563, 315] width 1005 height 447
copy span "Employee Experience & Intranet"
click at [573, 457] on span "User Experience & Design" at bounding box center [602, 457] width 256 height 13
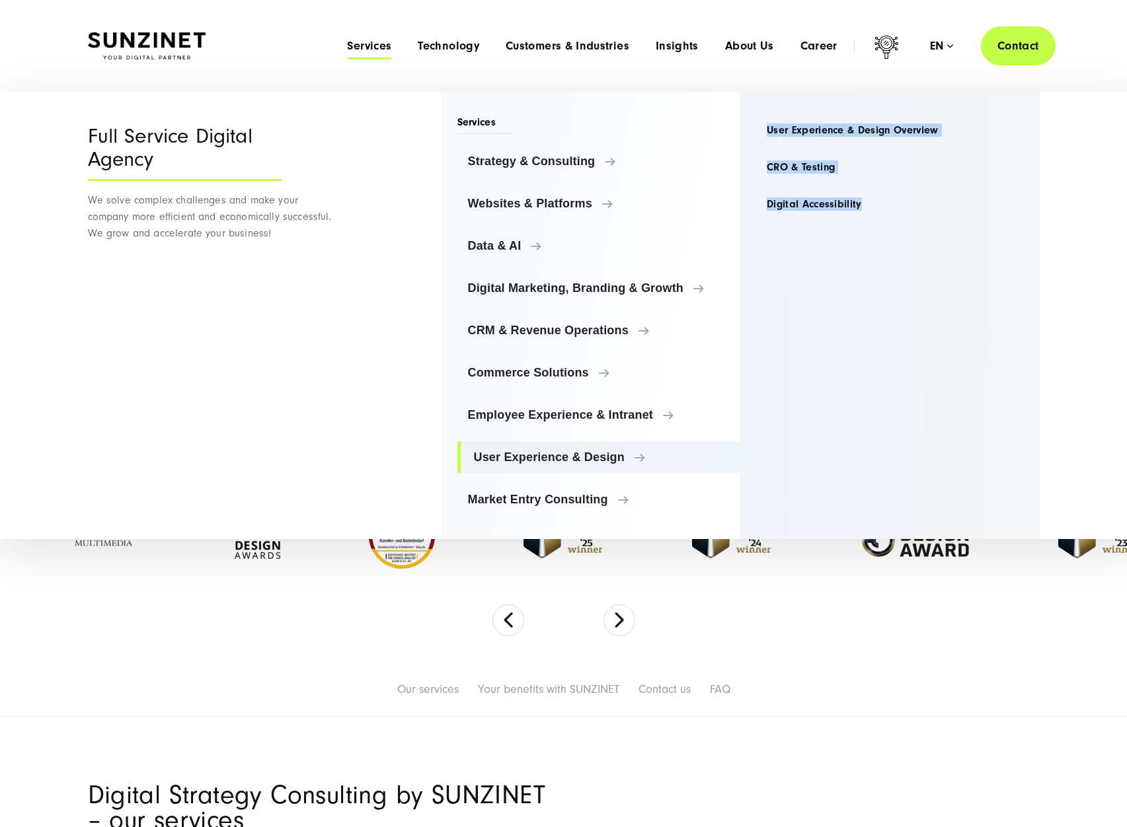
drag, startPoint x: 806, startPoint y: 114, endPoint x: 911, endPoint y: 246, distance: 168.9
click at [911, 246] on div "User Experience & Design User Experience & Design Overview CRO & Testing Digita…" at bounding box center [889, 315] width 299 height 447
copy ul "User Experience & Design Overview CRO & Testing Digital Accessibility"
click at [562, 420] on span "Employee Experience & Intranet" at bounding box center [602, 414] width 256 height 13
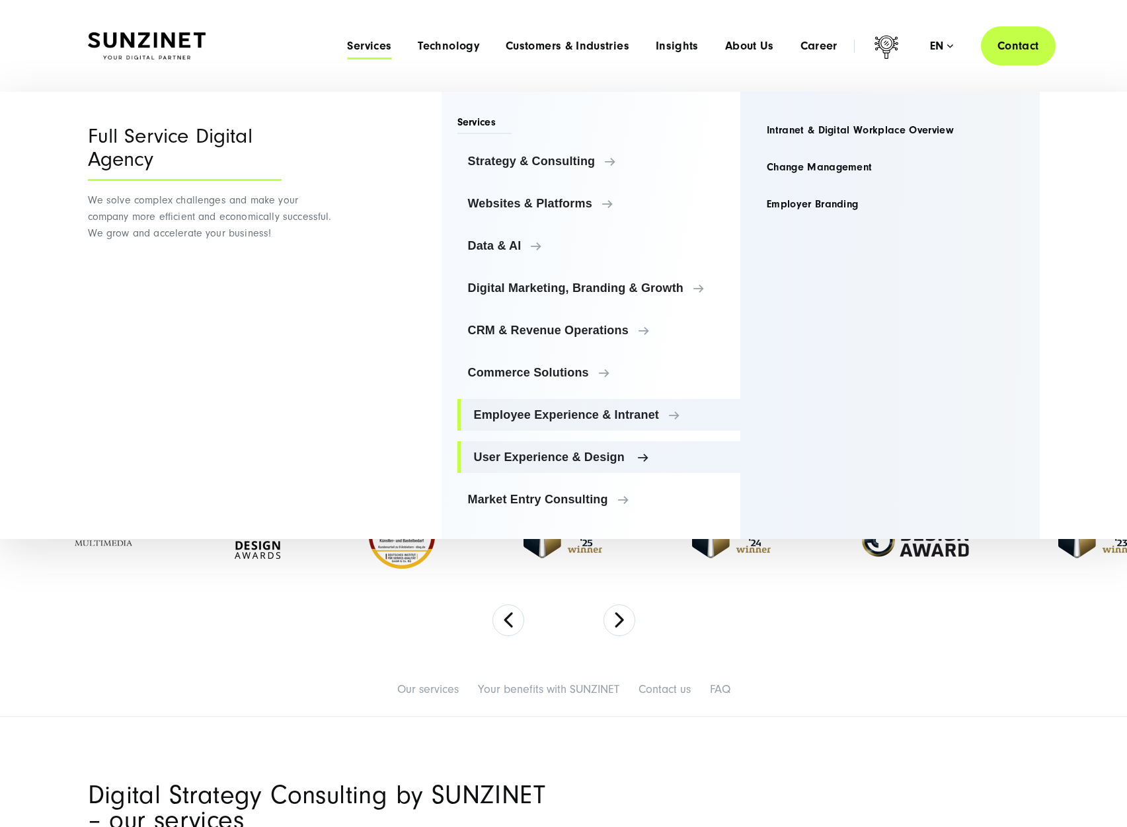
click at [519, 459] on span "User Experience & Design" at bounding box center [602, 457] width 256 height 13
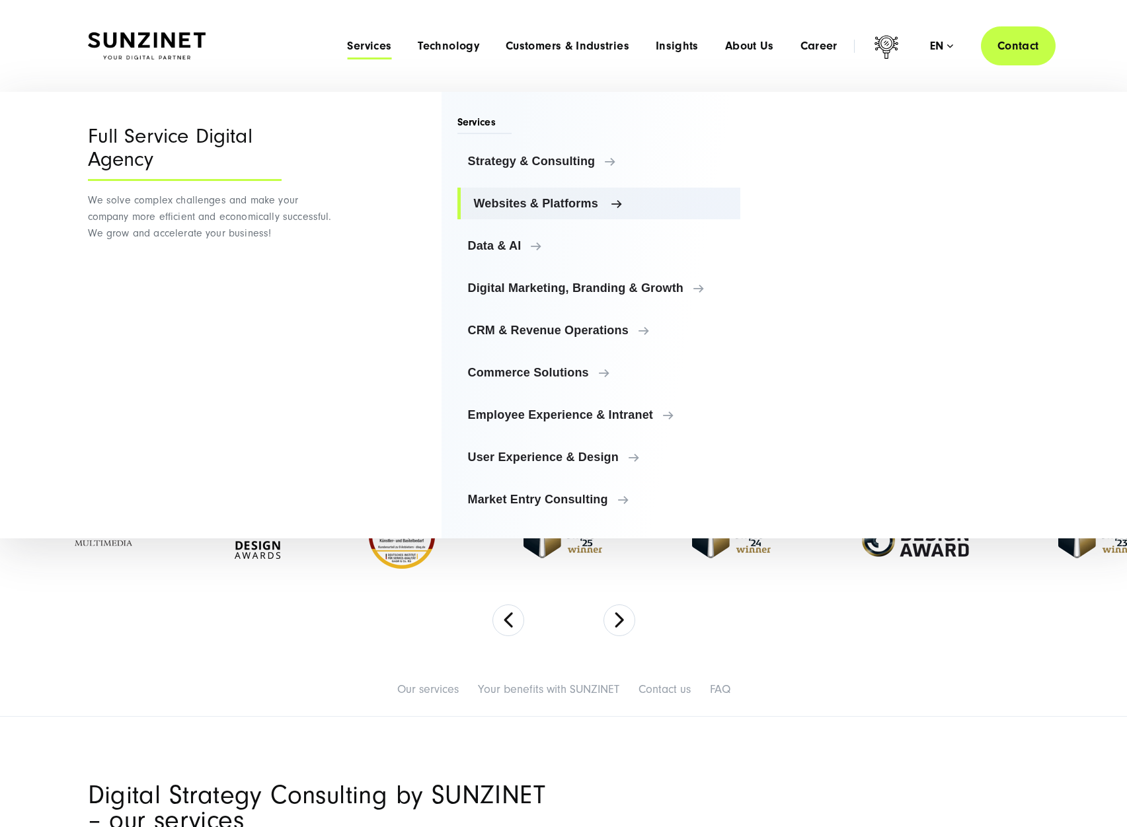
click at [564, 214] on link "Websites & Platforms" at bounding box center [599, 204] width 284 height 32
click at [583, 443] on link "User Experience & Design" at bounding box center [599, 457] width 284 height 32
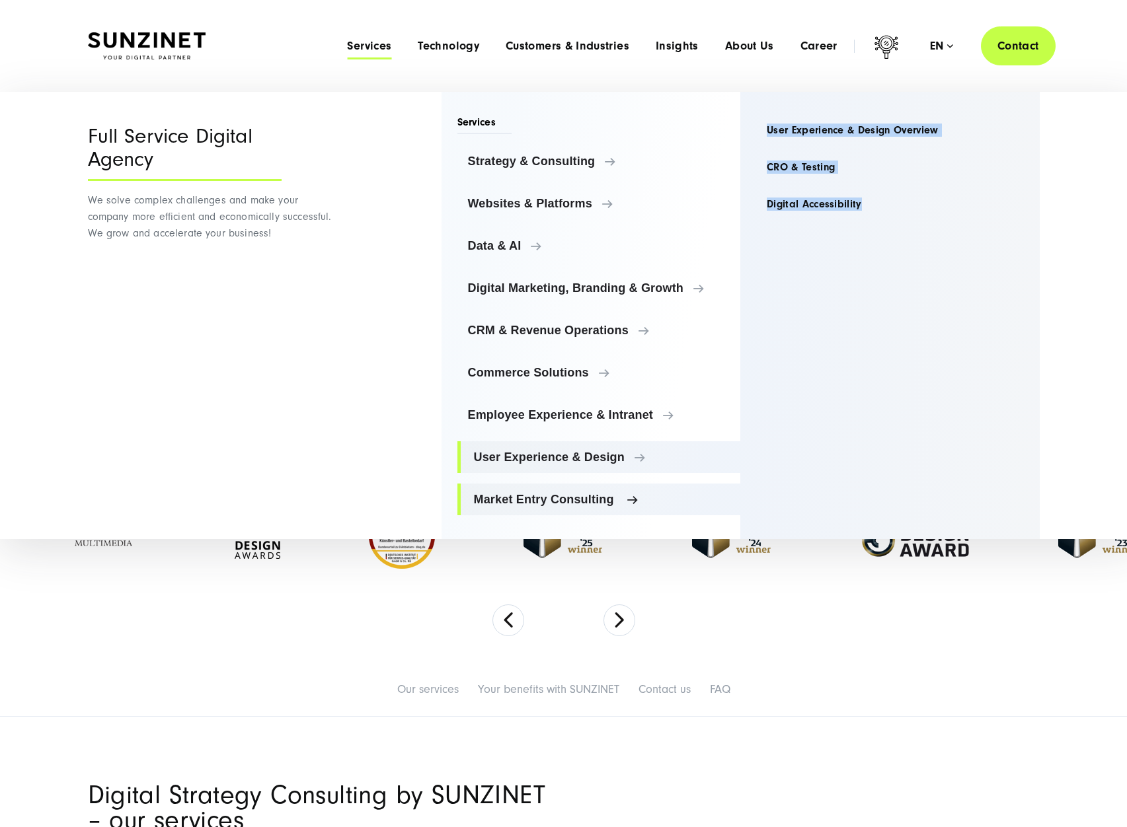
click at [568, 497] on span "Market Entry Consulting" at bounding box center [602, 499] width 256 height 13
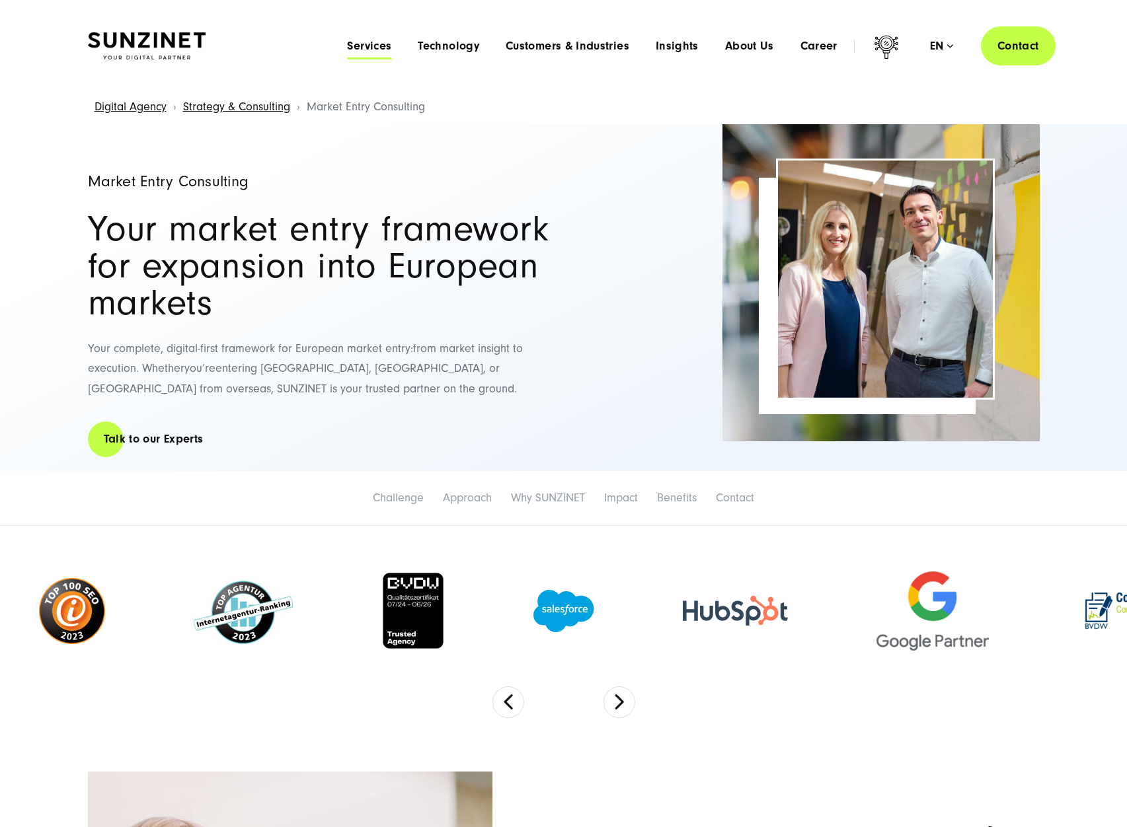
click at [366, 48] on span "Services" at bounding box center [369, 46] width 44 height 13
click at [515, 43] on span "Customers & Industries" at bounding box center [568, 46] width 124 height 13
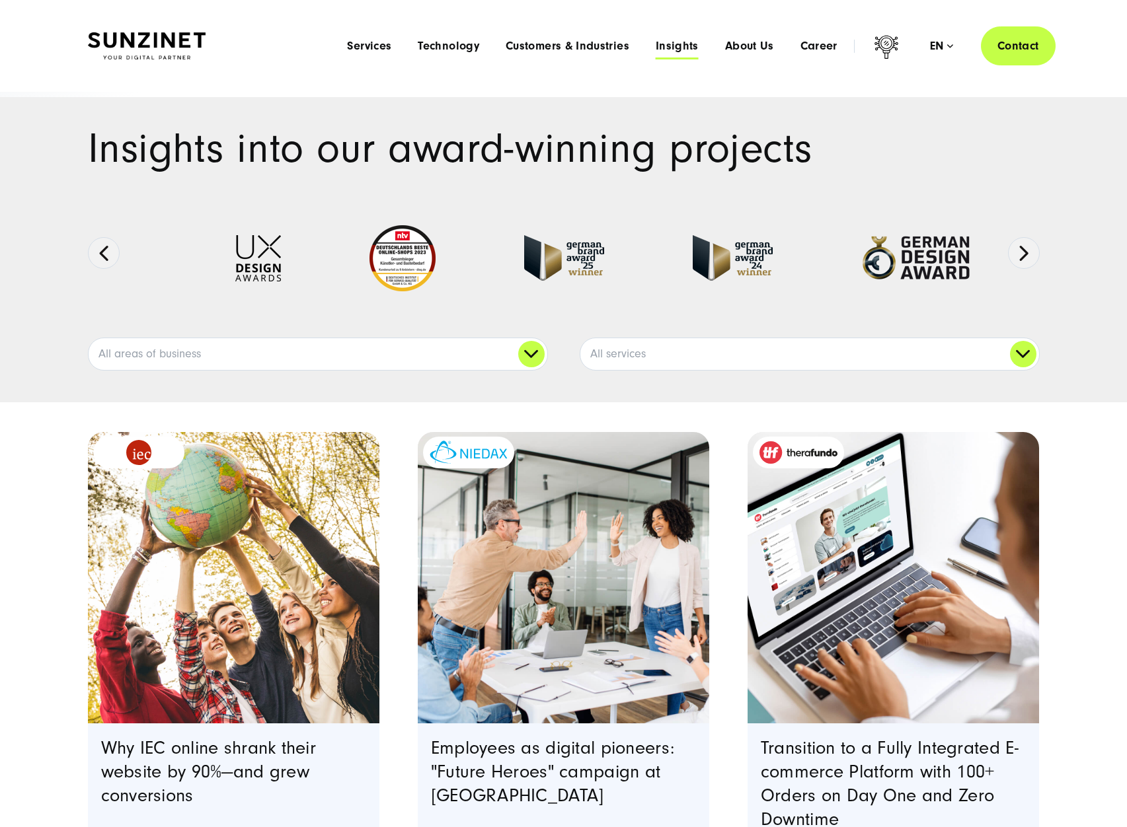
click at [689, 52] on span "Insights" at bounding box center [677, 46] width 43 height 13
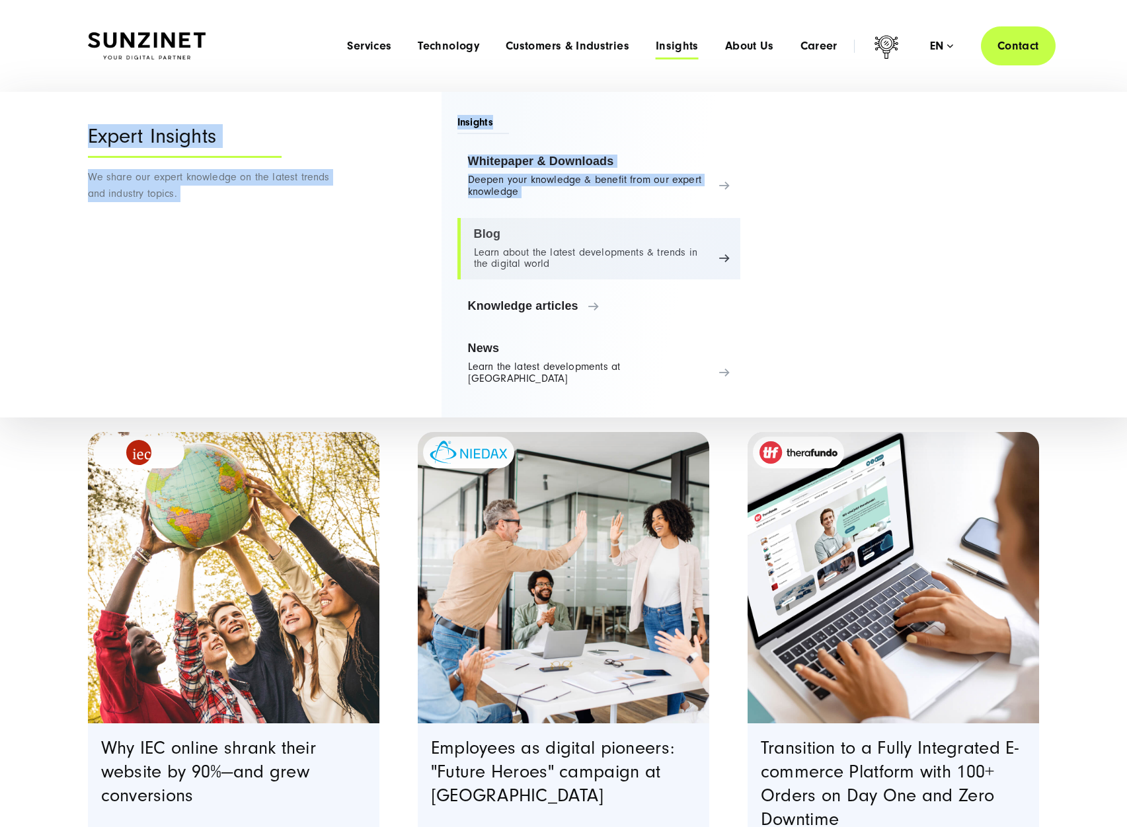
drag, startPoint x: 408, startPoint y: 128, endPoint x: 736, endPoint y: 247, distance: 348.1
click at [736, 247] on div "Menu Expert Insights We share our expert knowledge on the latest trends and ind…" at bounding box center [563, 255] width 1005 height 326
click at [358, 194] on div "Menu Expert Insights We share our expert knowledge on the latest trends and ind…" at bounding box center [563, 255] width 1005 height 326
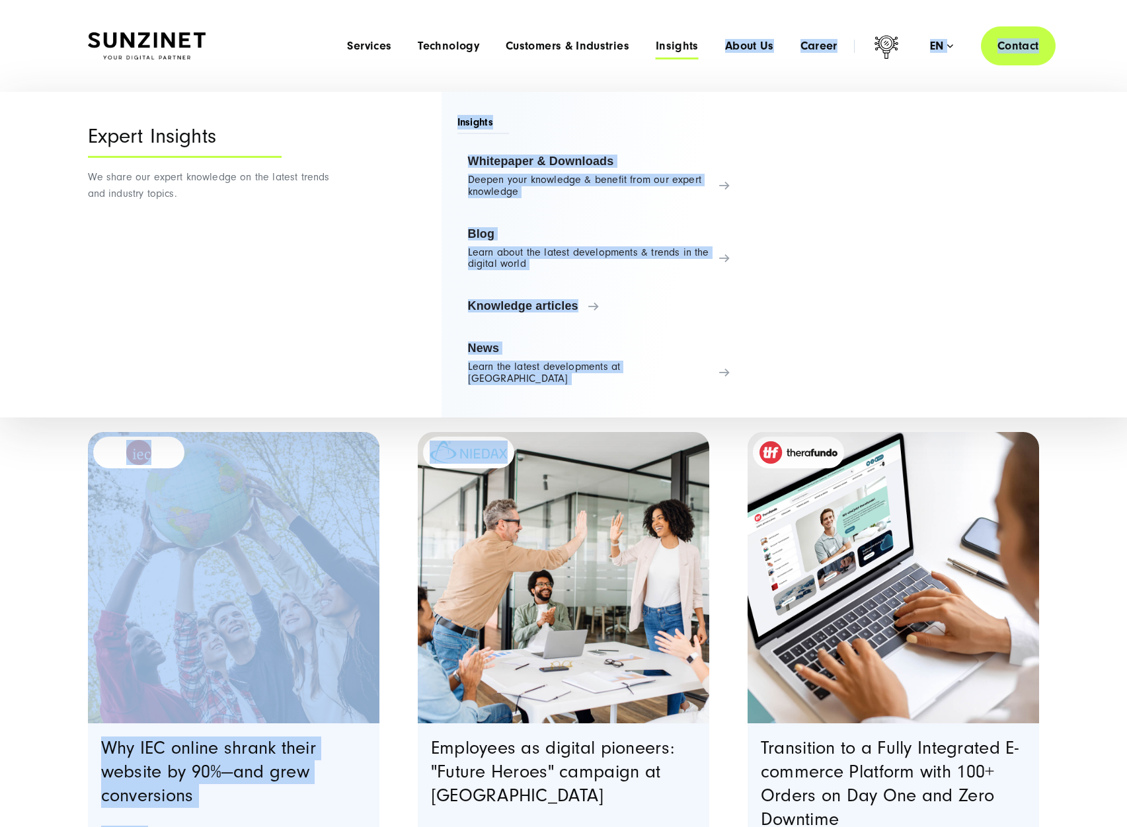
drag, startPoint x: 476, startPoint y: 110, endPoint x: 600, endPoint y: 406, distance: 320.8
copy div "Insights Whitepaper & Downloads Deepen your knowledge & benefit from our expert…"
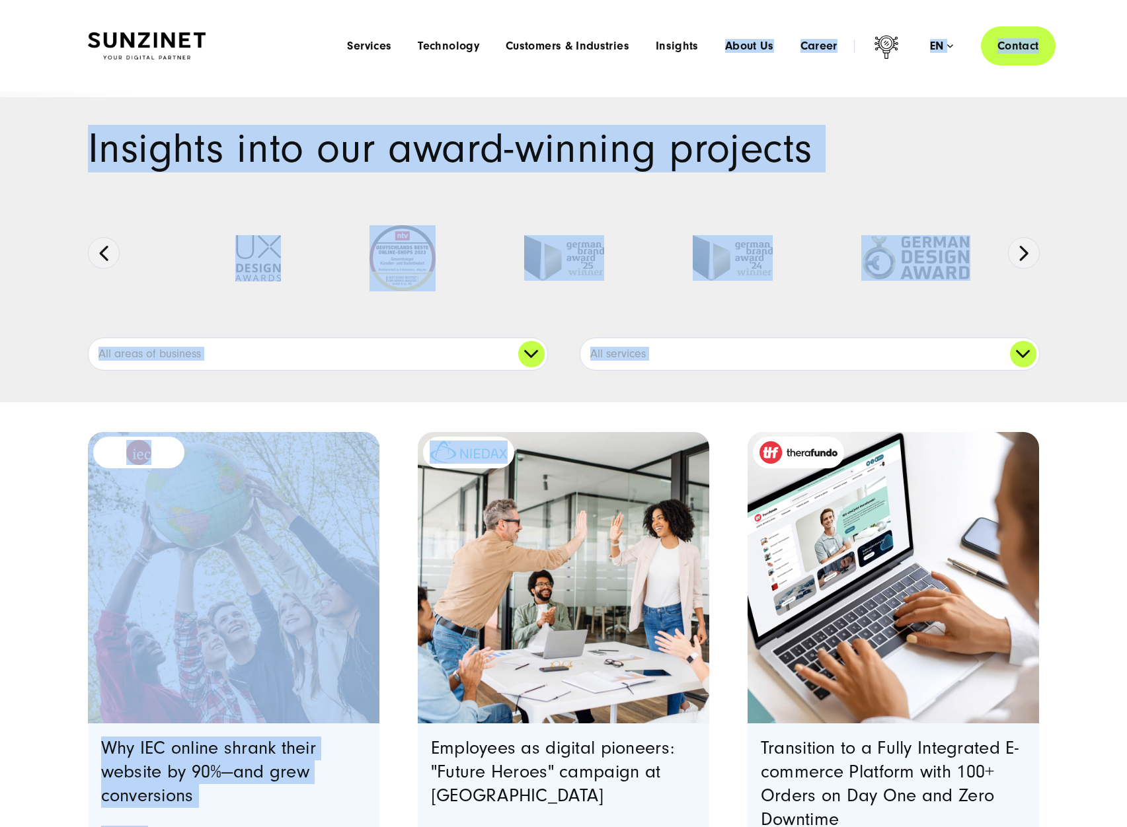
click at [791, 61] on div "Menu Services Menu Full Service Digital Agency We solve complex challenges and …" at bounding box center [694, 45] width 721 height 39
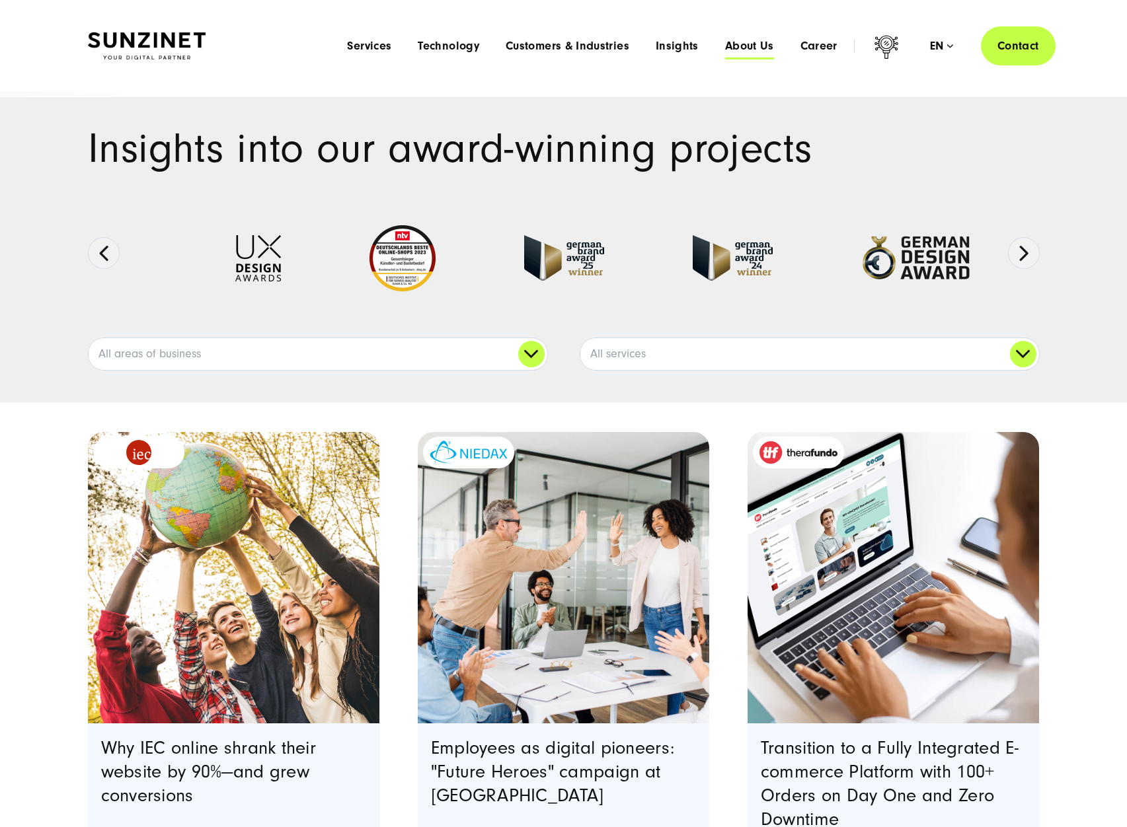
click at [745, 40] on span "About Us" at bounding box center [749, 46] width 49 height 13
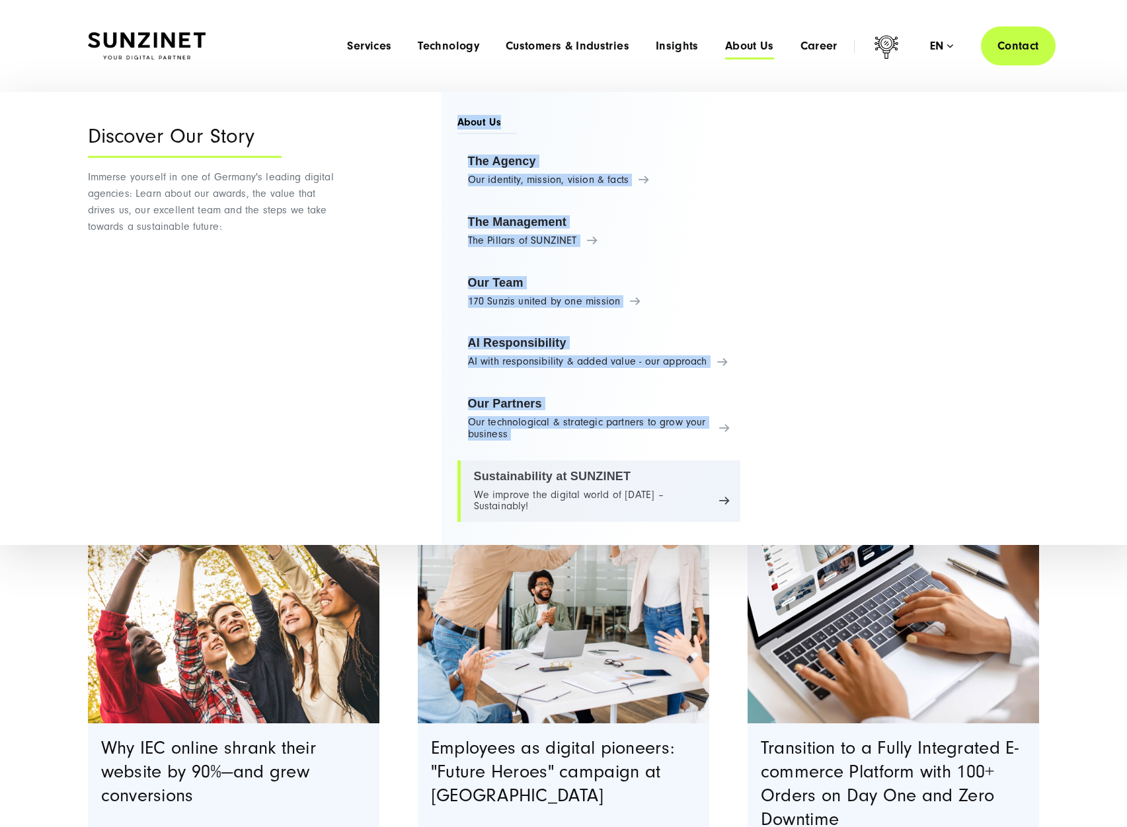
drag, startPoint x: 517, startPoint y: 217, endPoint x: 644, endPoint y: 515, distance: 323.3
click at [644, 515] on div "About Us The Agency Our identity, mission, vision & facts The Management The Pi…" at bounding box center [590, 318] width 299 height 453
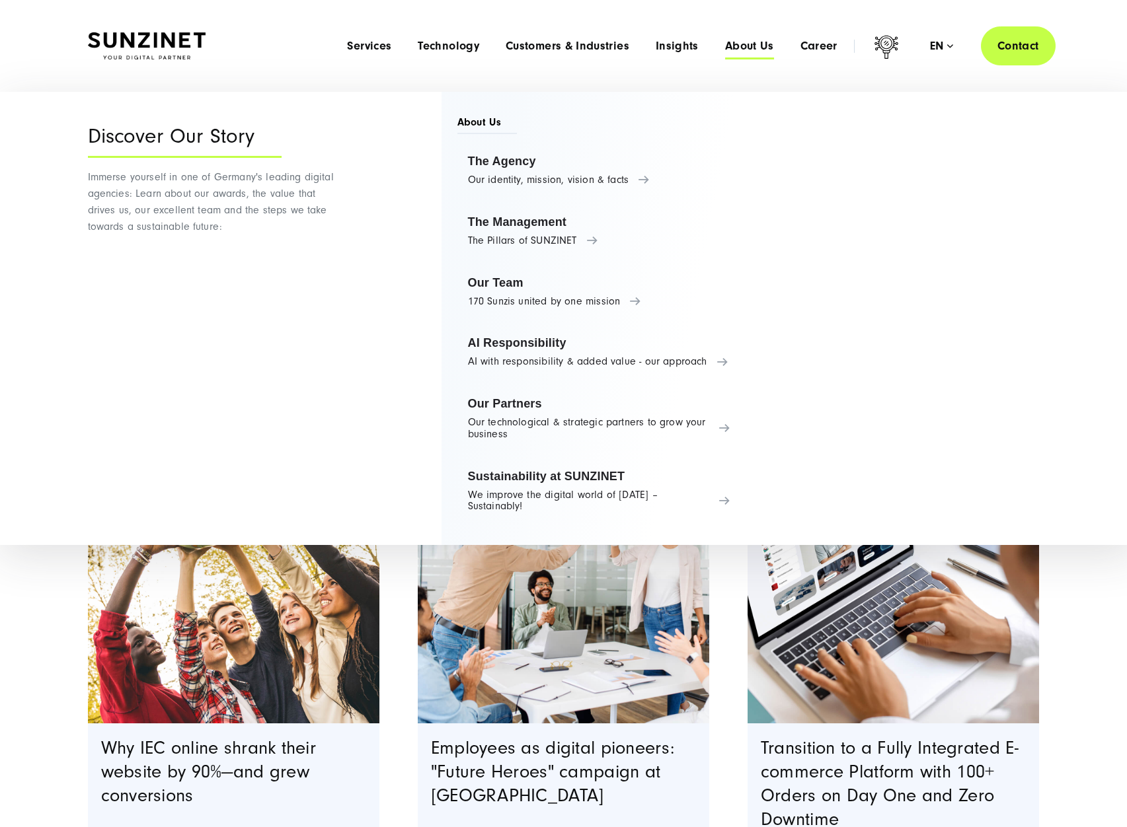
click at [186, 436] on div "Discover Our Story Immerse yourself in one of Germany's leading digital agencie…" at bounding box center [212, 318] width 248 height 453
click at [572, 267] on link "Our Team 170 Sunzis united by one mission" at bounding box center [599, 292] width 284 height 50
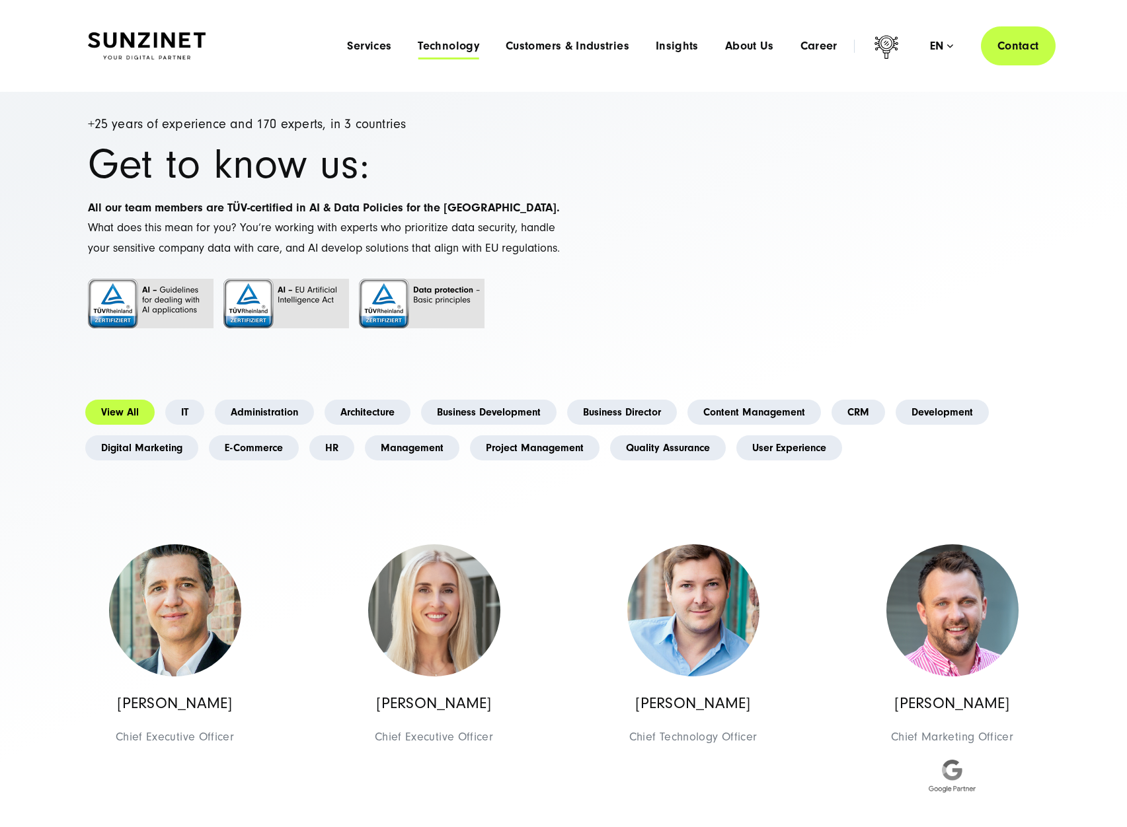
click at [438, 45] on span "Technology" at bounding box center [448, 46] width 61 height 13
click at [760, 57] on div "Menu Services Menu Full Service Digital Agency We solve complex challenges and …" at bounding box center [694, 45] width 721 height 39
click at [761, 40] on span "About Us" at bounding box center [749, 46] width 49 height 13
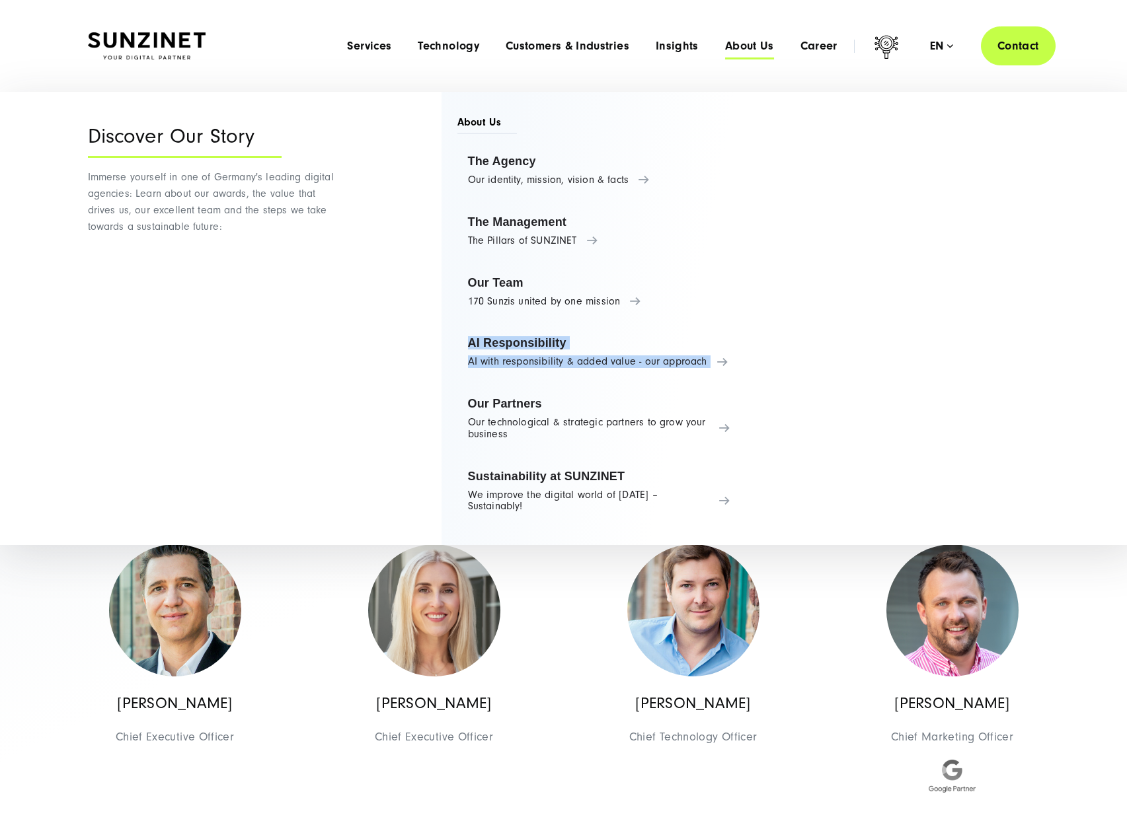
drag, startPoint x: 417, startPoint y: 327, endPoint x: 658, endPoint y: 385, distance: 247.5
click at [658, 385] on div "Menu Discover Our Story Immerse yourself in one of Germany's leading digital ag…" at bounding box center [563, 318] width 1005 height 453
copy ul "AI Responsibility AI with responsibility & added value - our approach"
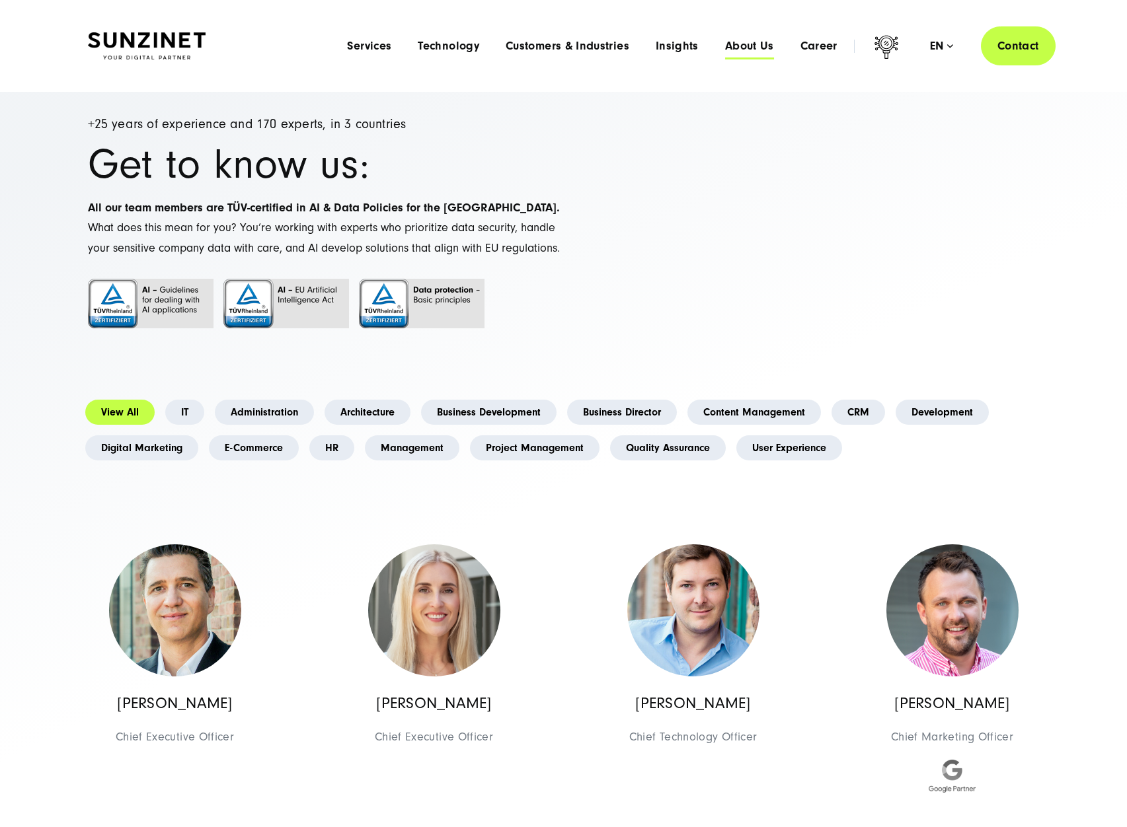
click at [735, 52] on span "About Us" at bounding box center [749, 46] width 49 height 13
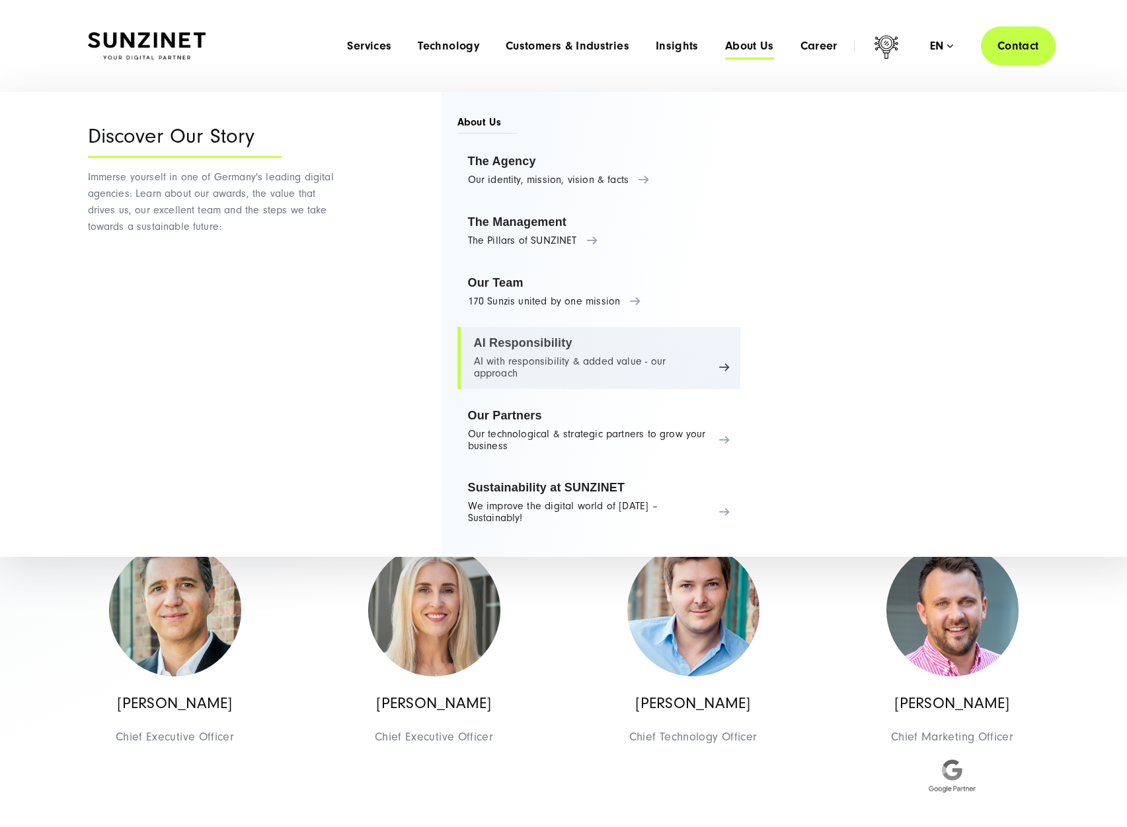
click at [568, 347] on link "AI Responsibility AI with responsibility & added value - our approach" at bounding box center [599, 358] width 284 height 62
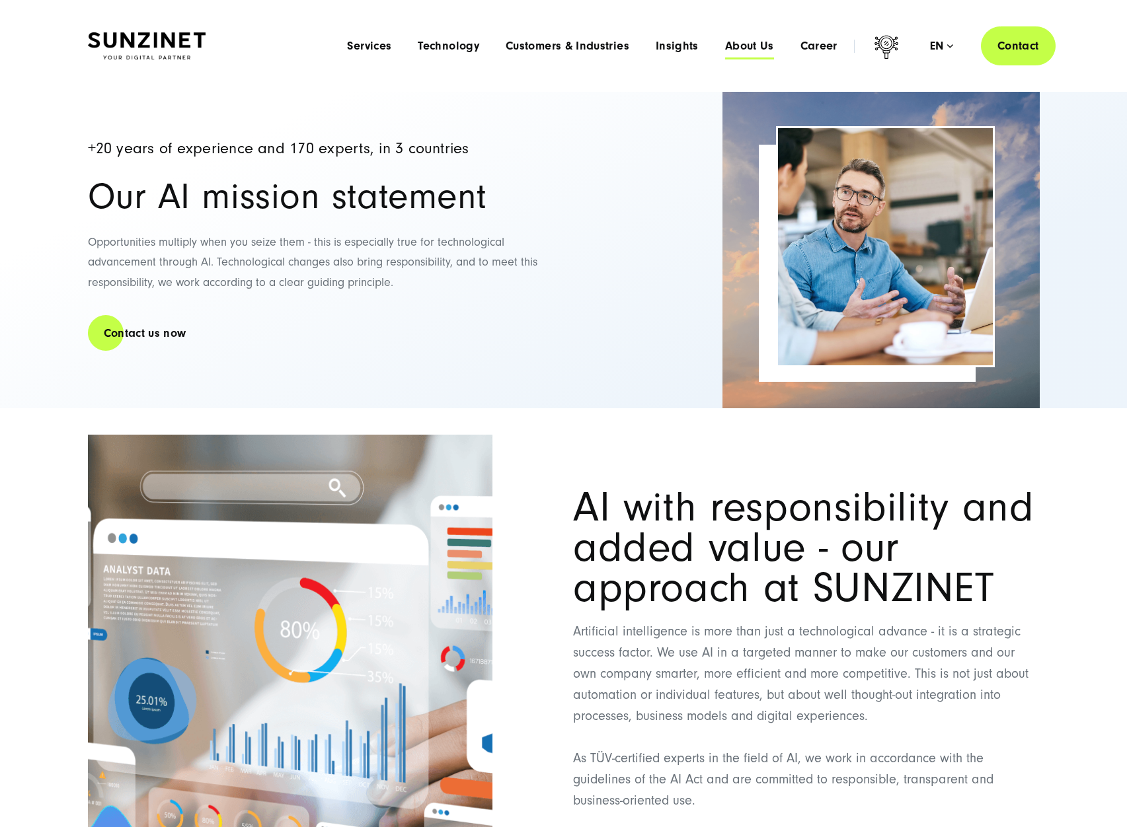
click at [745, 48] on span "About Us" at bounding box center [749, 46] width 49 height 13
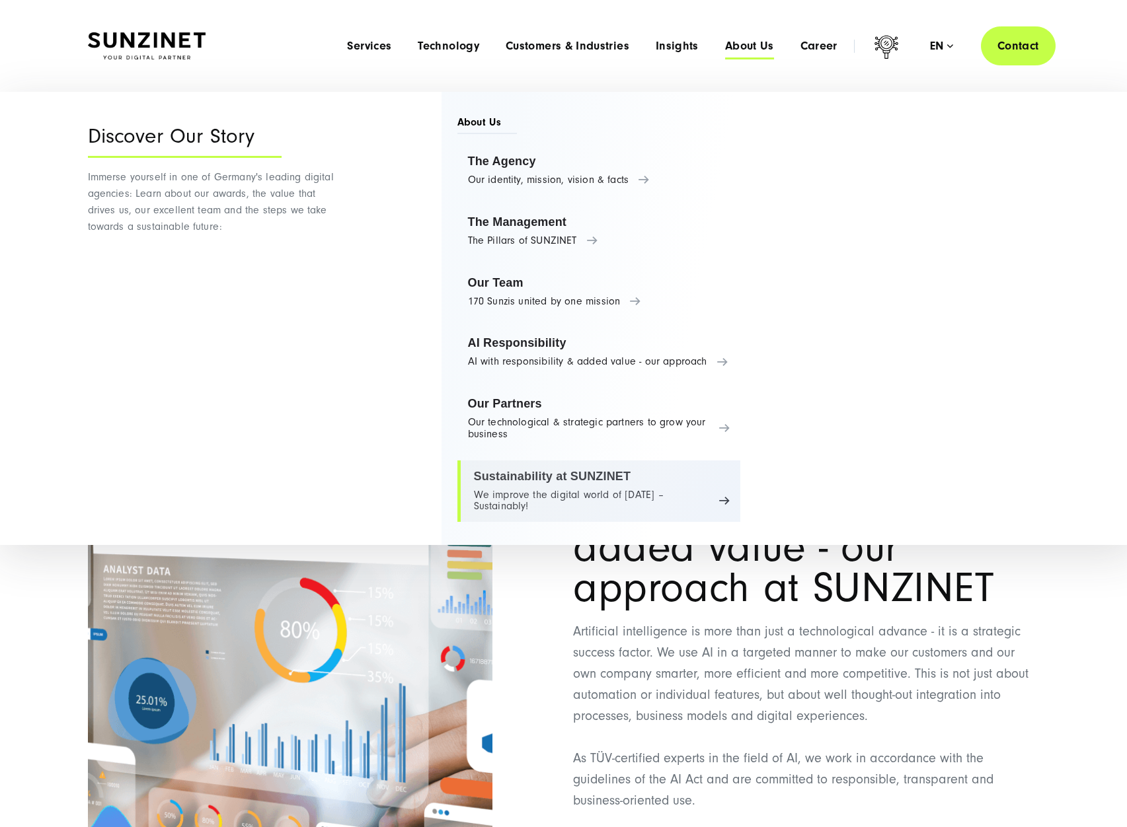
click at [697, 480] on link "Sustainability at SUNZINET We improve the digital world of [DATE] – Sustainably!" at bounding box center [599, 492] width 284 height 62
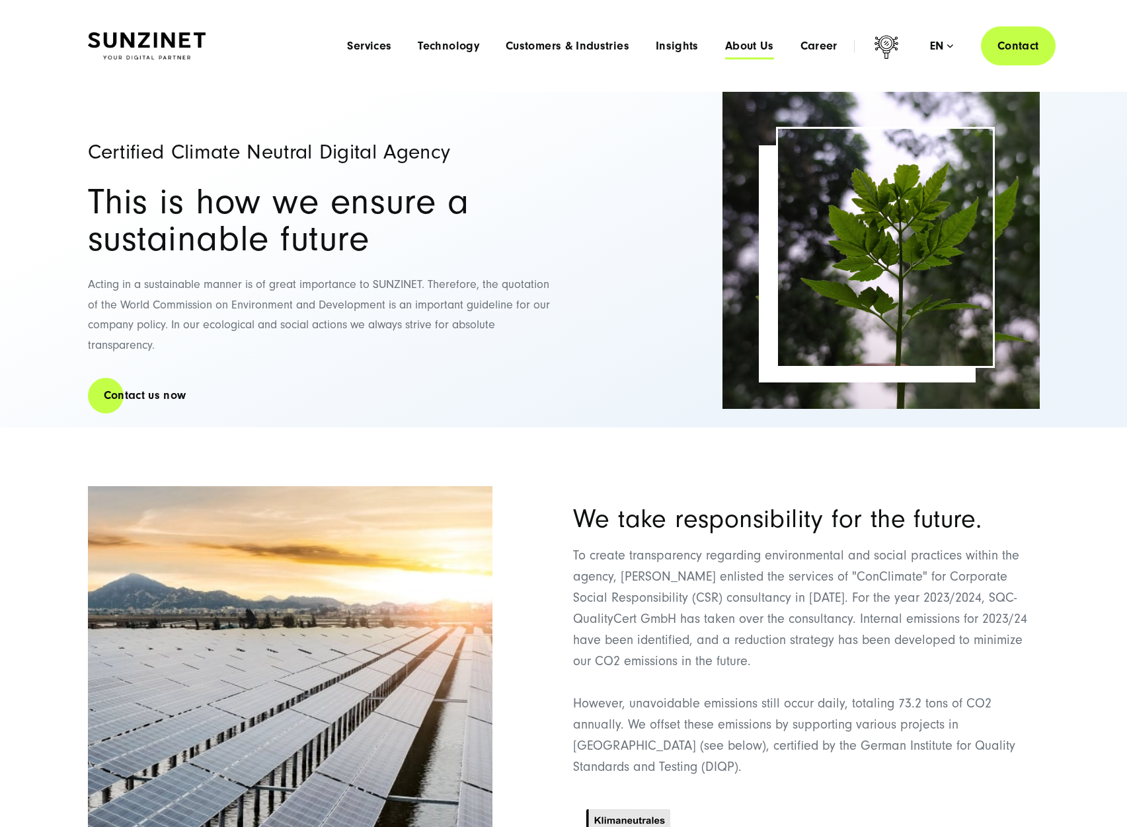
click at [747, 40] on span "About Us" at bounding box center [749, 46] width 49 height 13
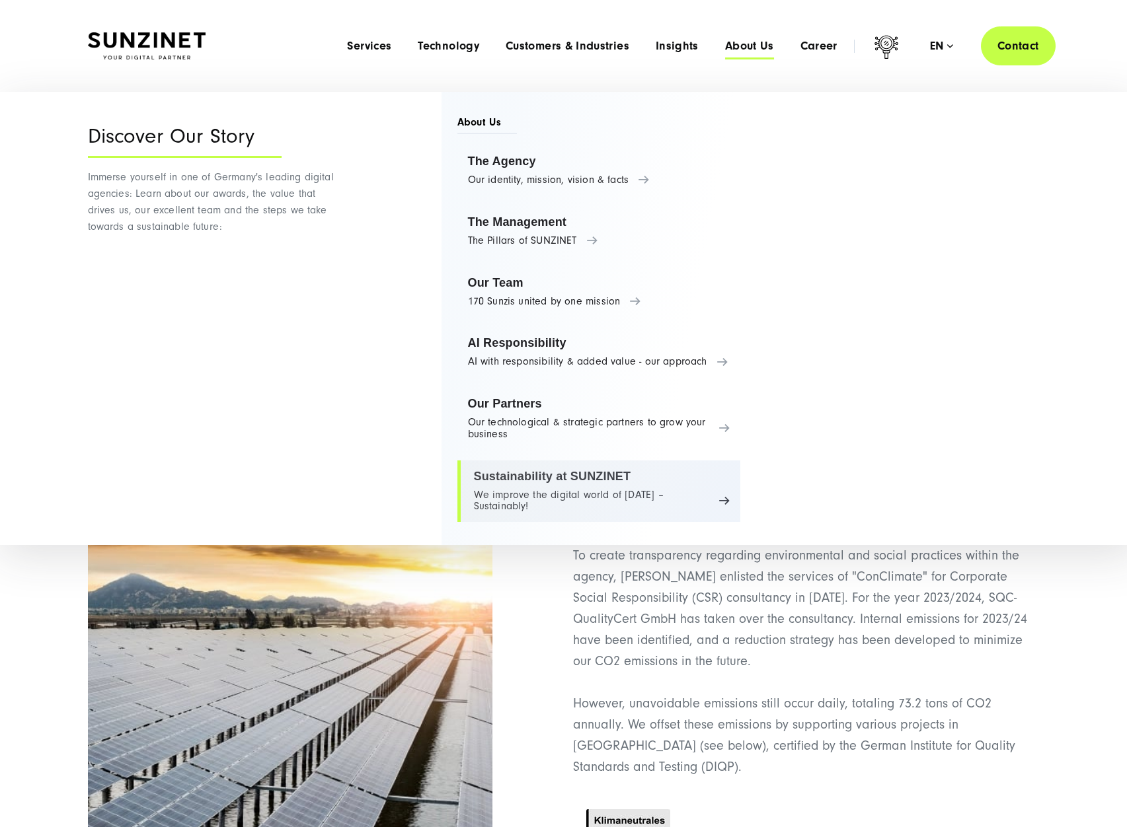
click at [556, 478] on link "Sustainability at SUNZINET We improve the digital world of [DATE] – Sustainably!" at bounding box center [599, 492] width 284 height 62
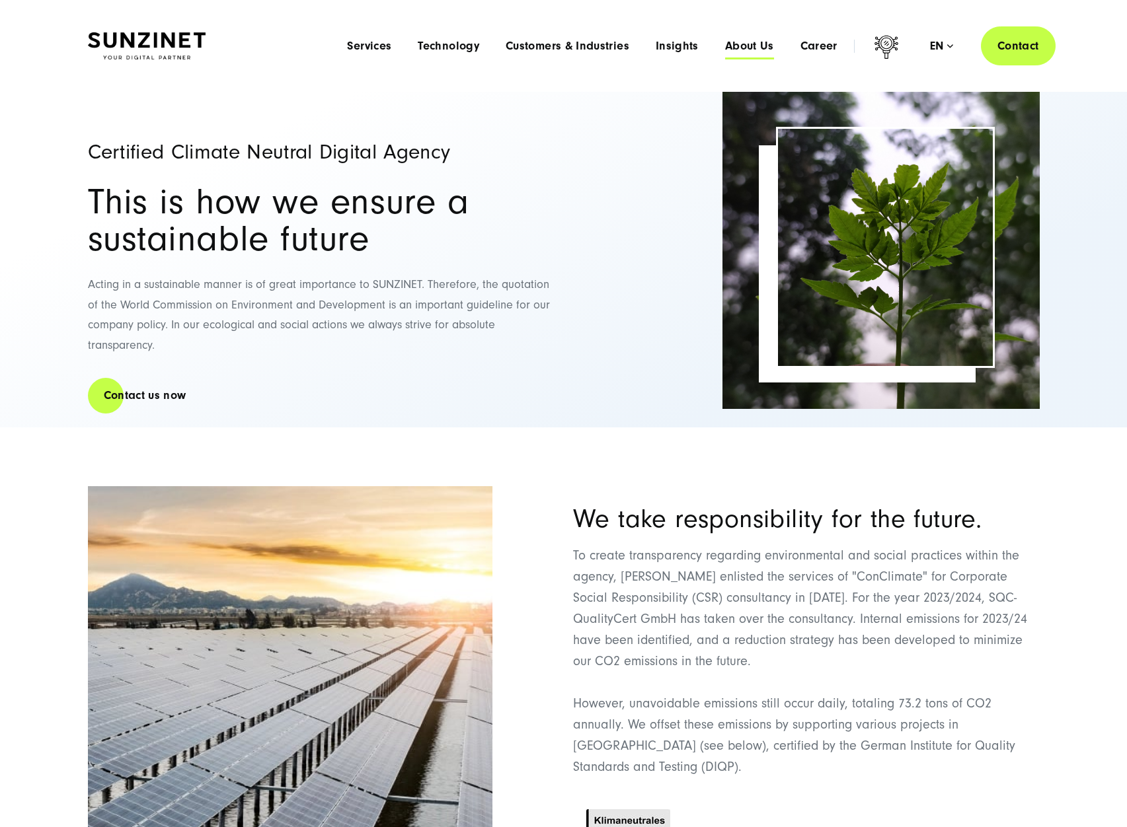
click at [767, 46] on span "About Us" at bounding box center [749, 46] width 49 height 13
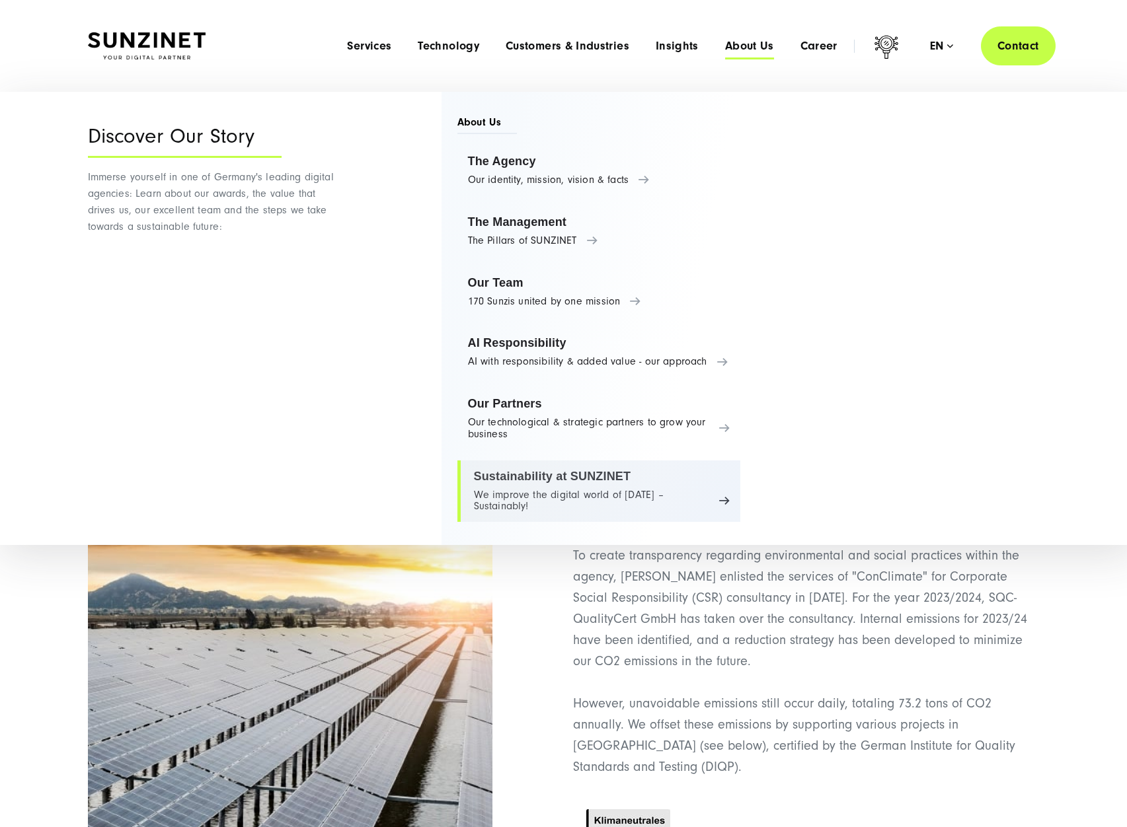
click at [560, 489] on link "Sustainability at SUNZINET We improve the digital world of [DATE] – Sustainably!" at bounding box center [599, 492] width 284 height 62
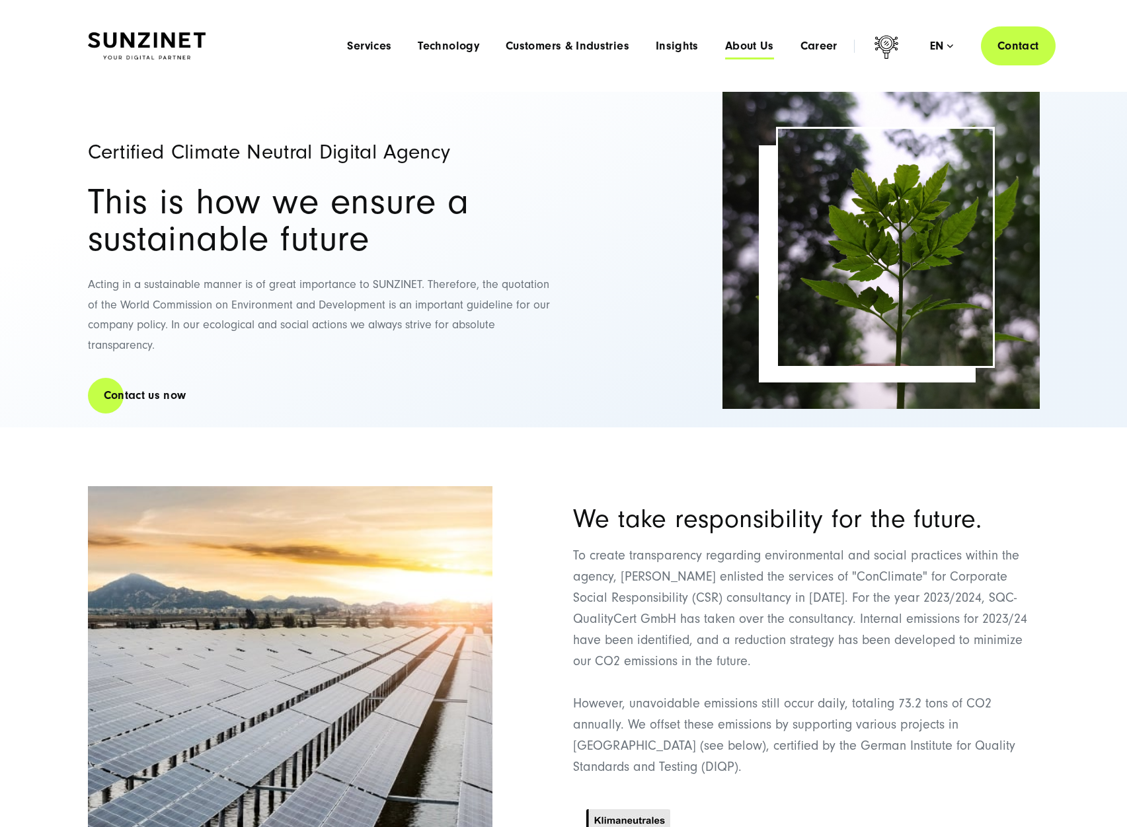
click at [748, 45] on span "About Us" at bounding box center [749, 46] width 49 height 13
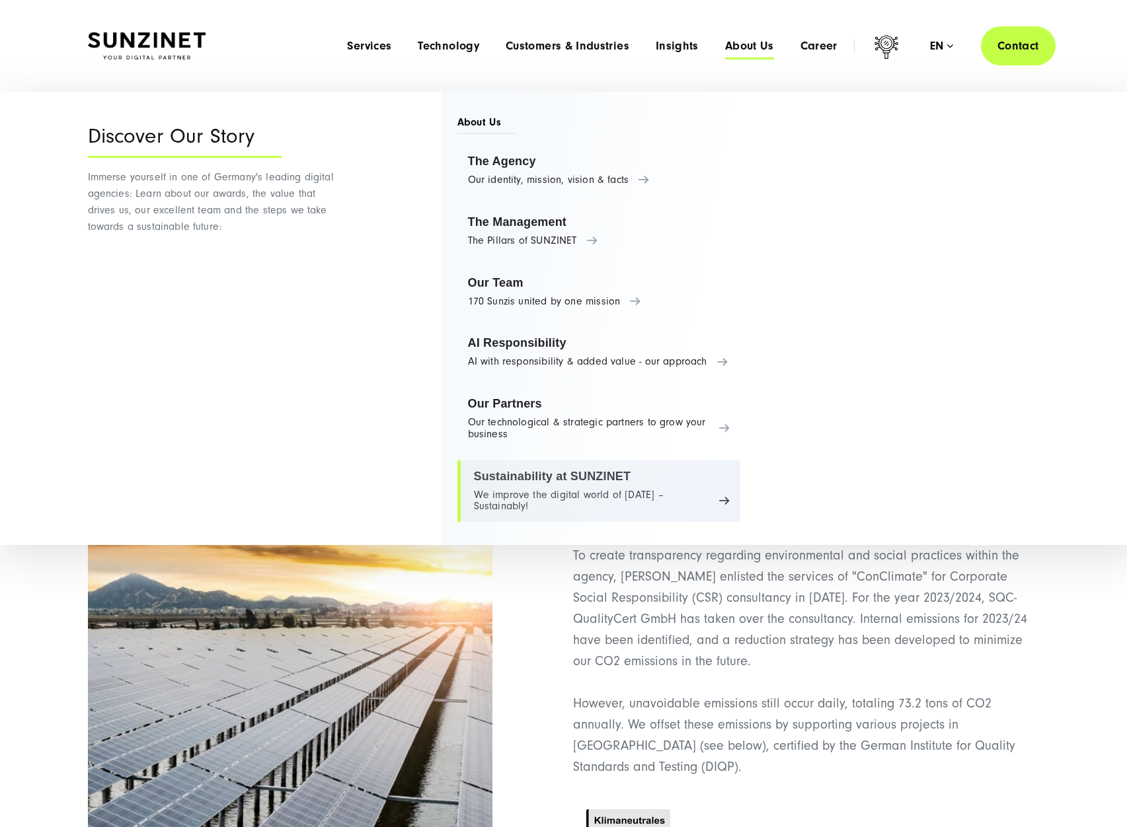
click at [734, 503] on link "Sustainability at SUNZINET We improve the digital world of tomorrow – Sustainab…" at bounding box center [599, 492] width 284 height 62
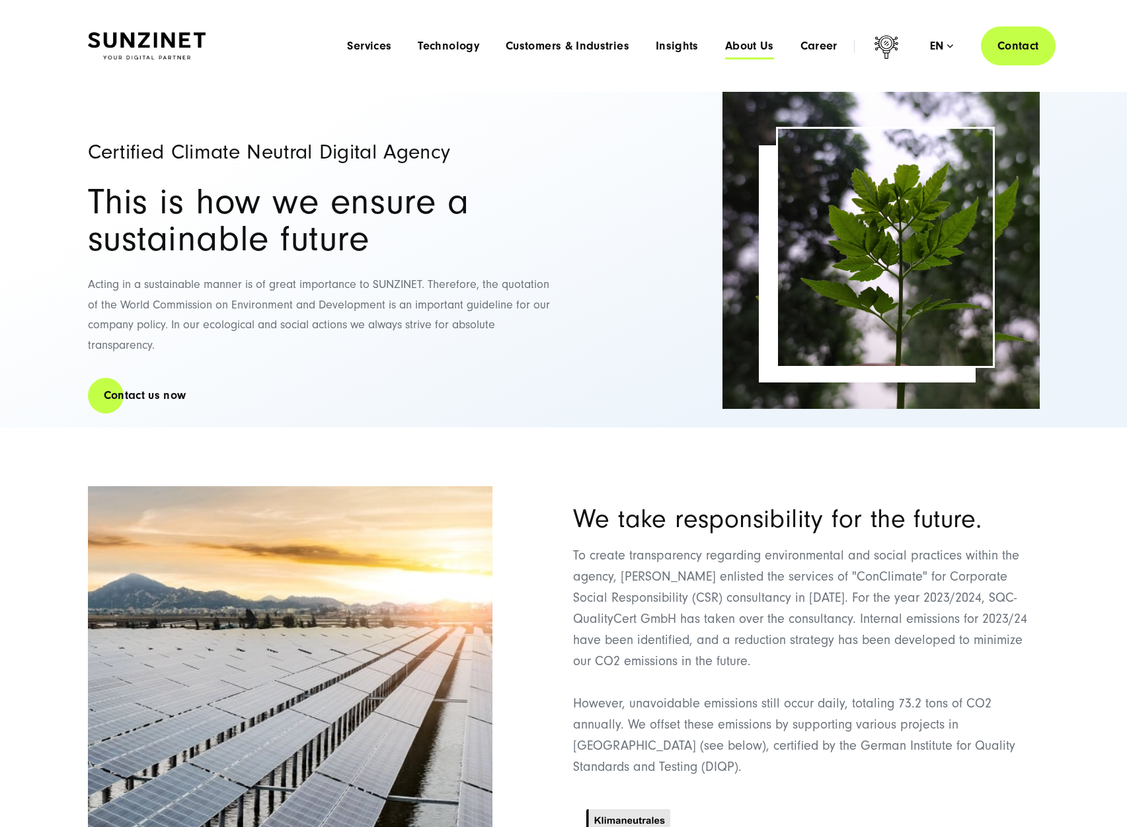
click at [751, 42] on span "About Us" at bounding box center [749, 46] width 49 height 13
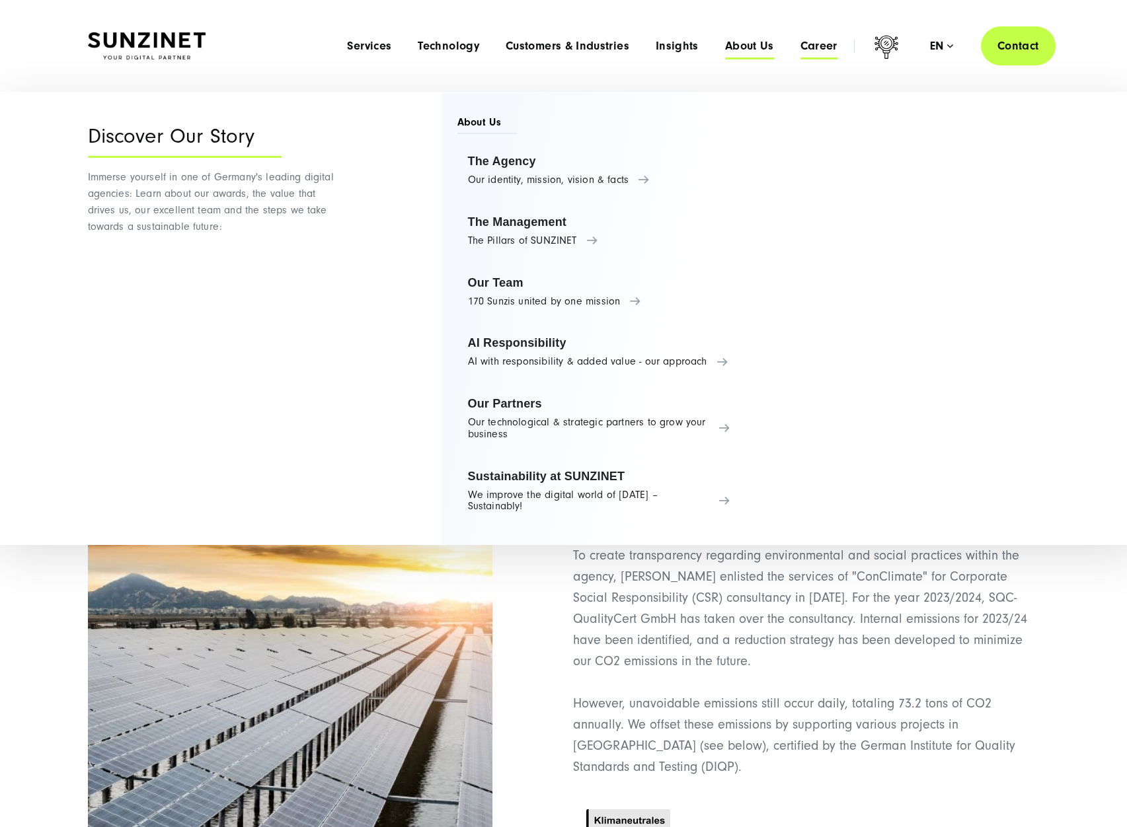
click at [819, 52] on span "Career" at bounding box center [818, 46] width 37 height 13
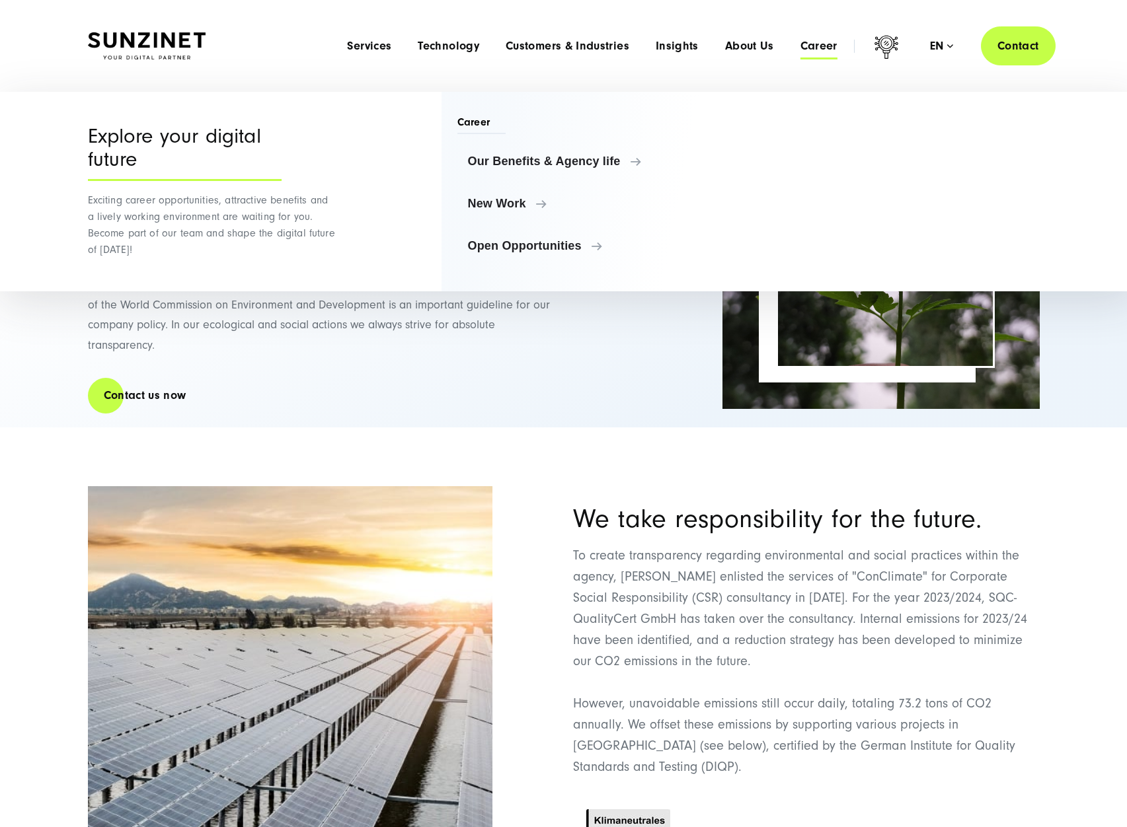
click at [940, 54] on div "Menu Services Menu Full Service Digital Agency We solve complex challenges and …" at bounding box center [694, 45] width 721 height 39
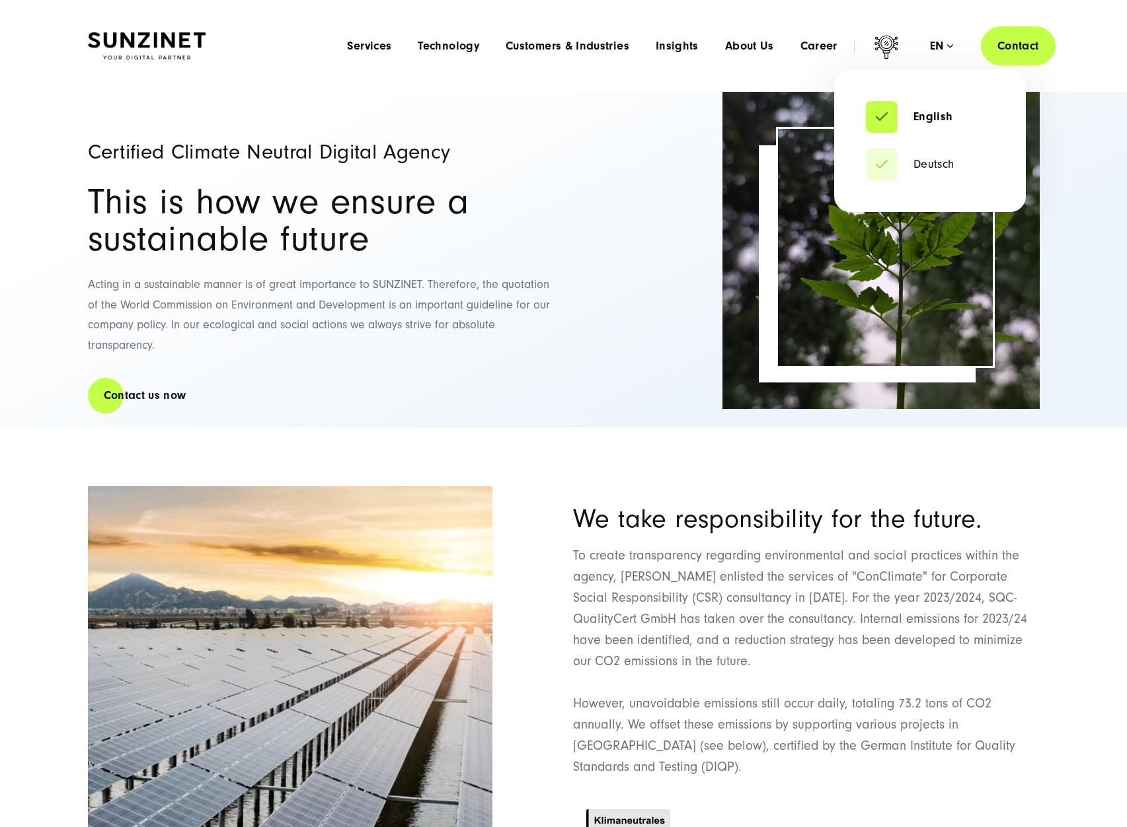
click at [946, 48] on div "en" at bounding box center [941, 46] width 23 height 13
click at [922, 168] on link "Deutsch" at bounding box center [910, 164] width 89 height 13
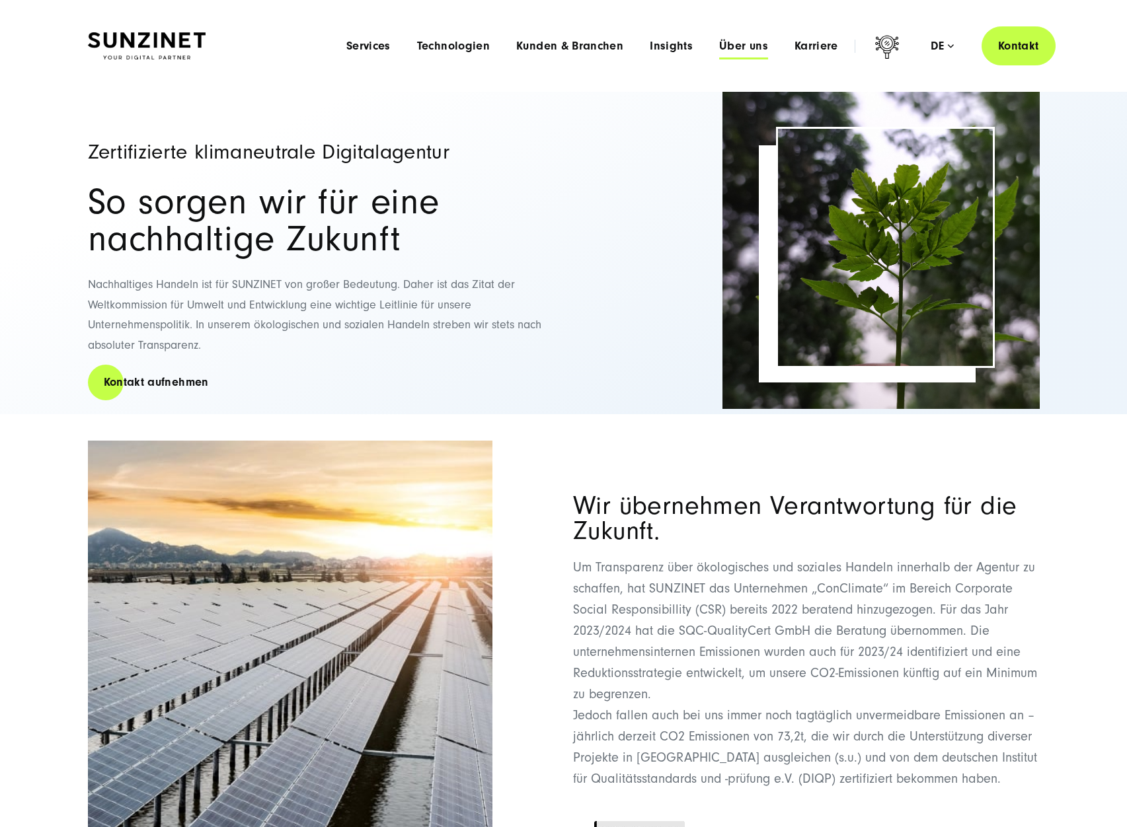
click at [720, 44] on span "Über uns" at bounding box center [743, 46] width 49 height 13
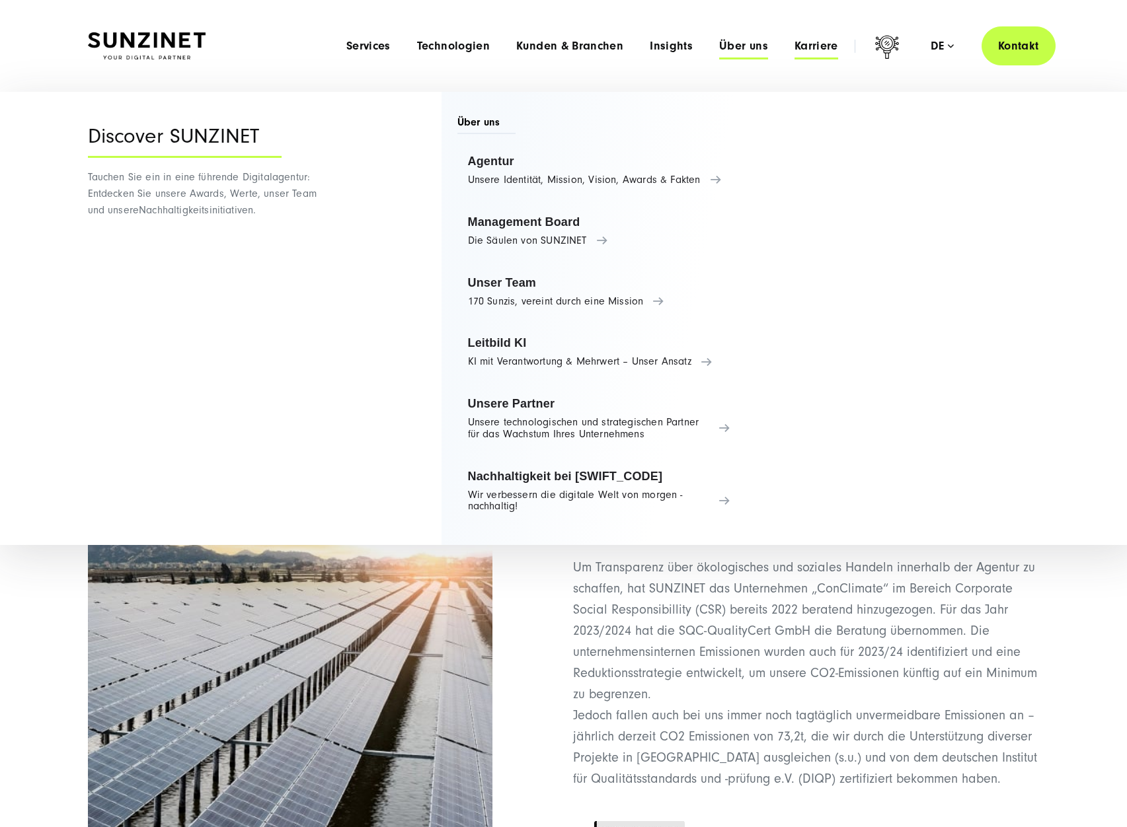
click at [812, 44] on span "Karriere" at bounding box center [816, 46] width 44 height 13
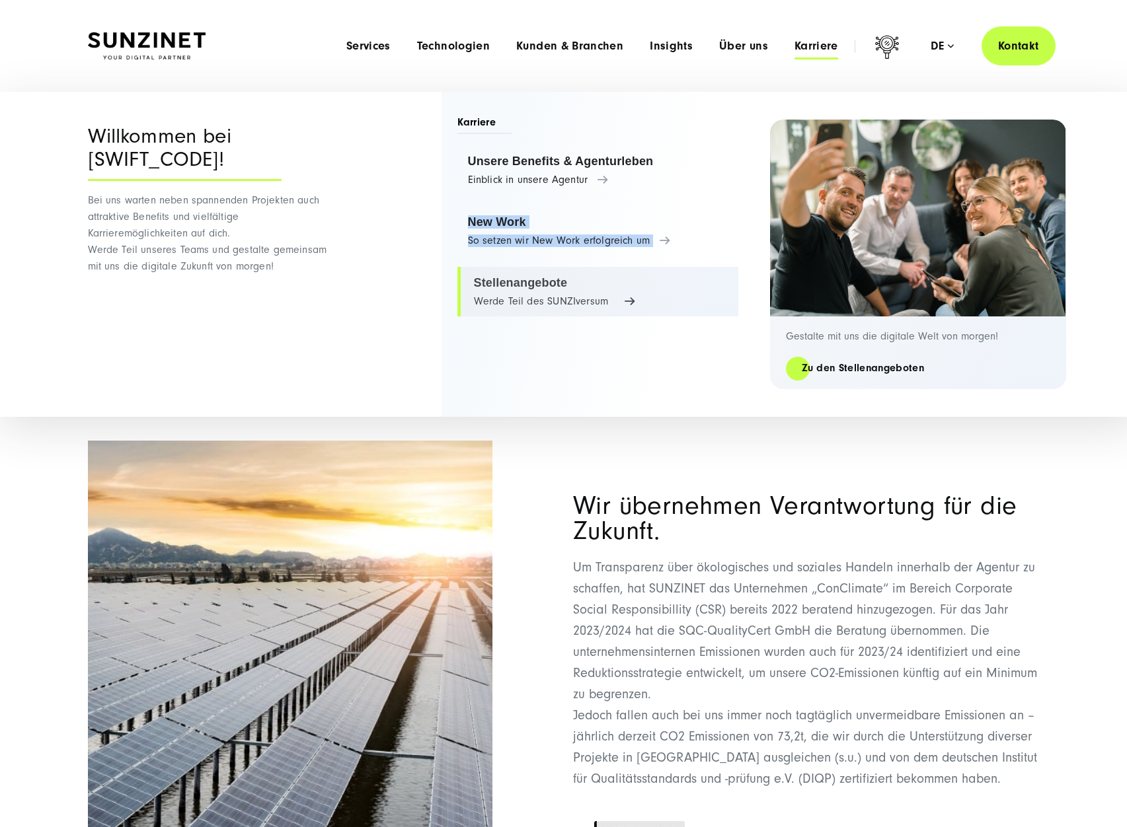
drag, startPoint x: 449, startPoint y: 200, endPoint x: 679, endPoint y: 274, distance: 241.6
click at [684, 278] on div "Menu Willkommen bei SUNZINET! Bei uns warten neben spannenden Projekten auch at…" at bounding box center [563, 254] width 1005 height 325
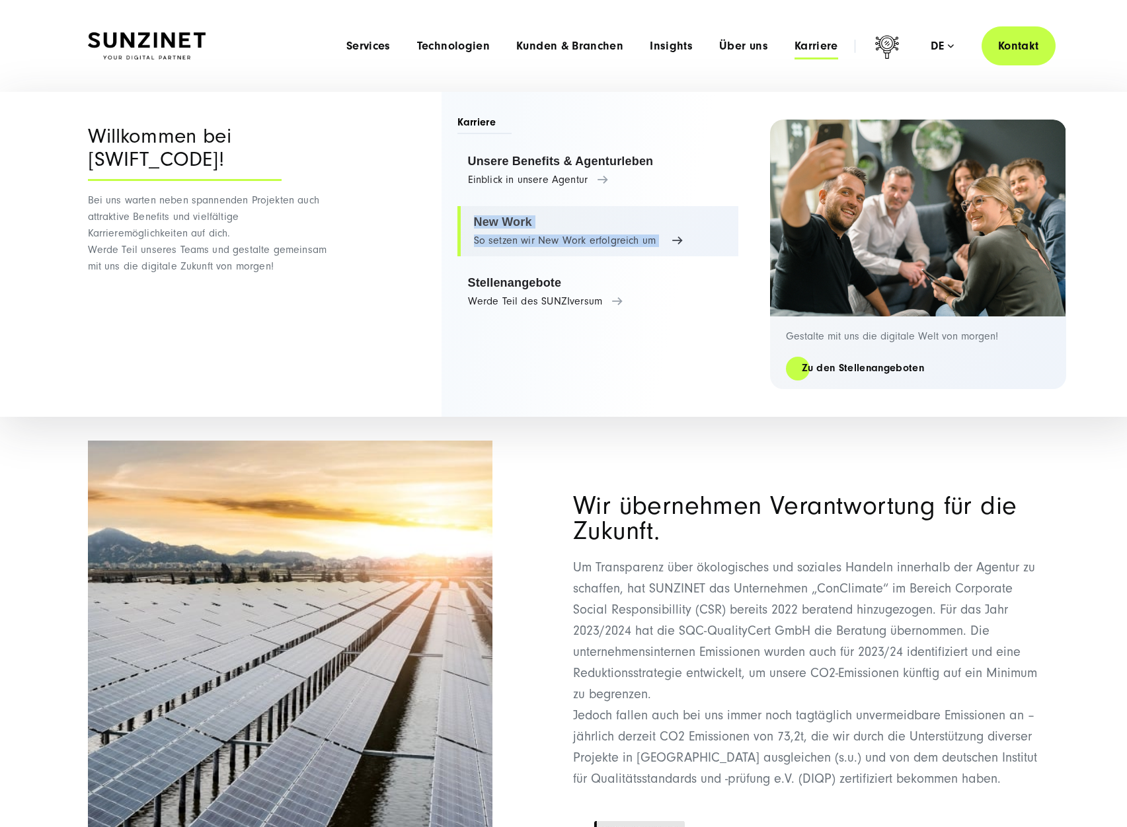
click at [514, 225] on link "New Work So setzen wir New Work erfolgreich um" at bounding box center [597, 231] width 281 height 50
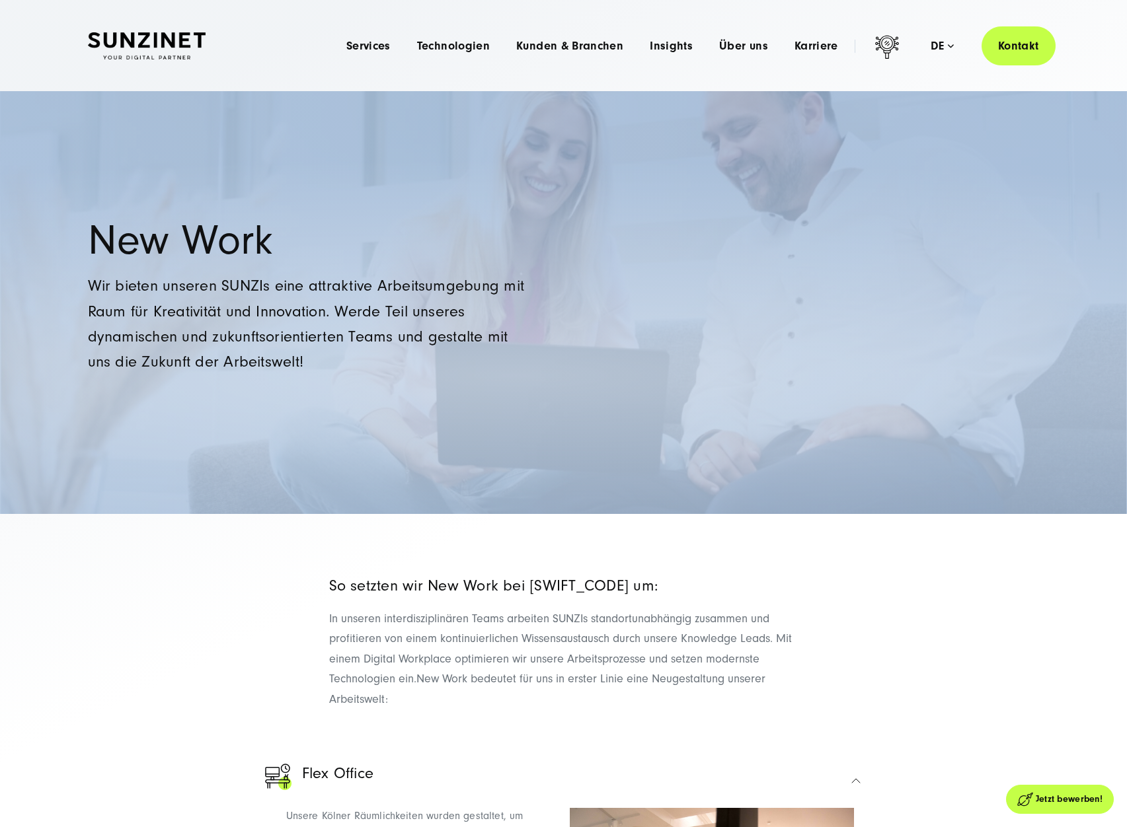
drag, startPoint x: 263, startPoint y: 337, endPoint x: 95, endPoint y: 252, distance: 188.9
click at [95, 252] on section "New Work Wir bieten unseren SUNZIs eine attraktive Arbeitsumgebung mit Raum für…" at bounding box center [563, 302] width 1127 height 423
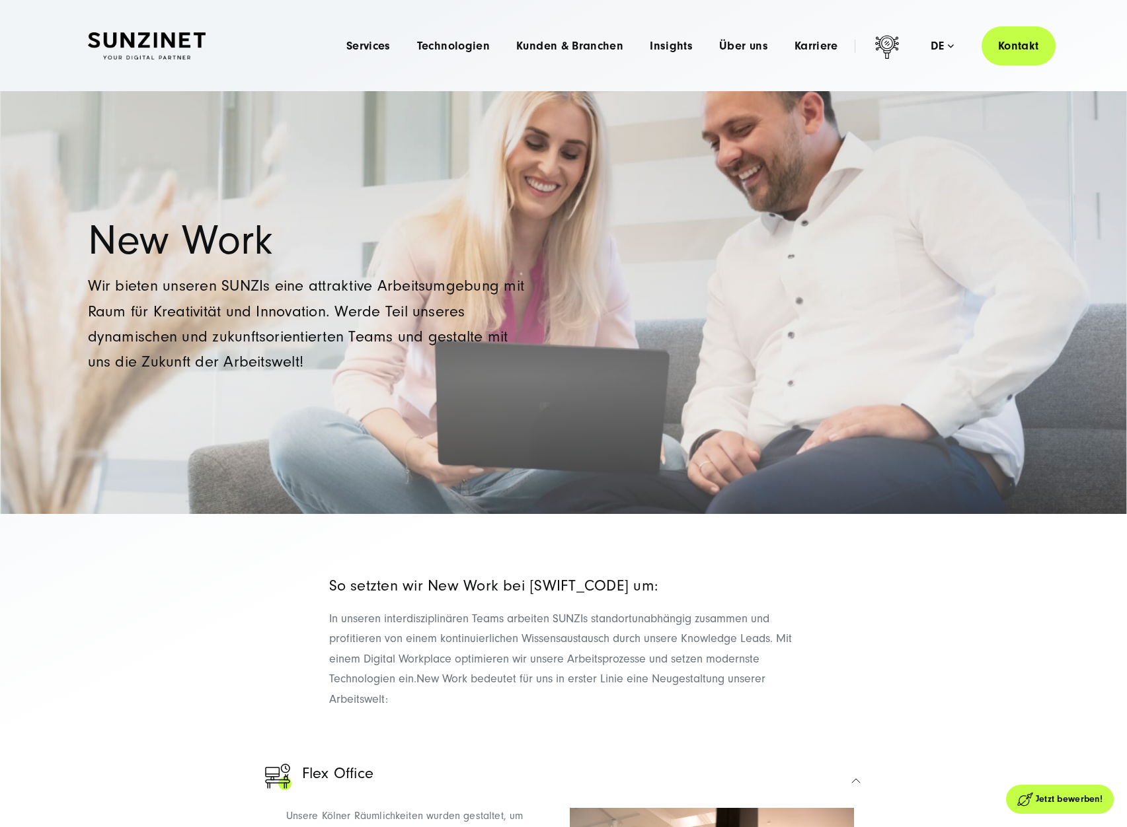
click at [87, 231] on div "New Work Wir bieten unseren SUNZIs eine attraktive Arbeitsumgebung mit Raum für…" at bounding box center [563, 298] width 1005 height 155
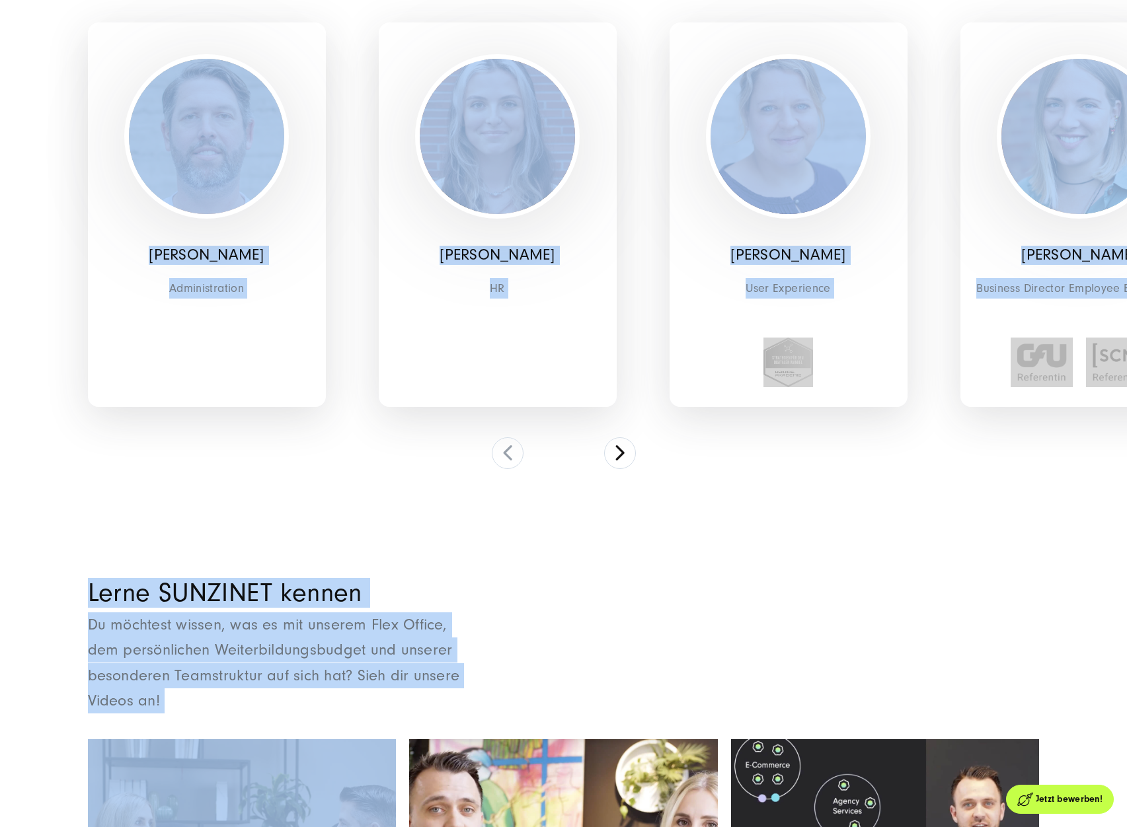
scroll to position [5271, 0]
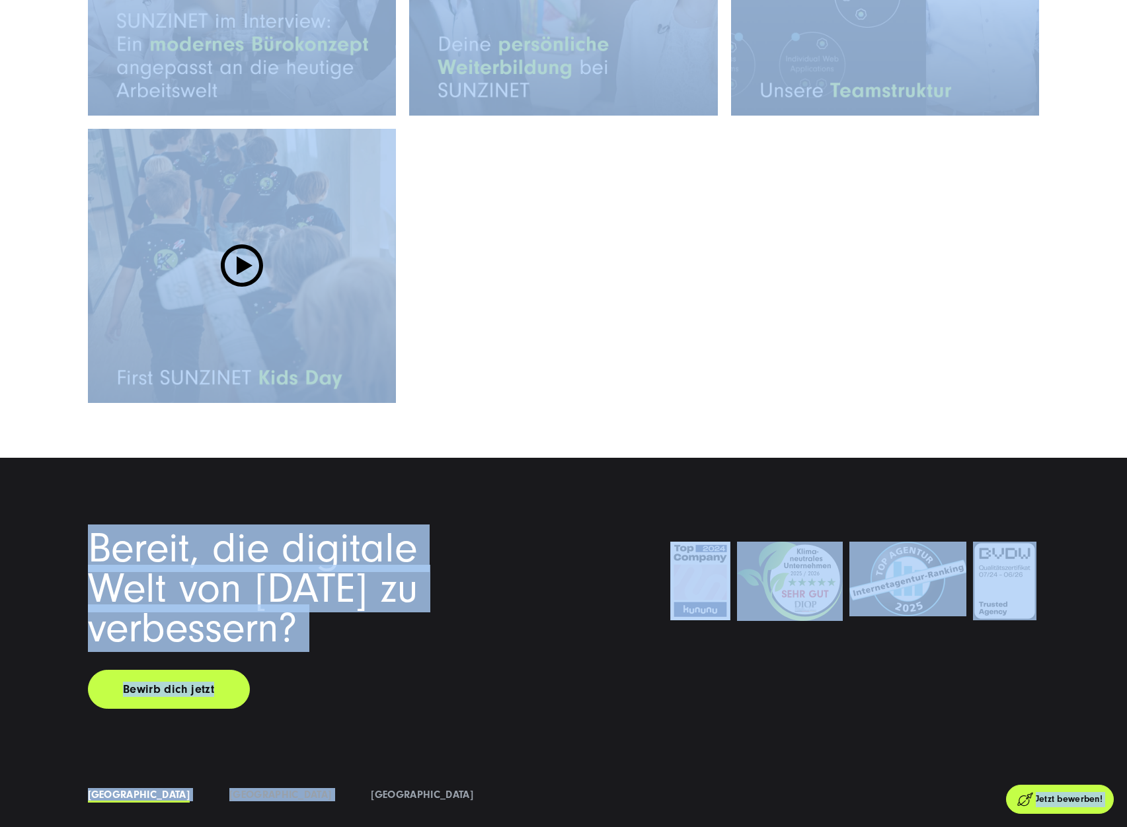
drag, startPoint x: 100, startPoint y: 215, endPoint x: 492, endPoint y: 728, distance: 645.4
copy div "New Work Wir bieten unseren SUNZIs eine attraktive Arbeitsumgebung mit Raum für…"
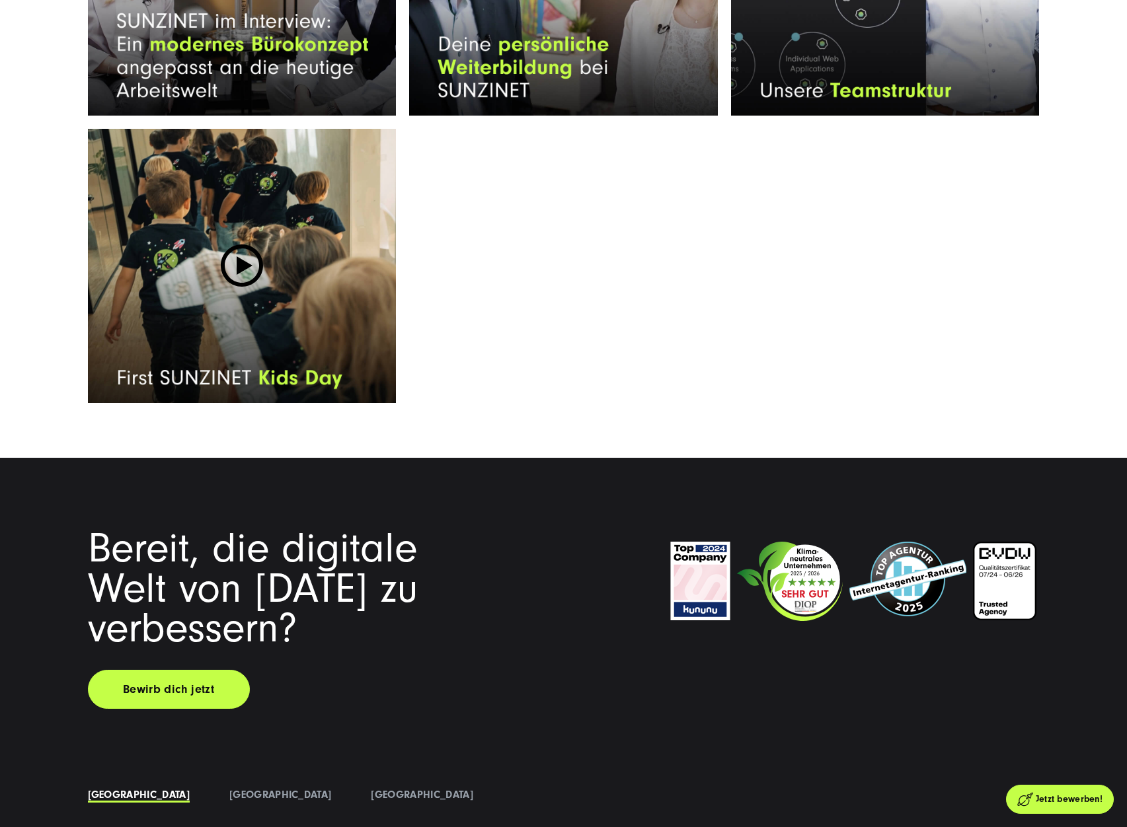
drag, startPoint x: 491, startPoint y: 718, endPoint x: 463, endPoint y: 719, distance: 27.8
click at [490, 720] on div "Bereit, die digitale Welt von morgen zu verbessern? Bewirb dich jetzt Deutschla…" at bounding box center [563, 794] width 1005 height 531
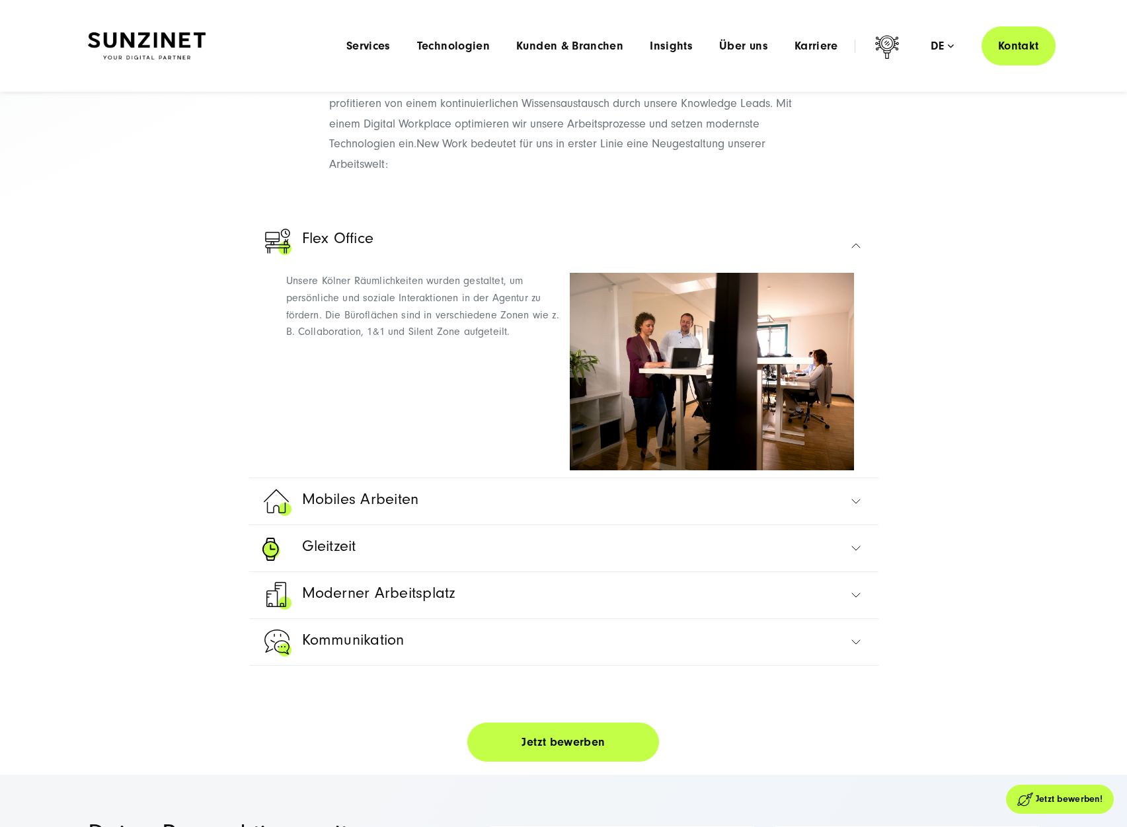
scroll to position [415, 0]
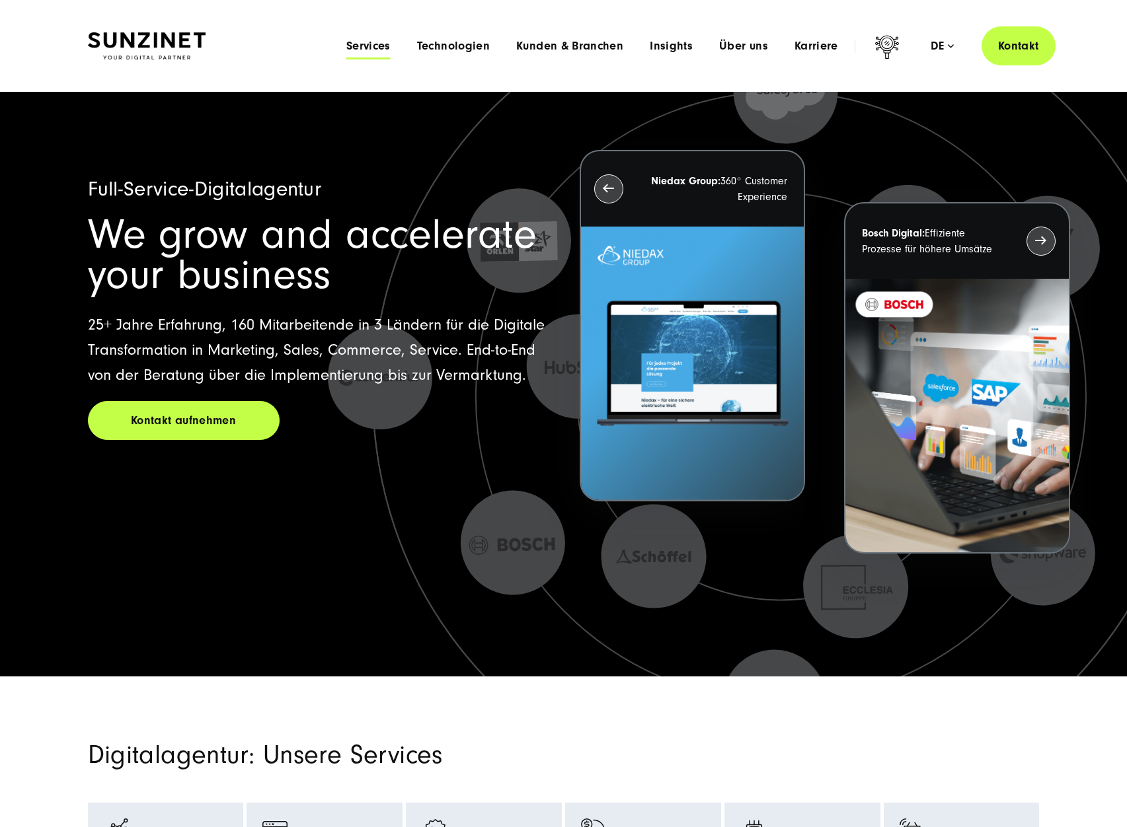
click at [388, 42] on span "Services" at bounding box center [368, 46] width 44 height 13
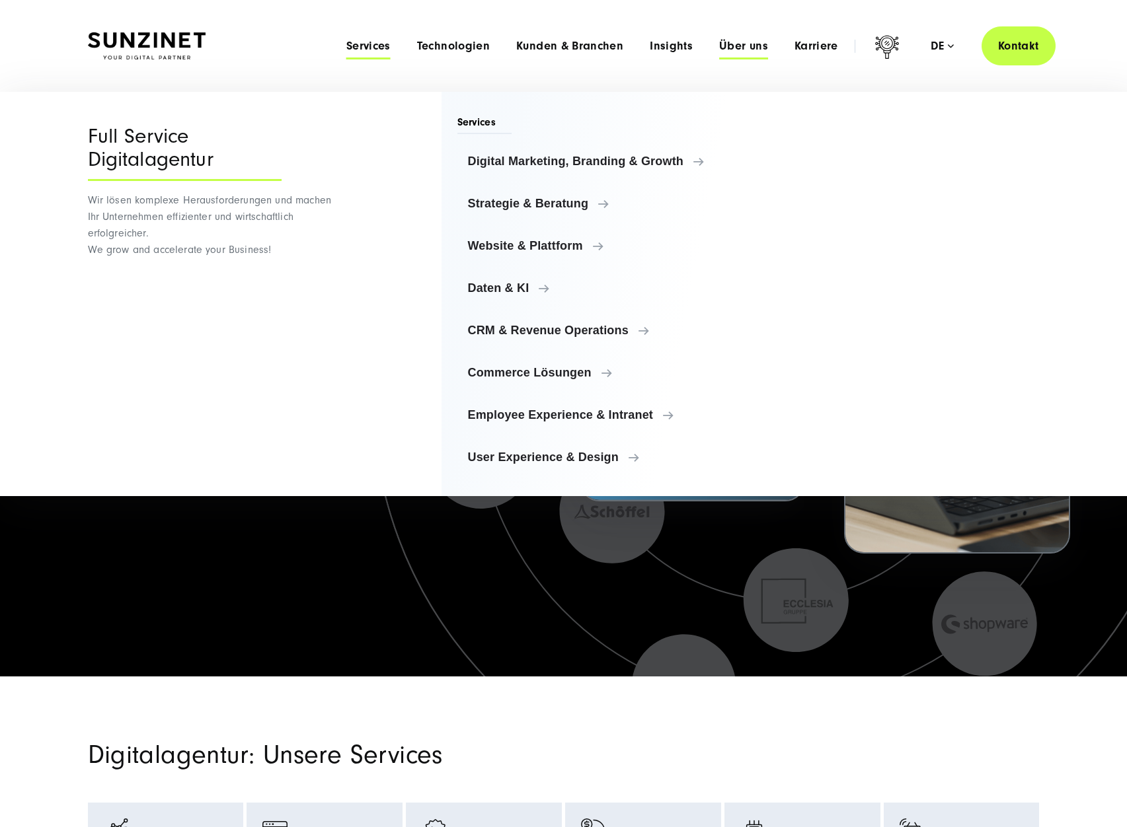
click at [742, 51] on span "Über uns" at bounding box center [743, 46] width 49 height 13
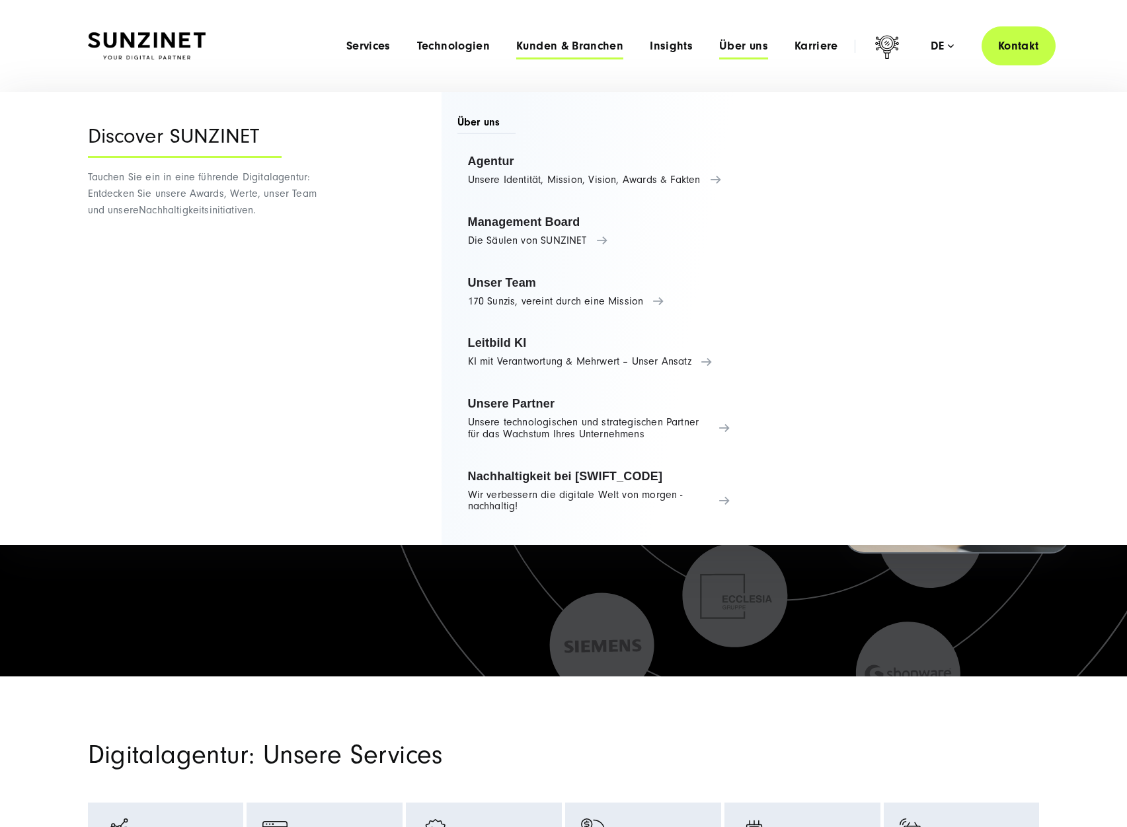
click at [609, 43] on span "Kunden & Branchen" at bounding box center [569, 46] width 107 height 13
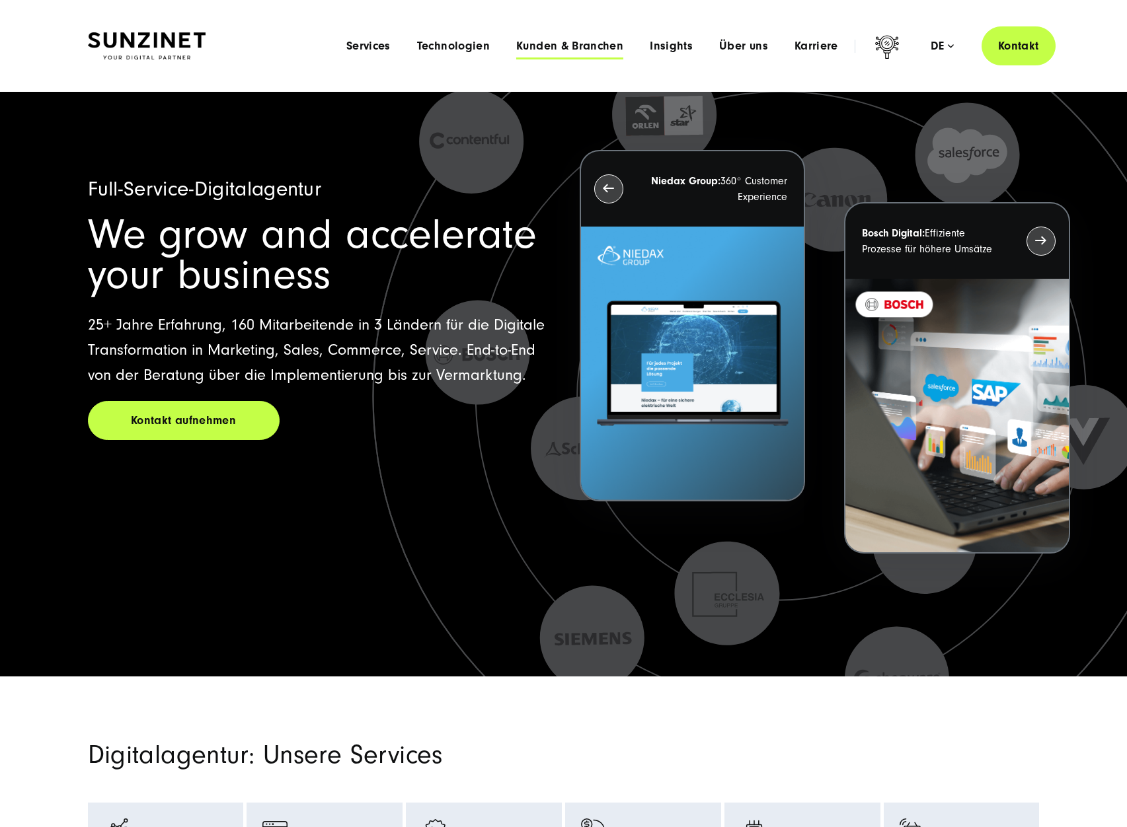
click at [611, 42] on span "Kunden & Branchen" at bounding box center [569, 46] width 107 height 13
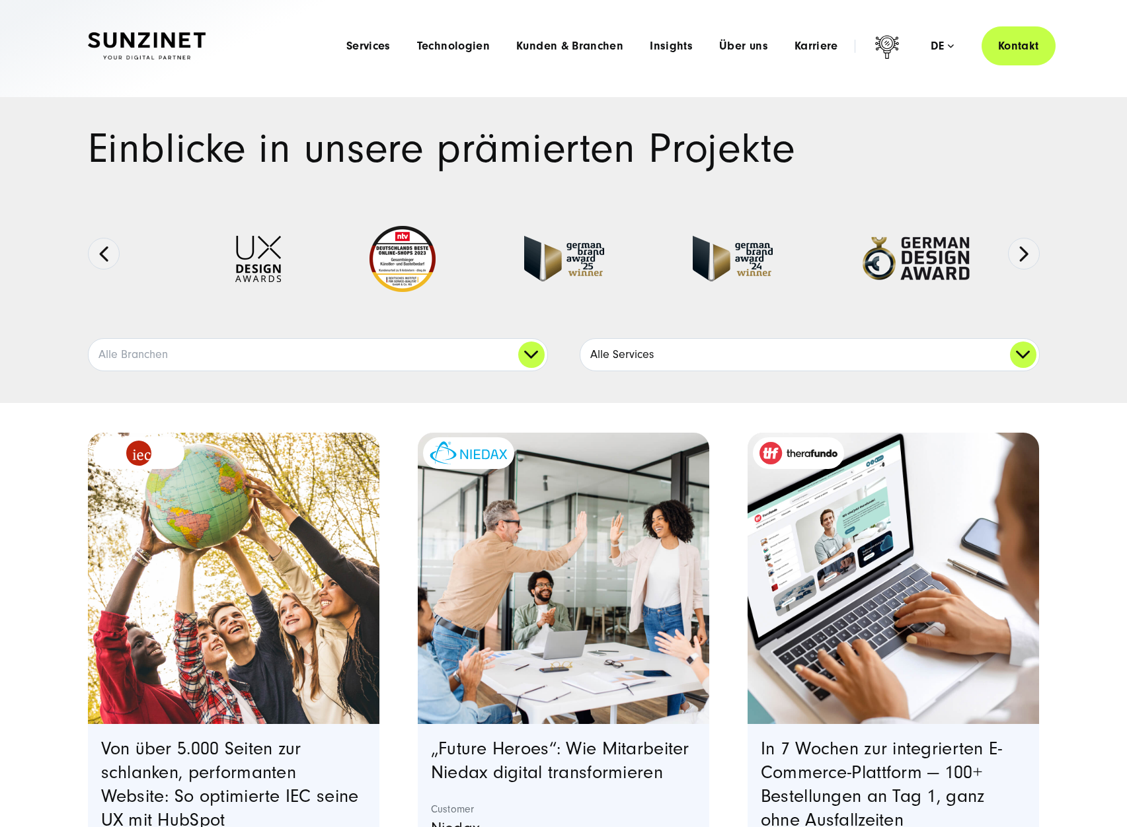
click at [632, 362] on link "Alle Services" at bounding box center [809, 355] width 459 height 32
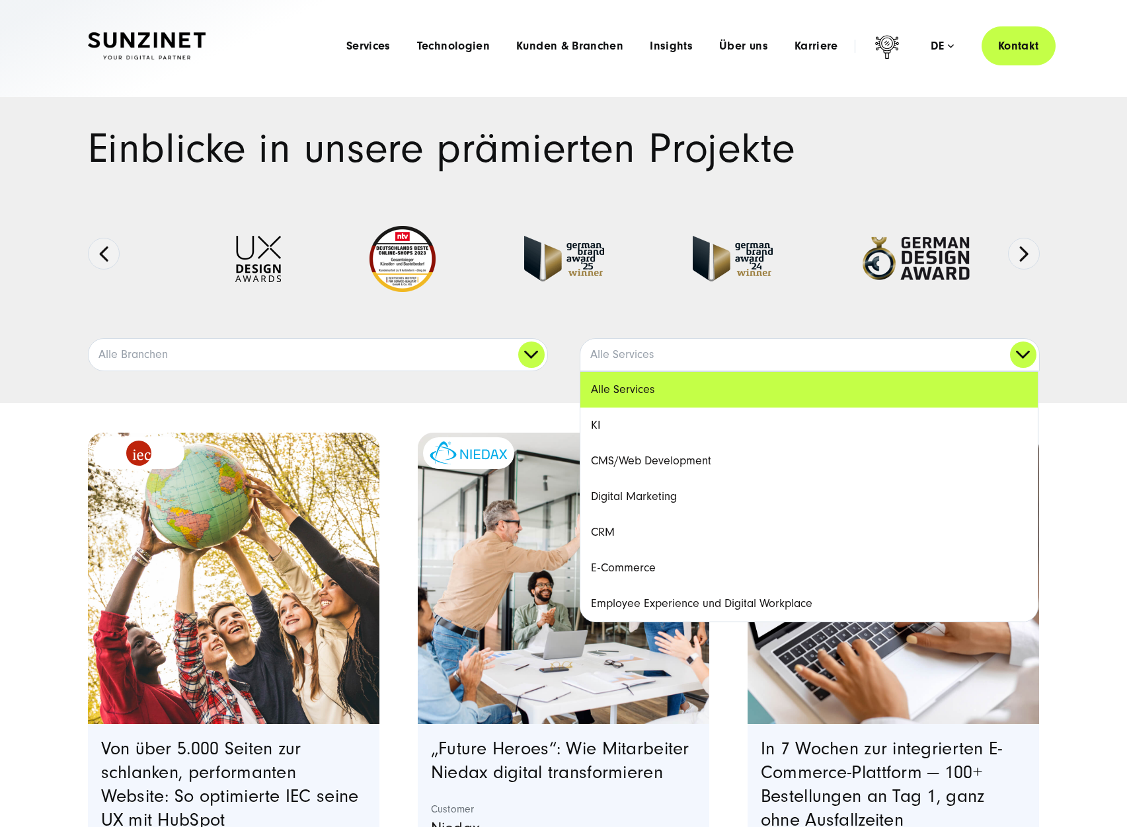
click at [381, 379] on div "Einblicke in unsere prämierten Projekte Ausgezeichnete Arbeiten:" at bounding box center [563, 250] width 1127 height 306
